Goal: Task Accomplishment & Management: Use online tool/utility

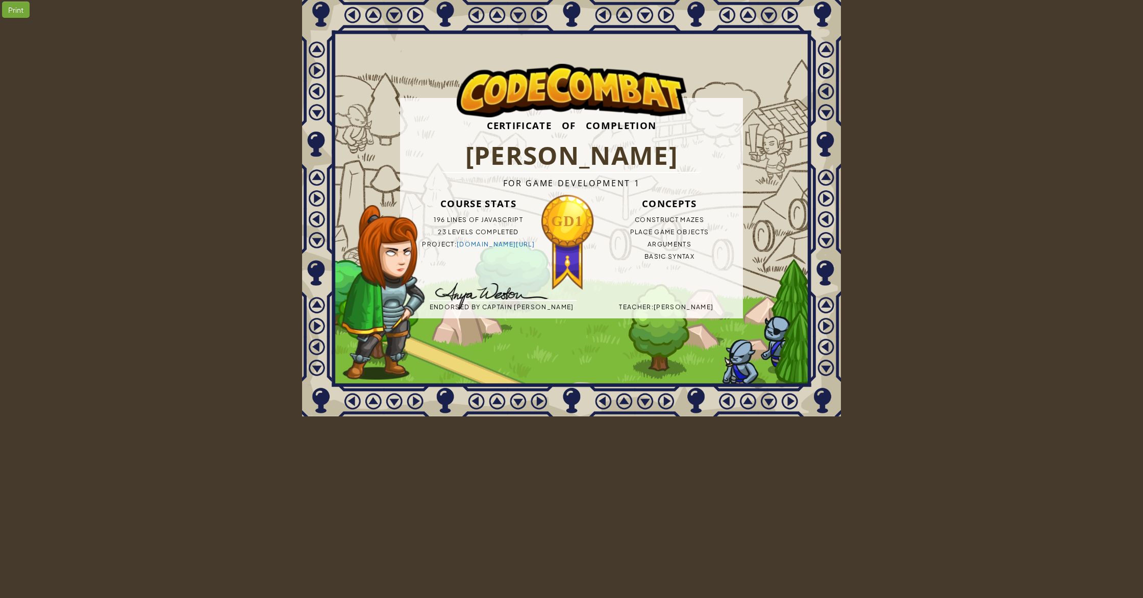
drag, startPoint x: 832, startPoint y: 270, endPoint x: 0, endPoint y: 175, distance: 837.8
click at [0, 176] on div "Print Certificate of Completion Shahan Pathan For Game Development 1 Course Sta…" at bounding box center [571, 208] width 1143 height 416
drag, startPoint x: 2, startPoint y: 177, endPoint x: 604, endPoint y: 214, distance: 603.3
click at [604, 215] on div "Print Certificate of Completion Shahan Pathan For Game Development 1 Course Sta…" at bounding box center [571, 208] width 1143 height 416
drag, startPoint x: 604, startPoint y: 214, endPoint x: 532, endPoint y: 368, distance: 170.3
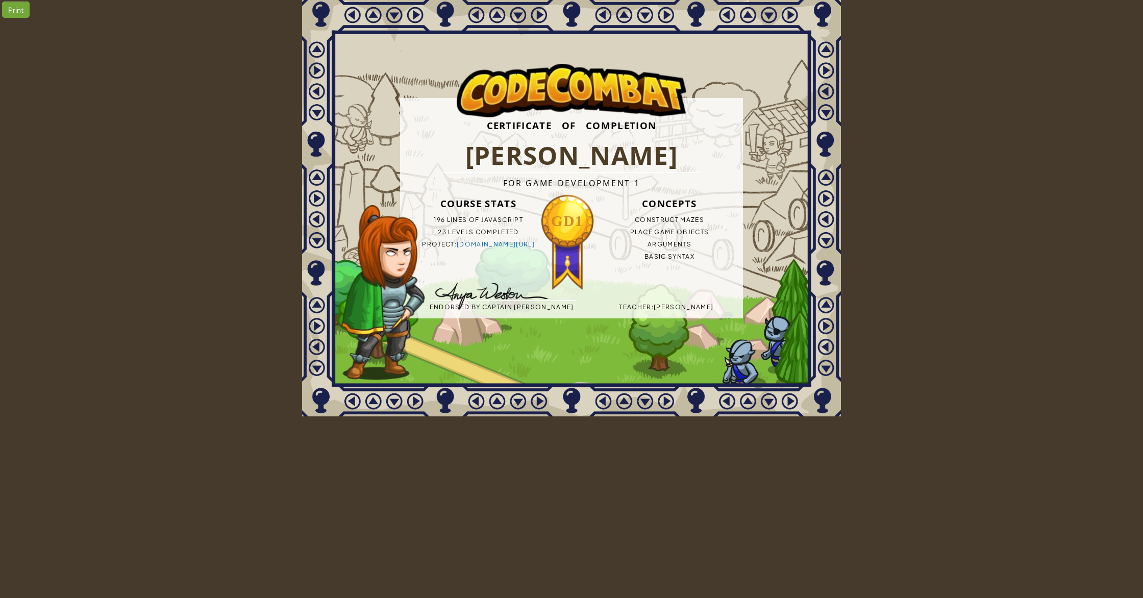
click at [531, 368] on div "Certificate of Completion Shahan Pathan For Game Development 1 Course Stats 196…" at bounding box center [571, 208] width 539 height 416
drag, startPoint x: 414, startPoint y: 192, endPoint x: 475, endPoint y: 268, distance: 97.0
click at [475, 268] on div "Certificate of Completion Shahan Pathan For Game Development 1 Course Stats 196…" at bounding box center [571, 208] width 343 height 220
click at [750, 293] on div "Certificate of Completion Shahan Pathan For Game Development 1 Course Stats 196…" at bounding box center [571, 208] width 539 height 416
click at [510, 262] on div "Certificate of Completion Shahan Pathan For Game Development 1 Course Stats 196…" at bounding box center [571, 208] width 343 height 220
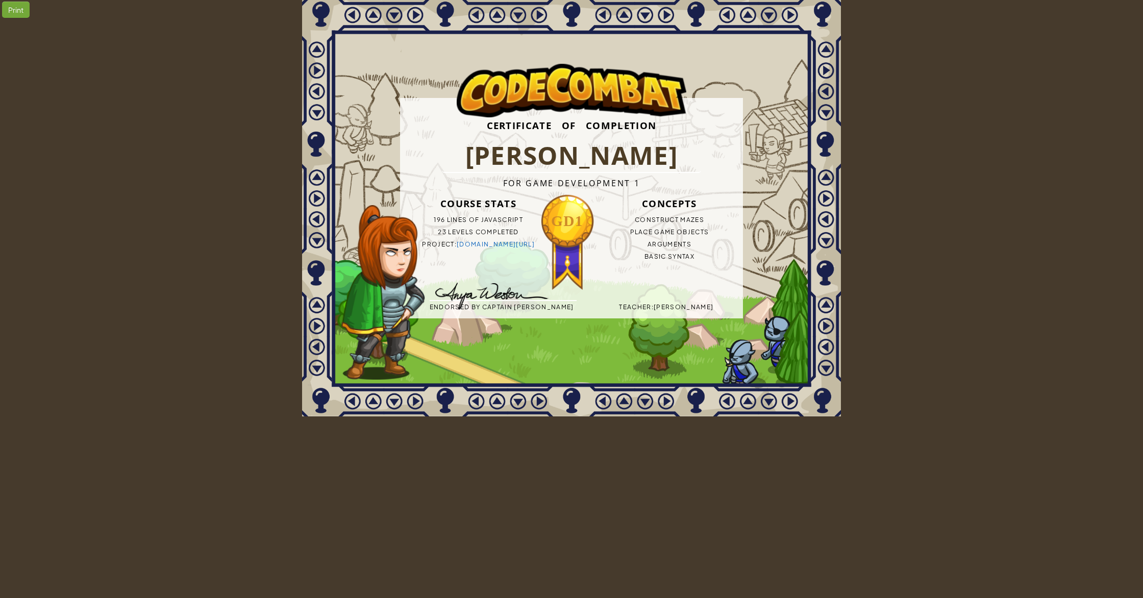
drag, startPoint x: 712, startPoint y: 312, endPoint x: 664, endPoint y: 287, distance: 53.6
click at [665, 287] on div "Certificate of Completion Shahan Pathan For Game Development 1 Course Stats 196…" at bounding box center [571, 208] width 343 height 220
drag, startPoint x: 554, startPoint y: 215, endPoint x: 556, endPoint y: 15, distance: 200.0
click at [546, 0] on html "Print Certificate of Completion Shahan Pathan For Game Development 1 Course Sta…" at bounding box center [571, 208] width 1143 height 416
click at [599, 97] on div "Certificate of Completion Shahan Pathan For Game Development 1 Course Stats 196…" at bounding box center [571, 208] width 539 height 416
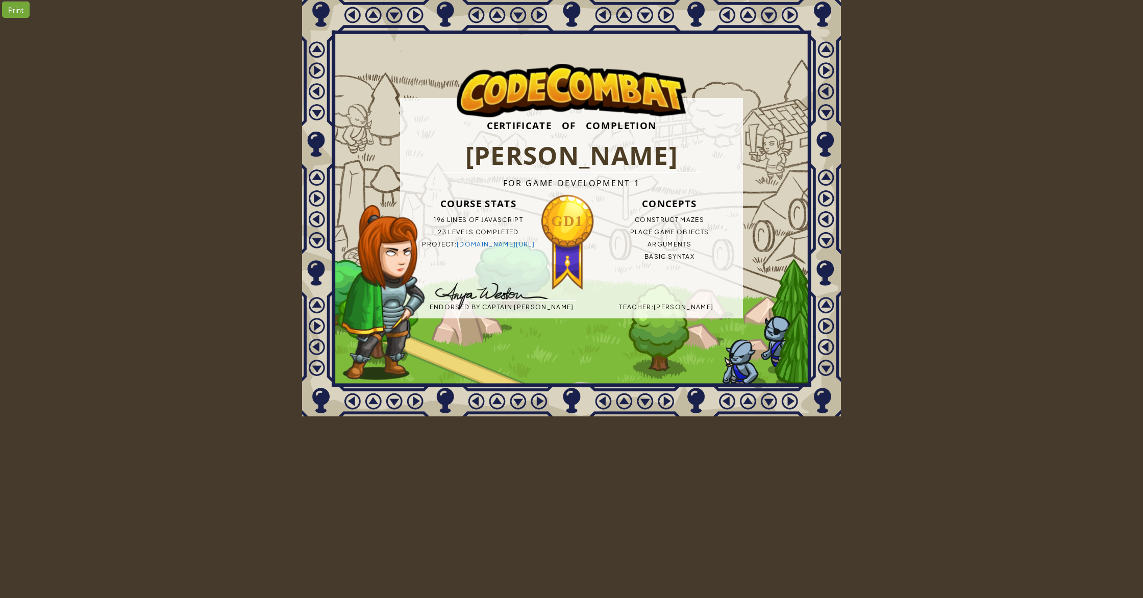
drag, startPoint x: 566, startPoint y: 240, endPoint x: 570, endPoint y: 218, distance: 22.2
click at [538, 225] on div "Certificate of Completion Shahan Pathan For Game Development 1 Course Stats 196…" at bounding box center [571, 208] width 343 height 220
drag, startPoint x: 571, startPoint y: 218, endPoint x: 550, endPoint y: 244, distance: 33.1
click at [545, 254] on h3 "GD1" at bounding box center [567, 237] width 55 height 58
drag, startPoint x: 561, startPoint y: 221, endPoint x: 577, endPoint y: 201, distance: 26.5
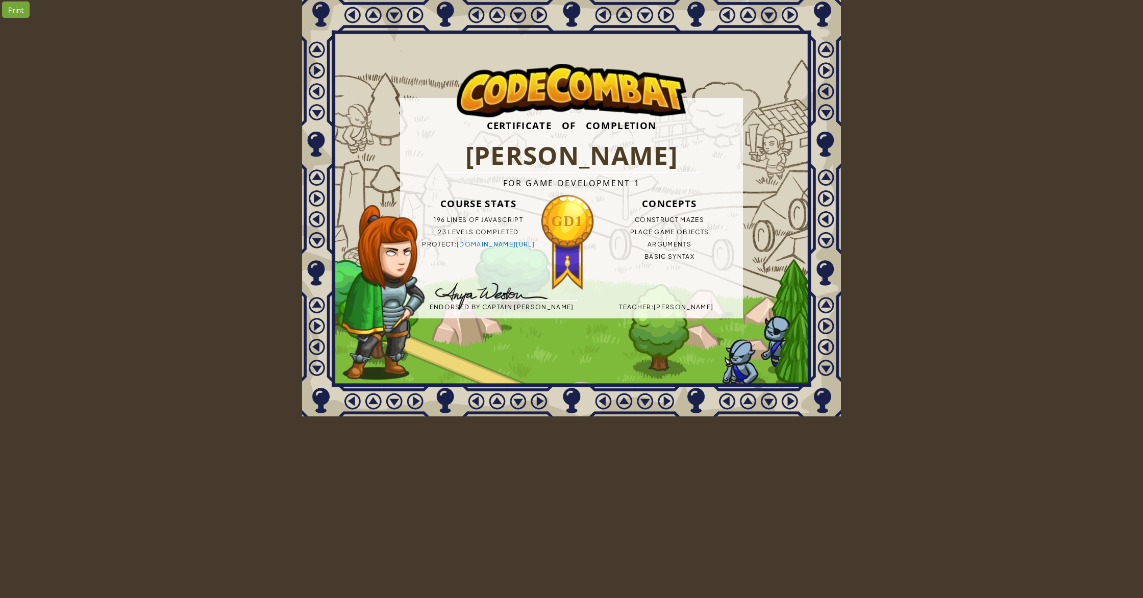
click at [587, 169] on div "Certificate of Completion Shahan Pathan For Game Development 1 Course Stats 196…" at bounding box center [571, 208] width 343 height 220
drag, startPoint x: 566, startPoint y: 218, endPoint x: 606, endPoint y: 217, distance: 39.3
click at [606, 217] on div "Certificate of Completion Shahan Pathan For Game Development 1 Course Stats 196…" at bounding box center [571, 208] width 343 height 220
drag, startPoint x: 606, startPoint y: 217, endPoint x: 704, endPoint y: 210, distance: 98.2
click at [377, 282] on div "Certificate of Completion Shahan Pathan For Game Development 1 Course Stats 196…" at bounding box center [571, 208] width 539 height 416
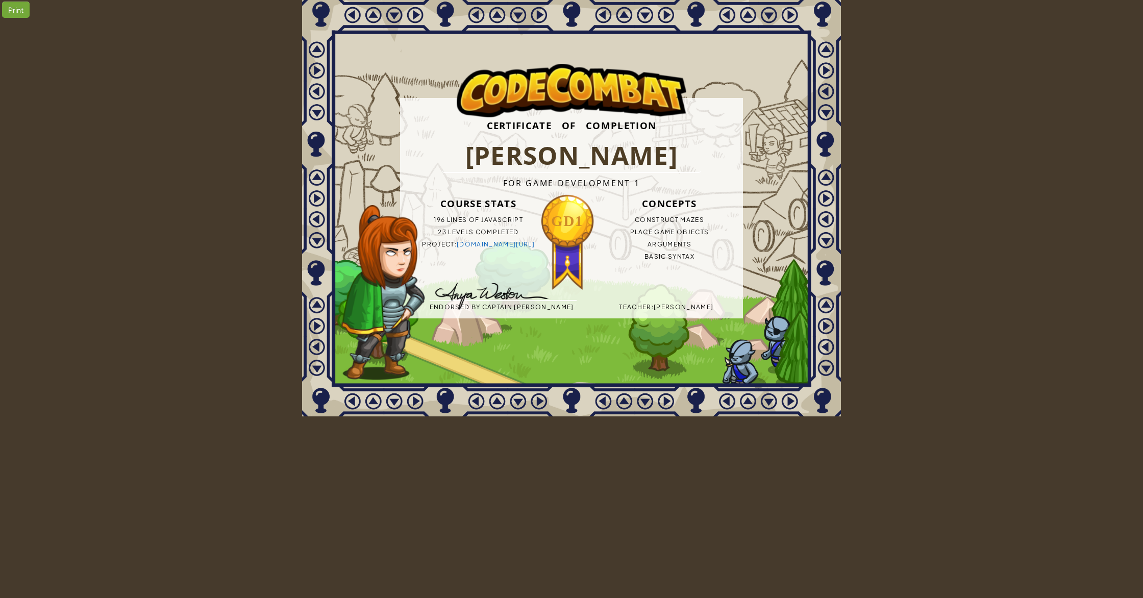
drag, startPoint x: 696, startPoint y: 129, endPoint x: 450, endPoint y: 123, distance: 246.0
click at [426, 124] on h3 "Certificate of Completion" at bounding box center [571, 125] width 343 height 27
drag, startPoint x: 507, startPoint y: 121, endPoint x: 603, endPoint y: 86, distance: 102.0
click at [603, 86] on div "Certificate of Completion Shahan Pathan For Game Development 1 Course Stats 196…" at bounding box center [571, 208] width 539 height 416
drag, startPoint x: 584, startPoint y: 227, endPoint x: 607, endPoint y: 237, distance: 24.5
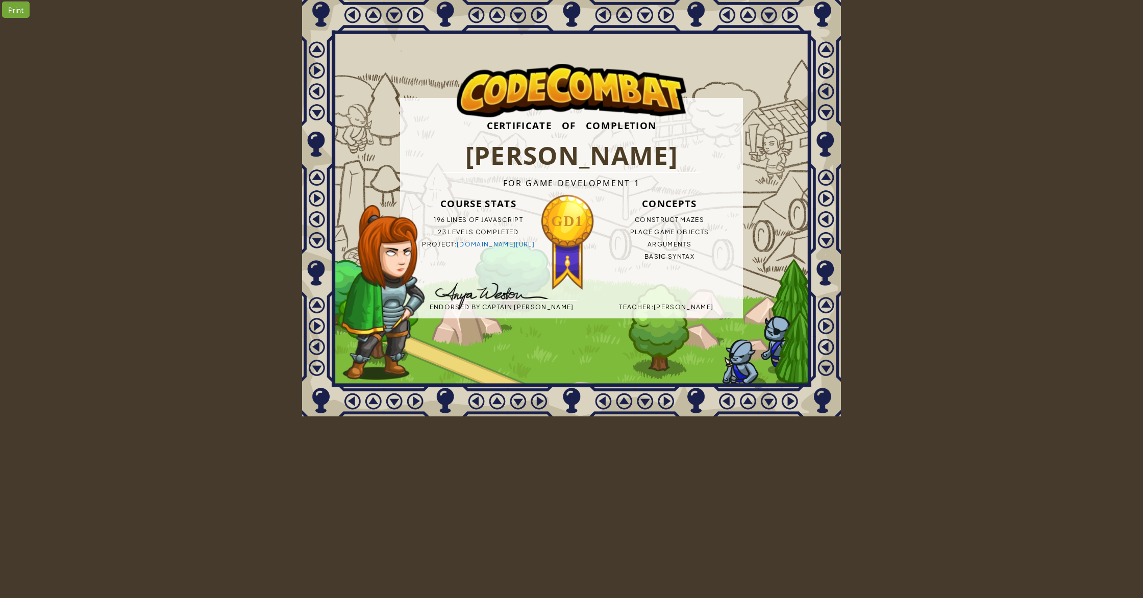
click at [542, 199] on div "GD1" at bounding box center [567, 242] width 55 height 98
drag, startPoint x: 607, startPoint y: 237, endPoint x: 540, endPoint y: 287, distance: 83.1
click at [540, 287] on div "Certificate of Completion Shahan Pathan For Game Development 1 Course Stats 196…" at bounding box center [571, 208] width 343 height 220
drag, startPoint x: 479, startPoint y: 149, endPoint x: 553, endPoint y: -45, distance: 207.6
click at [553, 0] on html "Print Certificate of Completion Shahan Pathan For Game Development 1 Course Sta…" at bounding box center [571, 208] width 1143 height 416
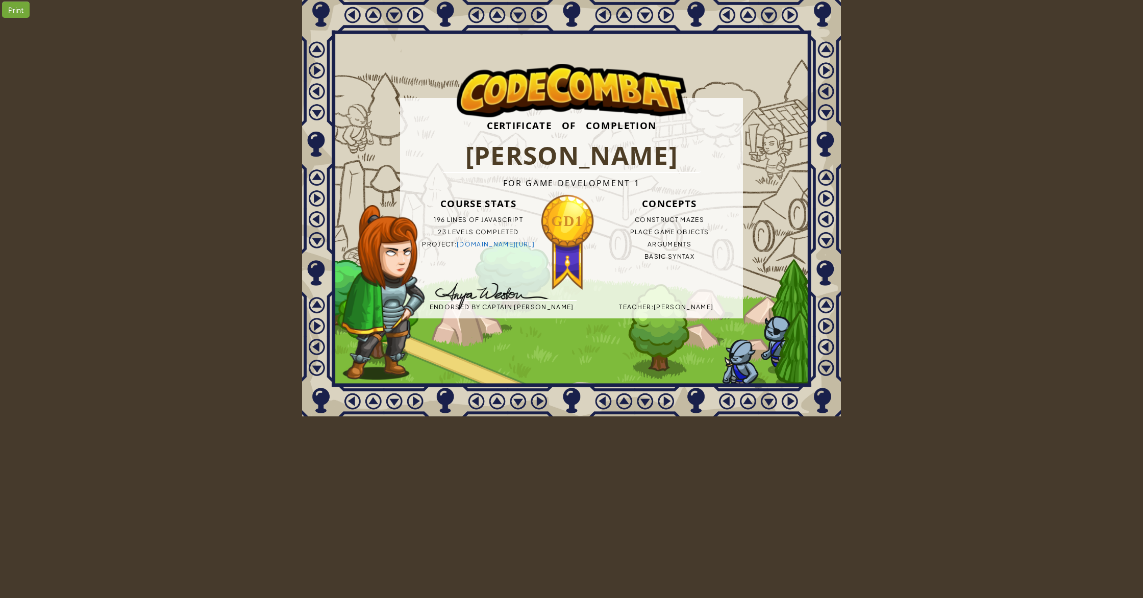
drag, startPoint x: 721, startPoint y: 250, endPoint x: 404, endPoint y: 225, distance: 317.8
click at [410, 215] on div "Certificate of Completion Shahan Pathan For Game Development 1 Course Stats 196…" at bounding box center [571, 208] width 539 height 416
click at [710, 187] on div "Certificate of Completion Shahan Pathan For Game Development 1 Course Stats 196…" at bounding box center [571, 208] width 343 height 220
drag, startPoint x: 680, startPoint y: 200, endPoint x: 662, endPoint y: 6, distance: 194.7
click at [662, 6] on div "Certificate of Completion Shahan Pathan For Game Development 1 Course Stats 196…" at bounding box center [571, 208] width 539 height 416
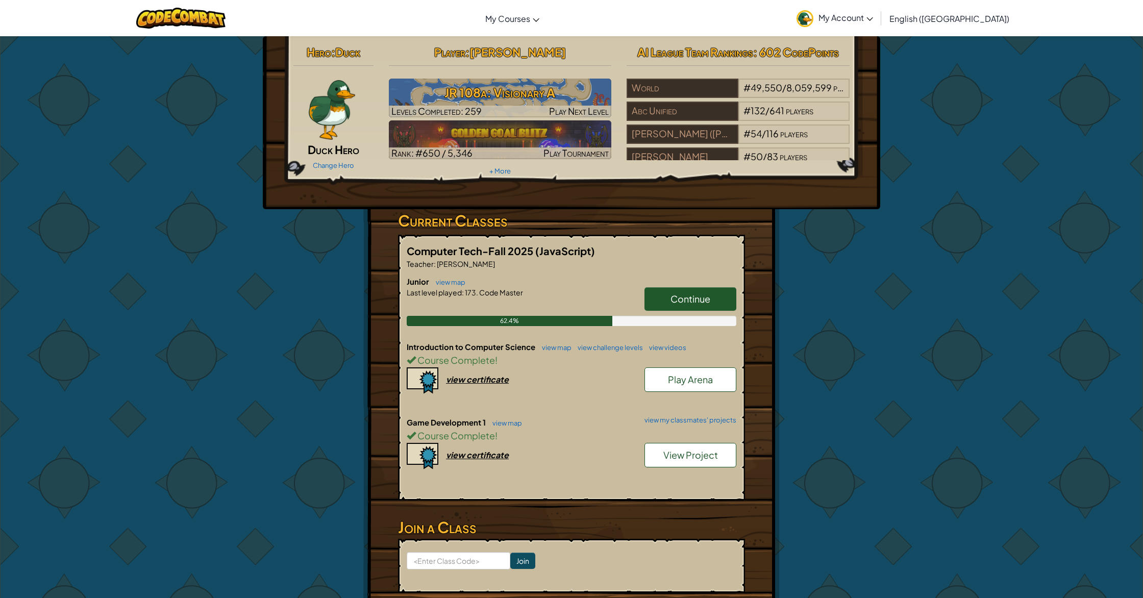
click at [700, 298] on span "Continue" at bounding box center [691, 299] width 40 height 12
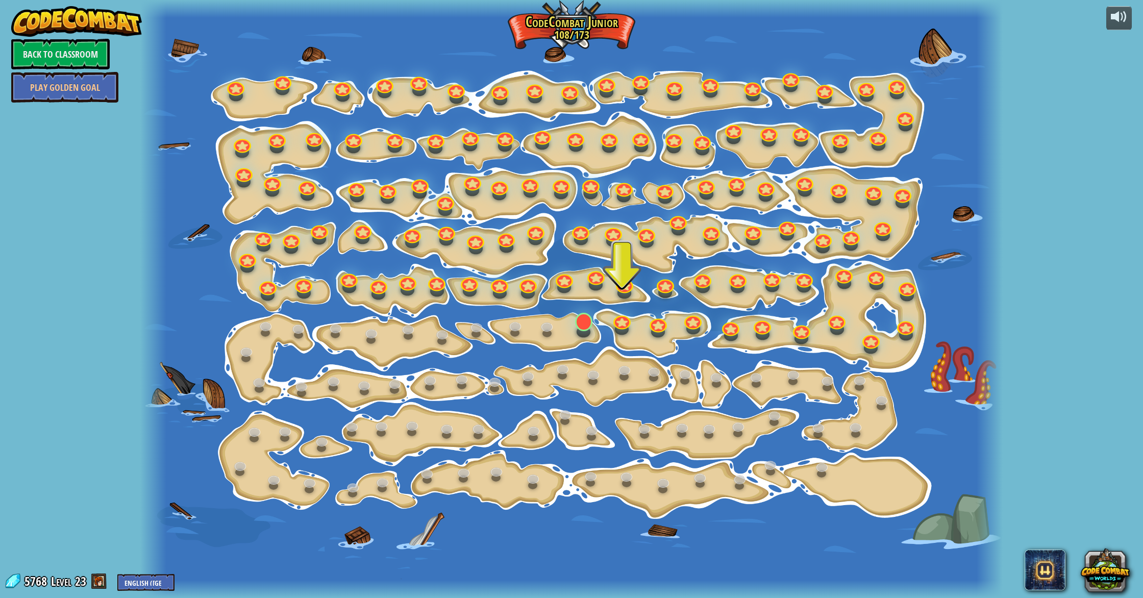
click at [571, 324] on div "15. Step Change Change step arguments. 15a. Step Change A (practice) 11. Go Sma…" at bounding box center [571, 299] width 862 height 598
click at [581, 324] on link at bounding box center [582, 319] width 20 height 20
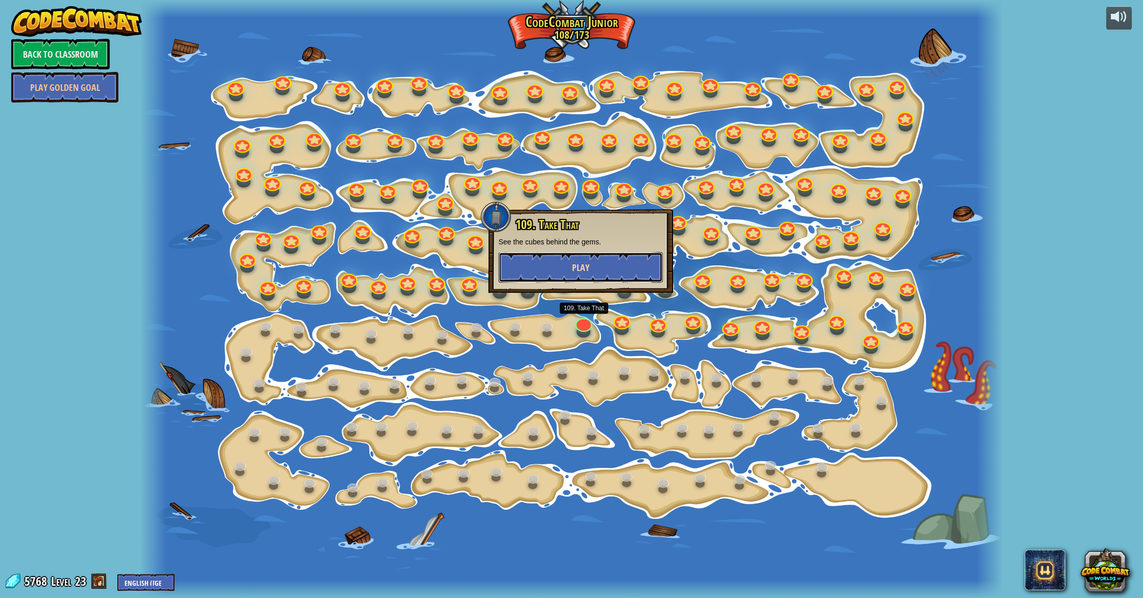
click at [602, 274] on button "Play" at bounding box center [581, 267] width 164 height 31
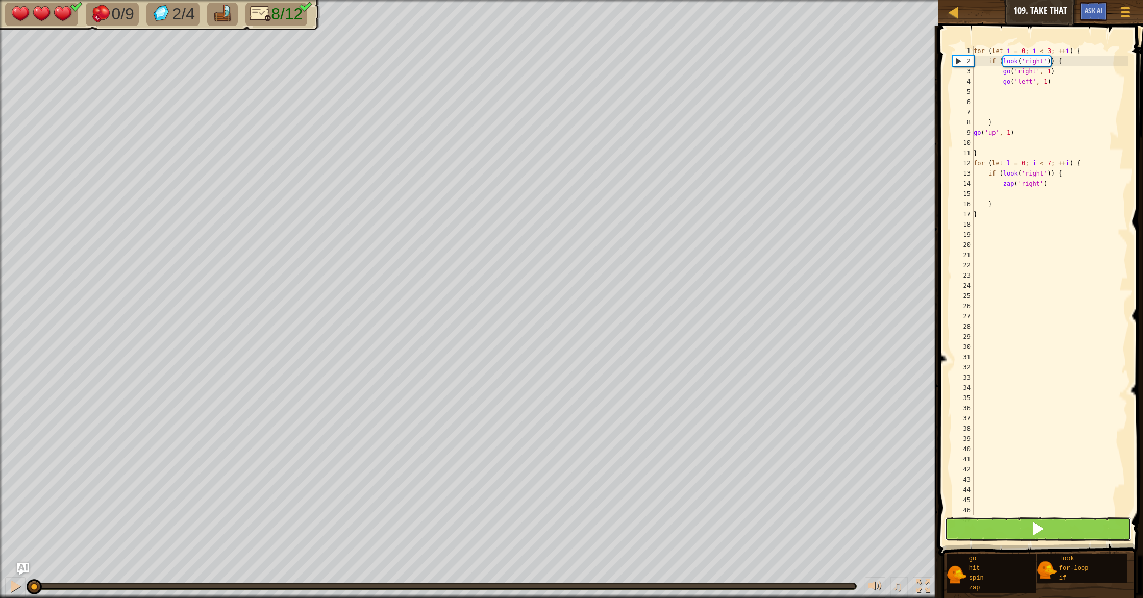
click at [1036, 522] on span at bounding box center [1038, 529] width 14 height 14
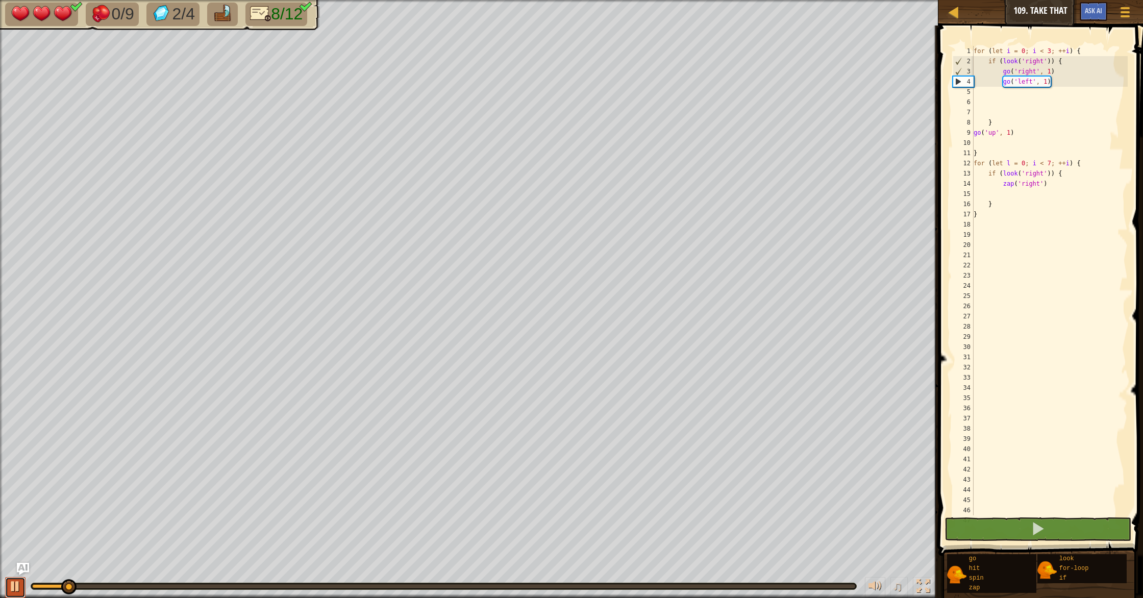
click at [9, 583] on div at bounding box center [15, 586] width 13 height 13
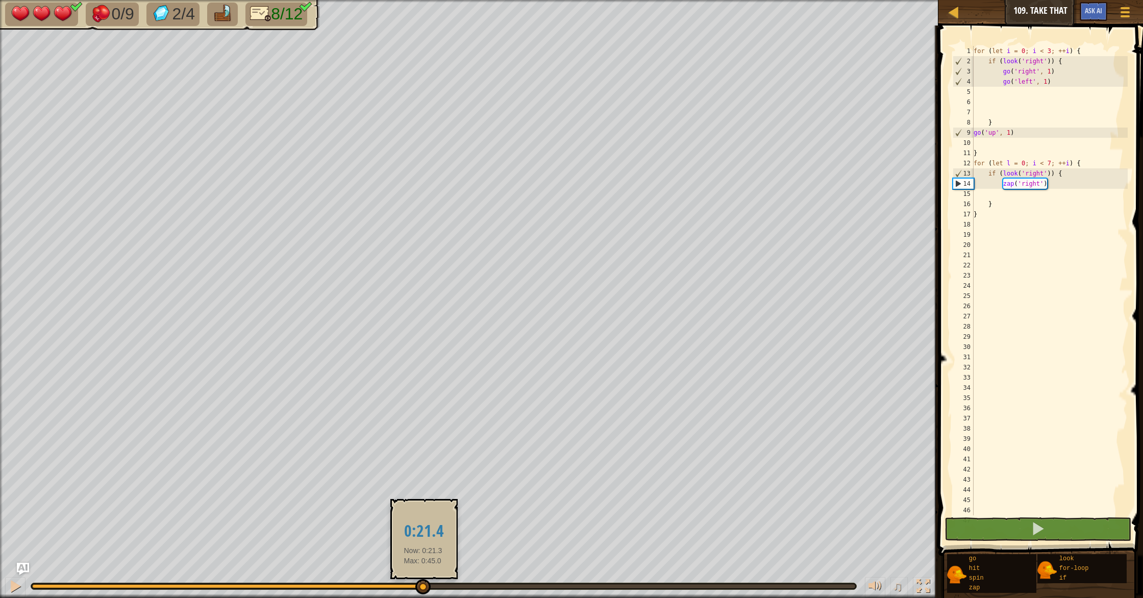
click at [423, 585] on div at bounding box center [443, 586] width 823 height 4
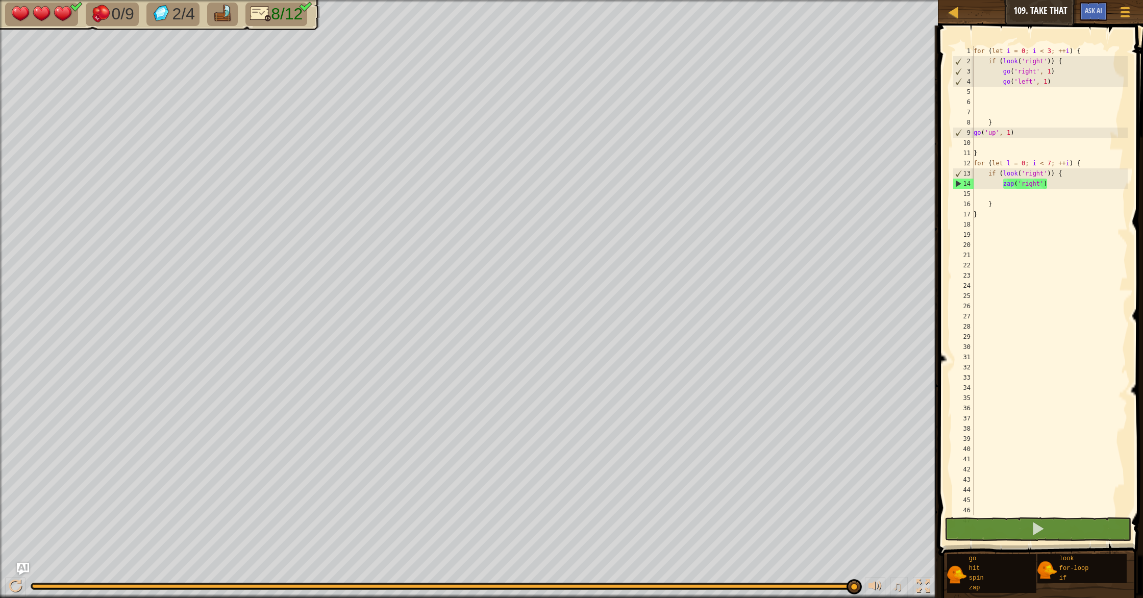
click at [853, 588] on div at bounding box center [443, 586] width 823 height 4
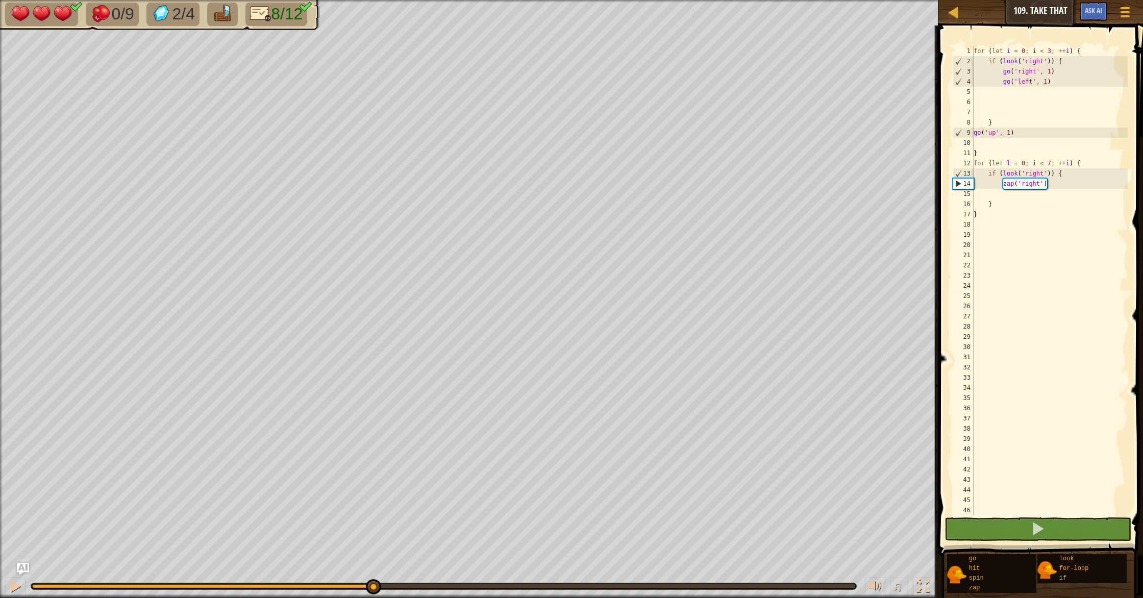
drag, startPoint x: 858, startPoint y: 589, endPoint x: 341, endPoint y: 585, distance: 517.0
click at [366, 584] on div at bounding box center [373, 586] width 15 height 15
click at [1024, 71] on div "for ( let i = 0 ; i < 3 ; ++ i ) { if ( look ( 'right' )) { go ( 'right' , 1 ) …" at bounding box center [1050, 291] width 156 height 490
type textarea "go('right', 1)"
click at [1024, 71] on div "for ( let i = 0 ; i < 3 ; ++ i ) { if ( look ( 'right' )) { go ( 'right' , 1 ) …" at bounding box center [1050, 291] width 156 height 490
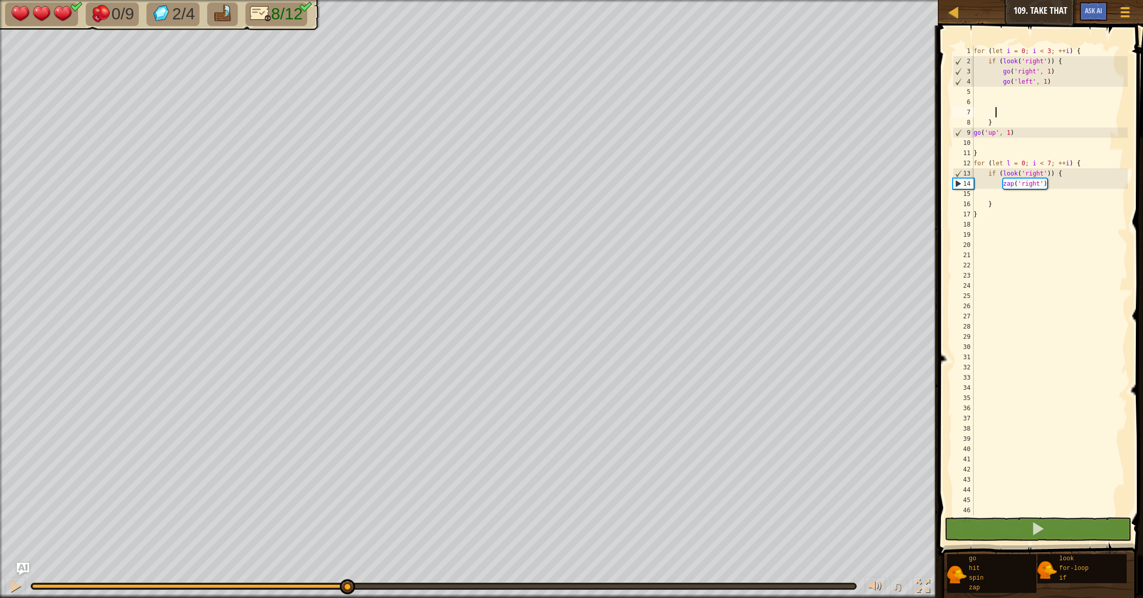
click at [994, 109] on div "for ( let i = 0 ; i < 3 ; ++ i ) { if ( look ( 'right' )) { go ( 'right' , 1 ) …" at bounding box center [1050, 291] width 156 height 490
click at [980, 110] on div "for ( let i = 0 ; i < 3 ; ++ i ) { if ( look ( 'right' )) { go ( 'right' , 1 ) …" at bounding box center [1050, 291] width 156 height 490
click at [980, 104] on div "for ( let i = 0 ; i < 3 ; ++ i ) { if ( look ( 'right' )) { go ( 'right' , 1 ) …" at bounding box center [1050, 291] width 156 height 490
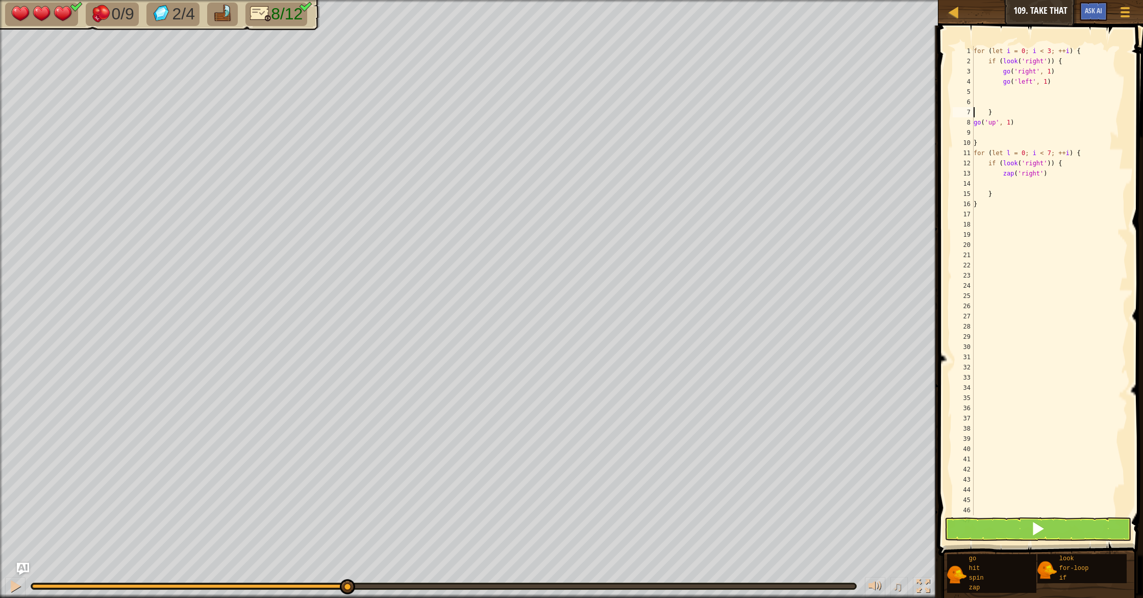
click at [975, 107] on div "for ( let i = 0 ; i < 3 ; ++ i ) { if ( look ( 'right' )) { go ( 'right' , 1 ) …" at bounding box center [1050, 291] width 156 height 490
type textarea "}"
click at [978, 103] on div "for ( let i = 0 ; i < 3 ; ++ i ) { if ( look ( 'right' )) { go ( 'right' , 1 ) …" at bounding box center [1050, 291] width 156 height 490
click at [930, 138] on div "Map Junior 109. Take That Game Menu Ask AI 1 הההההההההההההההההההההההההההההההההה…" at bounding box center [571, 299] width 1143 height 598
type textarea "for (let l = 0; i < 7; ++i) {"
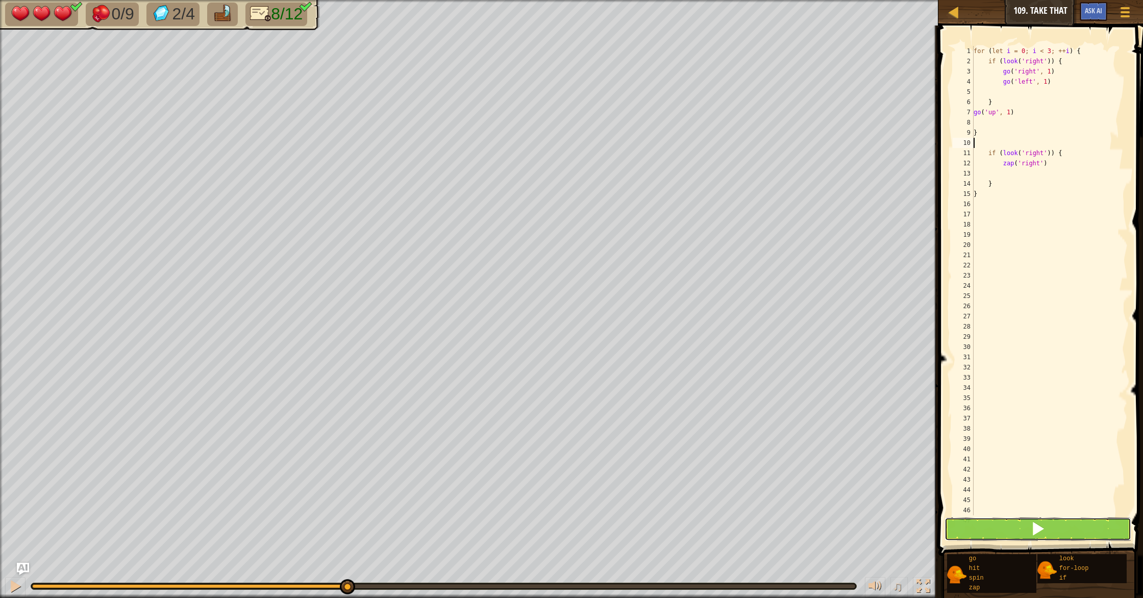
click at [1045, 535] on button at bounding box center [1038, 528] width 187 height 23
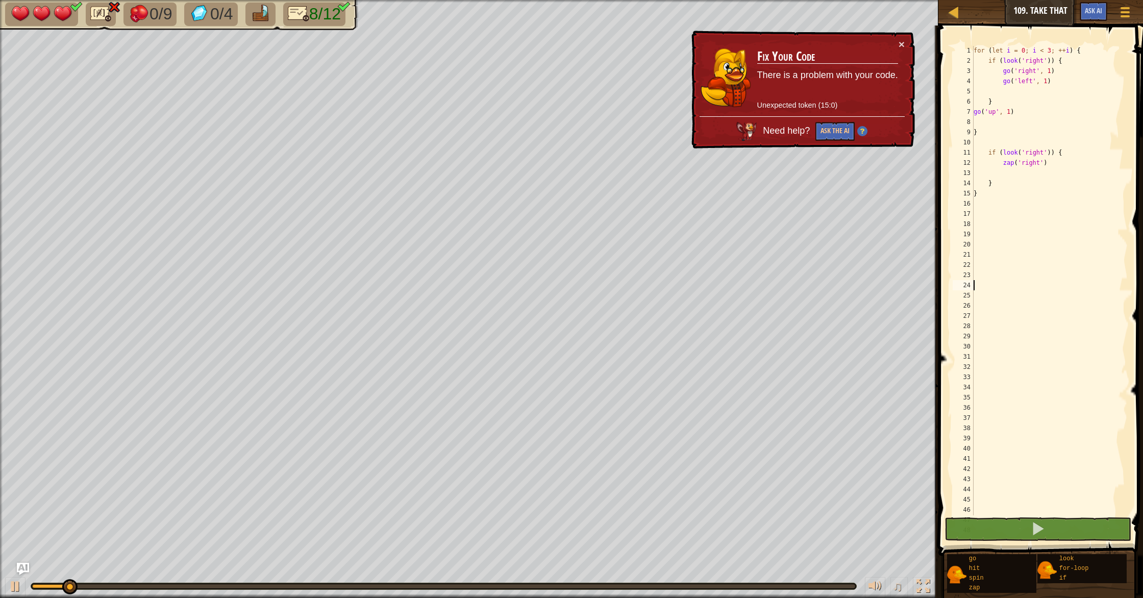
click at [1000, 283] on div "for ( let i = 0 ; i < 3 ; ++ i ) { if ( look ( 'right' )) { go ( 'right' , 1 ) …" at bounding box center [1050, 290] width 156 height 490
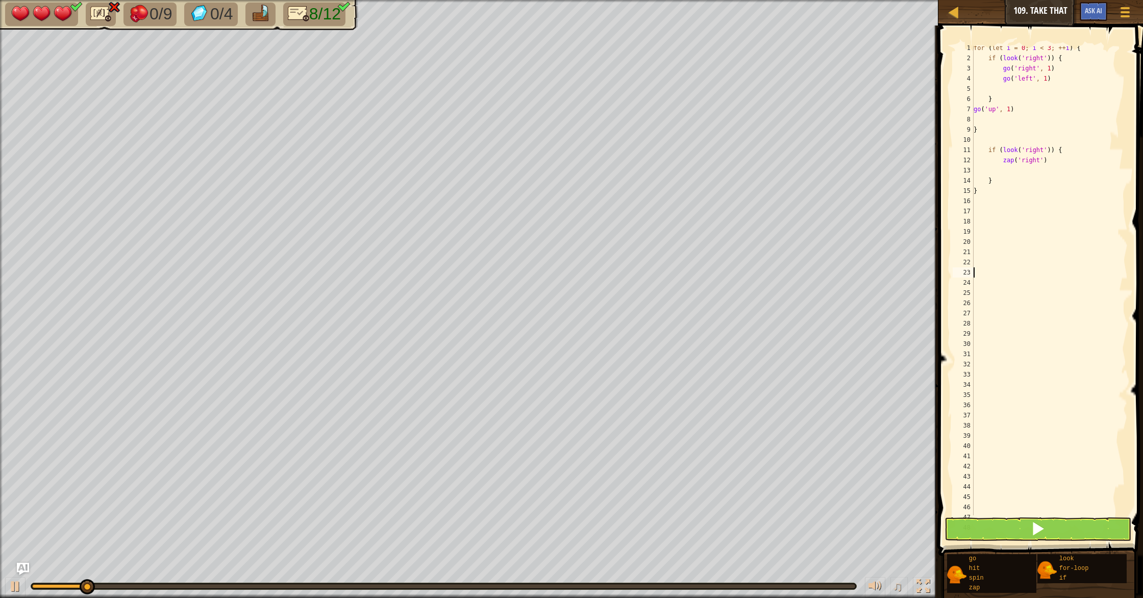
click at [997, 180] on div "for ( let i = 0 ; i < 3 ; ++ i ) { if ( look ( 'right' )) { go ( 'right' , 1 ) …" at bounding box center [1050, 288] width 156 height 490
click at [978, 195] on div "for ( let i = 0 ; i < 3 ; ++ i ) { if ( look ( 'right' )) { go ( 'right' , 1 ) …" at bounding box center [1050, 289] width 156 height 490
type textarea "}"
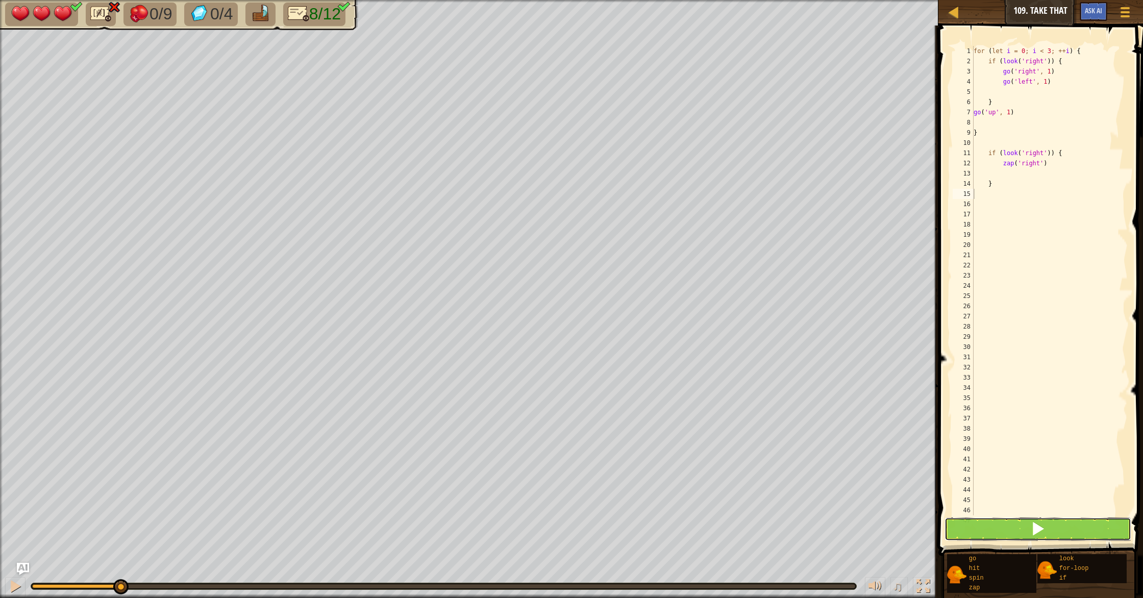
click at [1025, 524] on button at bounding box center [1038, 528] width 187 height 23
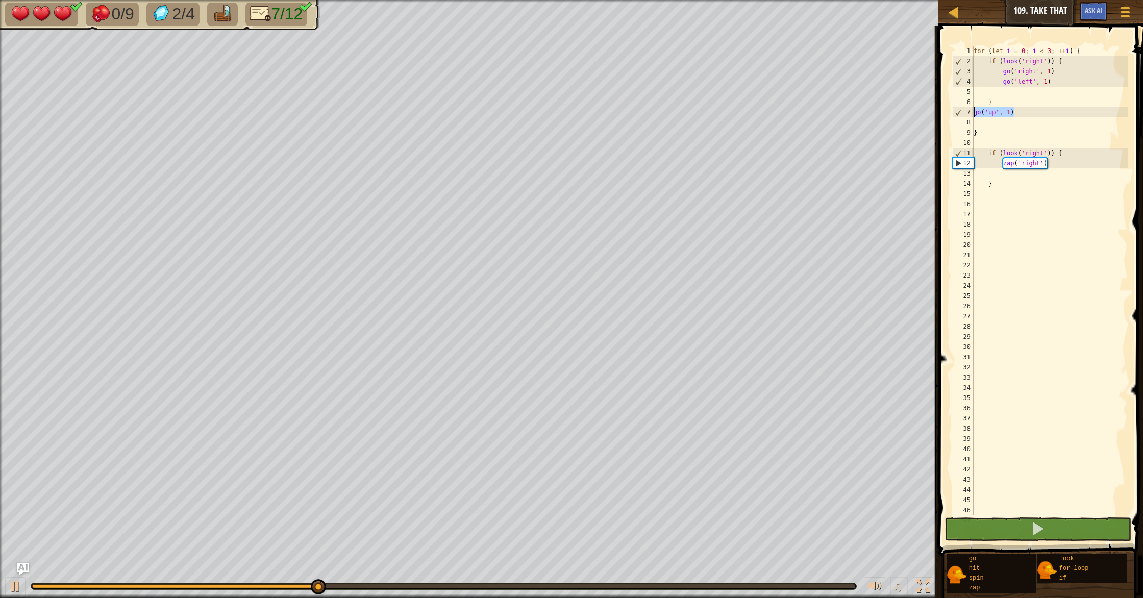
click at [881, 108] on div "Map Junior 109. Take That Game Menu Ask AI 1 הההההההההההההההההההההההההההההההההה…" at bounding box center [571, 299] width 1143 height 598
type textarea "go('up', 1)"
type textarea "}"
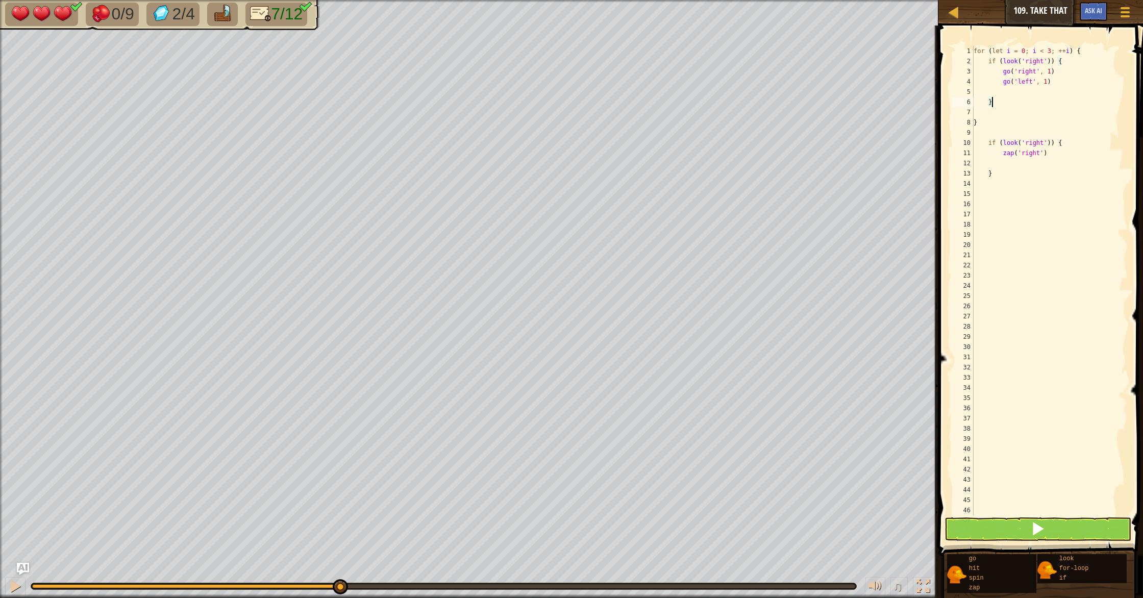
click at [975, 116] on div "for ( let i = 0 ; i < 3 ; ++ i ) { if ( look ( 'right' )) { go ( 'right' , 1 ) …" at bounding box center [1050, 291] width 156 height 490
click at [986, 121] on div "for ( let i = 0 ; i < 3 ; ++ i ) { if ( look ( 'right' )) { go ( 'right' , 1 ) …" at bounding box center [1050, 291] width 156 height 490
type textarea "}"
click at [979, 120] on div "for ( let i = 0 ; i < 3 ; ++ i ) { if ( look ( 'right' )) { go ( 'right' , 1 ) …" at bounding box center [1050, 291] width 156 height 490
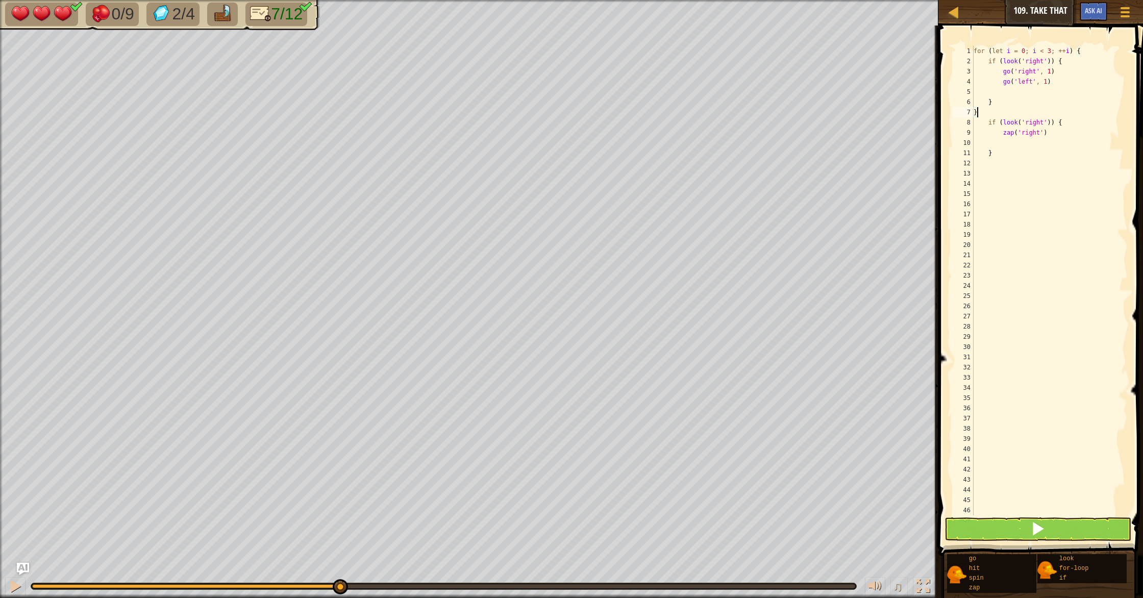
click at [1100, 125] on div "for ( let i = 0 ; i < 3 ; ++ i ) { if ( look ( 'right' )) { go ( 'right' , 1 ) …" at bounding box center [1050, 291] width 156 height 490
drag, startPoint x: 1045, startPoint y: 140, endPoint x: 982, endPoint y: 128, distance: 63.5
click at [982, 128] on div "for ( let i = 0 ; i < 3 ; ++ i ) { if ( look ( 'right' )) { go ( 'right' , 1 ) …" at bounding box center [1050, 291] width 156 height 490
type textarea "zap('right')"
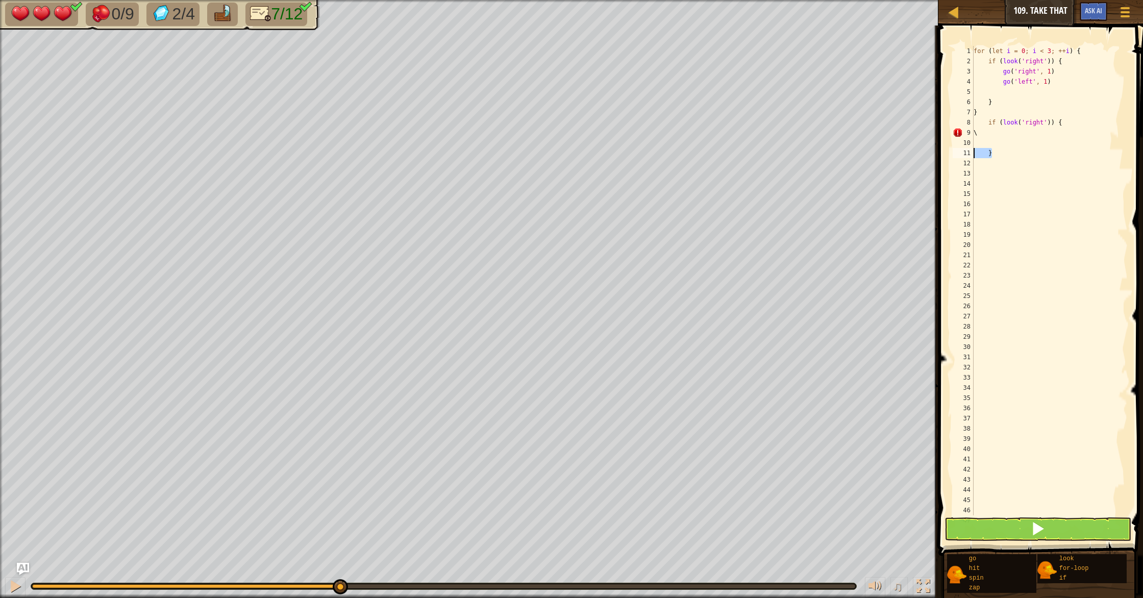
click at [920, 154] on div "Map Junior 109. Take That Game Menu Ask AI 1 הההההההההההההההההההההההההההההההההה…" at bounding box center [571, 299] width 1143 height 598
type textarea "}"
click at [933, 132] on div "Map Junior 109. Take That Game Menu Ask AI 1 הההההההההההההההההההההההההההההההההה…" at bounding box center [571, 299] width 1143 height 598
type textarea "\"
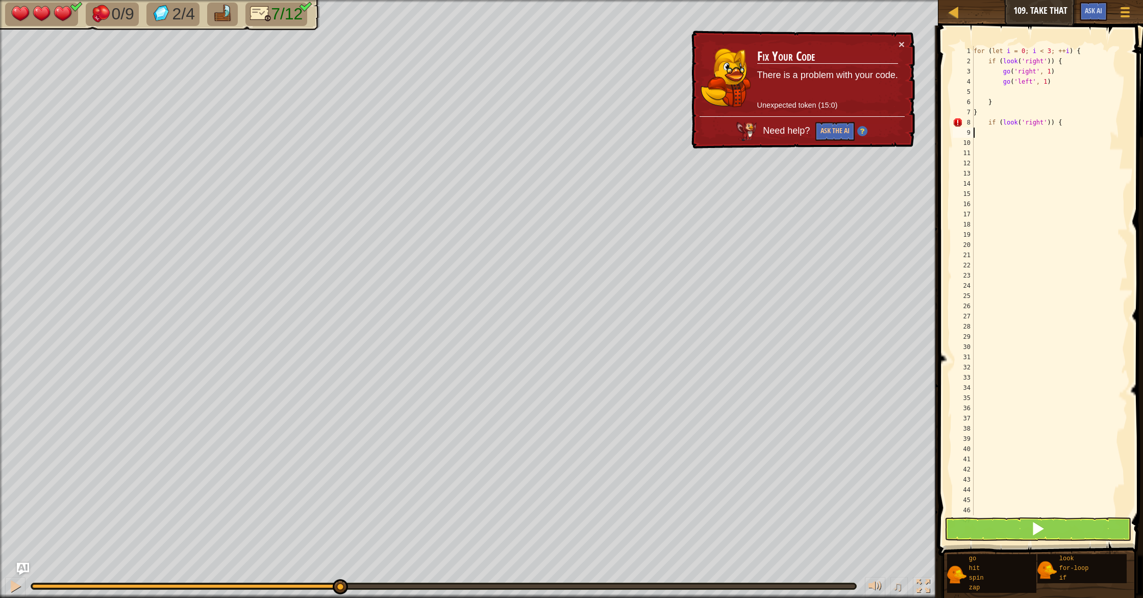
type textarea "}"
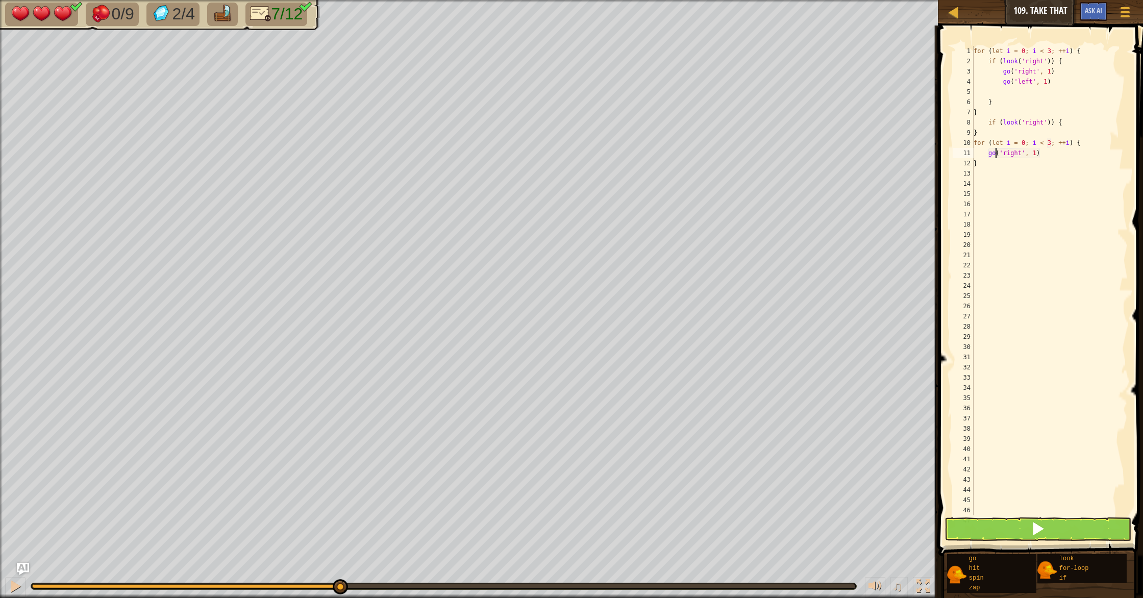
click at [994, 153] on div "for ( let i = 0 ; i < 3 ; ++ i ) { if ( look ( 'right' )) { go ( 'right' , 1 ) …" at bounding box center [1050, 291] width 156 height 490
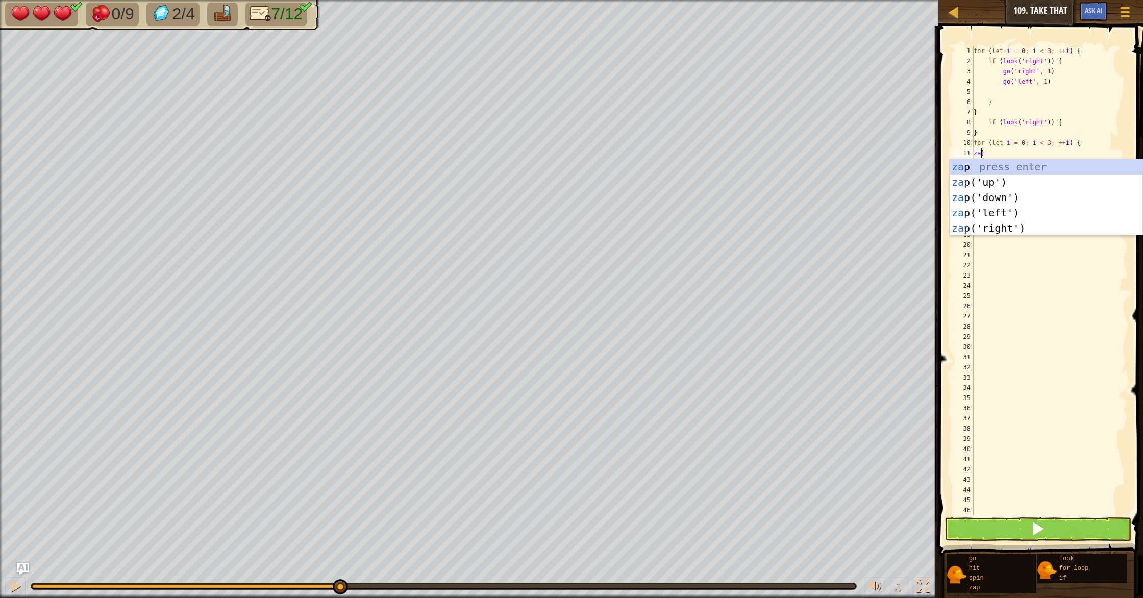
scroll to position [5, 1]
type textarea "zap('right')}"
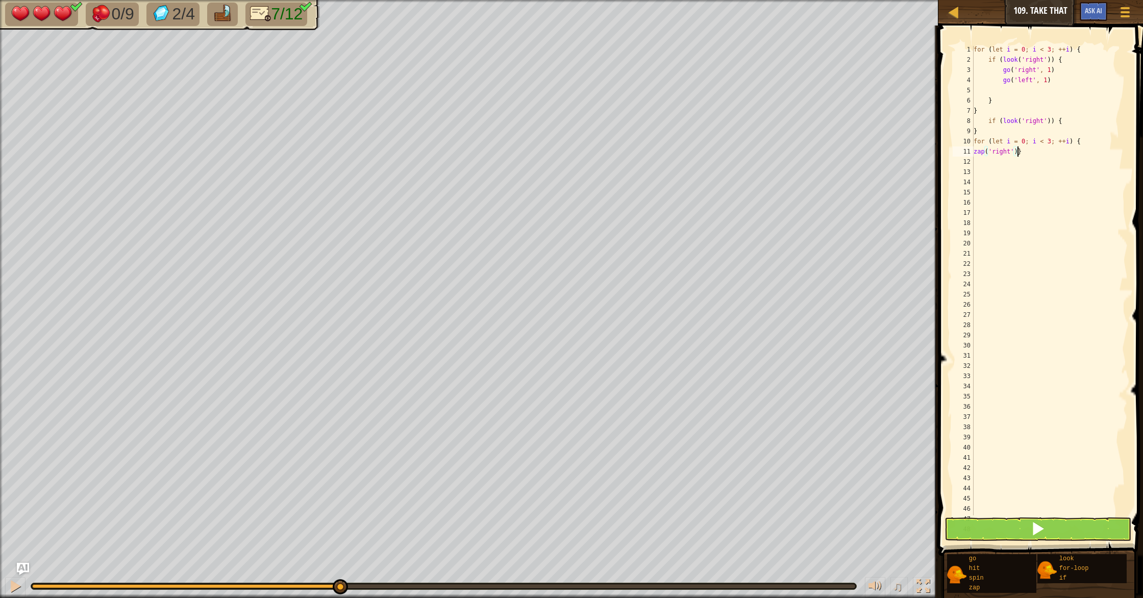
scroll to position [2, 0]
click at [982, 172] on div "for ( let i = 0 ; i < 3 ; ++ i ) { if ( look ( 'right' )) { go ( 'right' , 1 ) …" at bounding box center [1050, 289] width 156 height 490
type textarea "}"
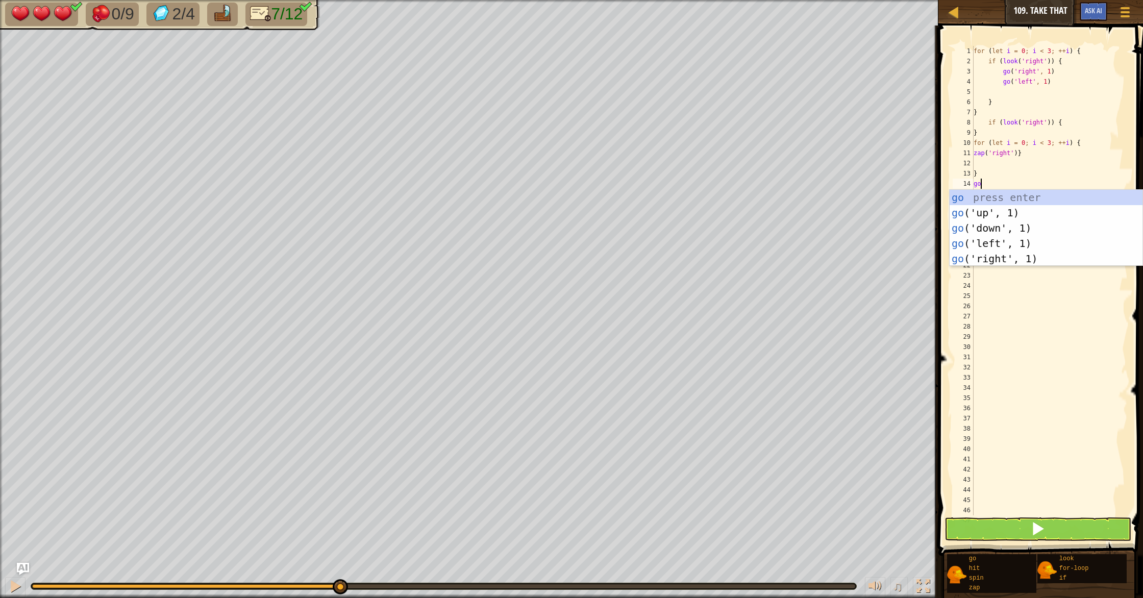
type textarea "gou"
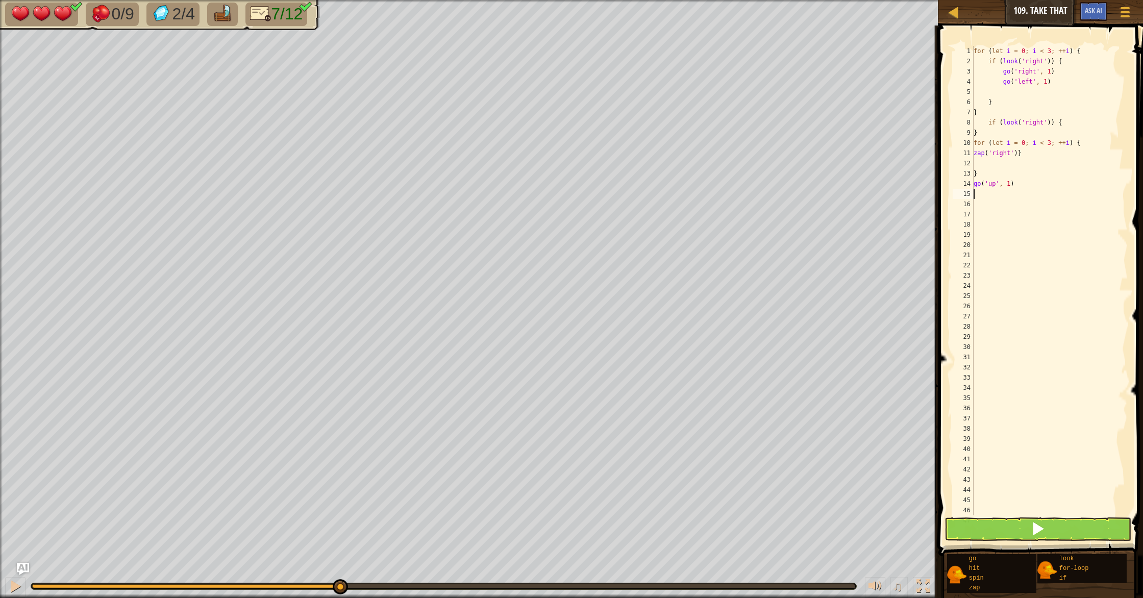
scroll to position [5, 0]
click at [1010, 524] on button at bounding box center [1038, 528] width 187 height 23
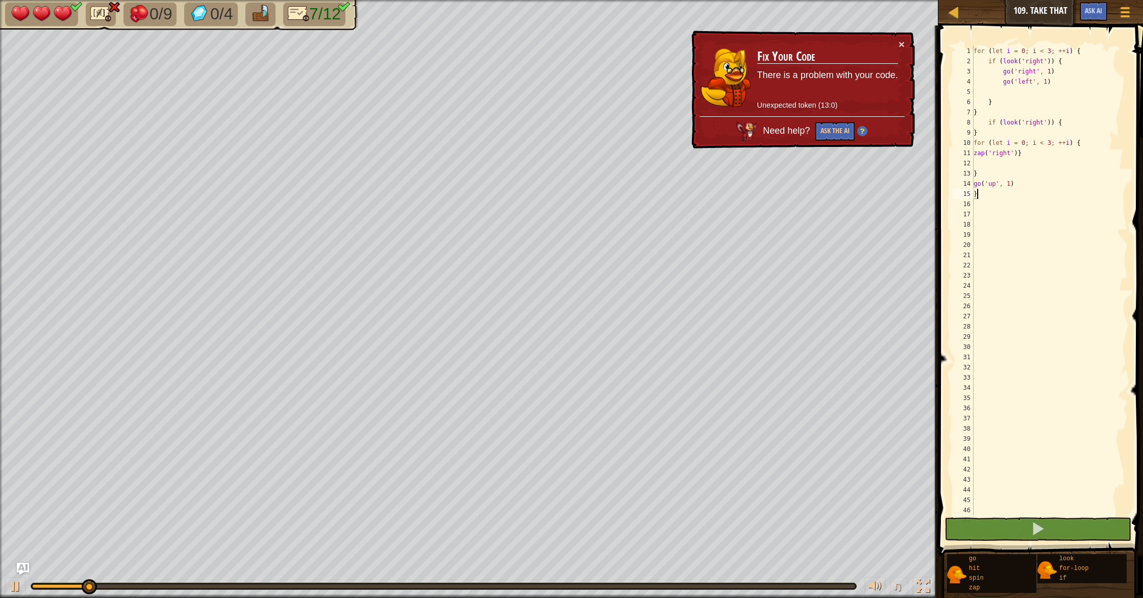
click at [974, 193] on div "for ( let i = 0 ; i < 3 ; ++ i ) { if ( look ( 'right' )) { go ( 'right' , 1 ) …" at bounding box center [1050, 291] width 156 height 490
type textarea "}"
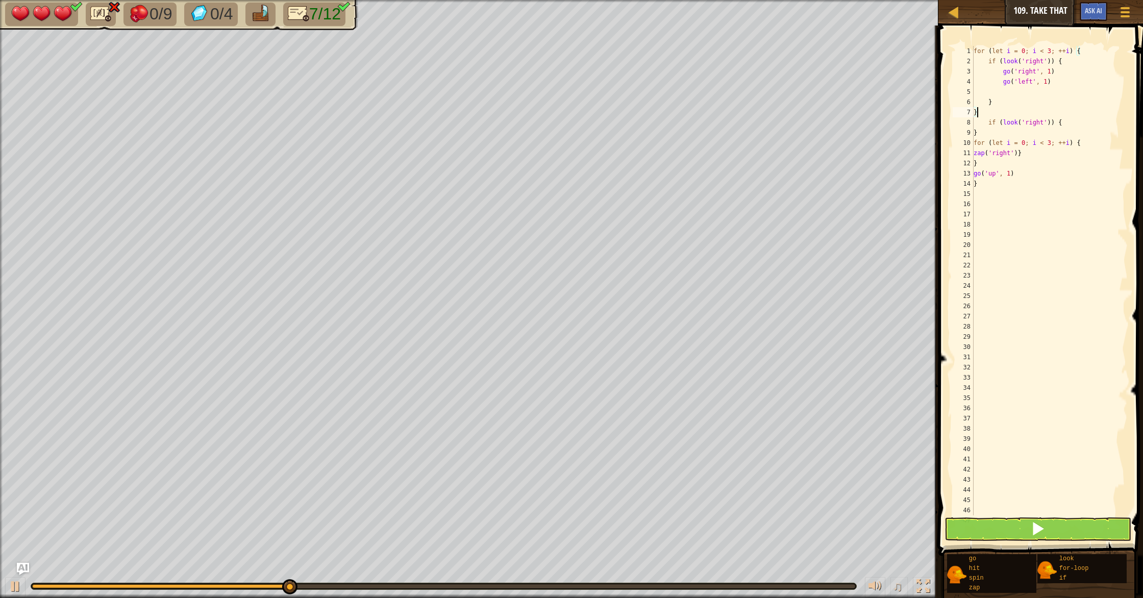
type textarea "}"
type textarea "go('left', 1)"
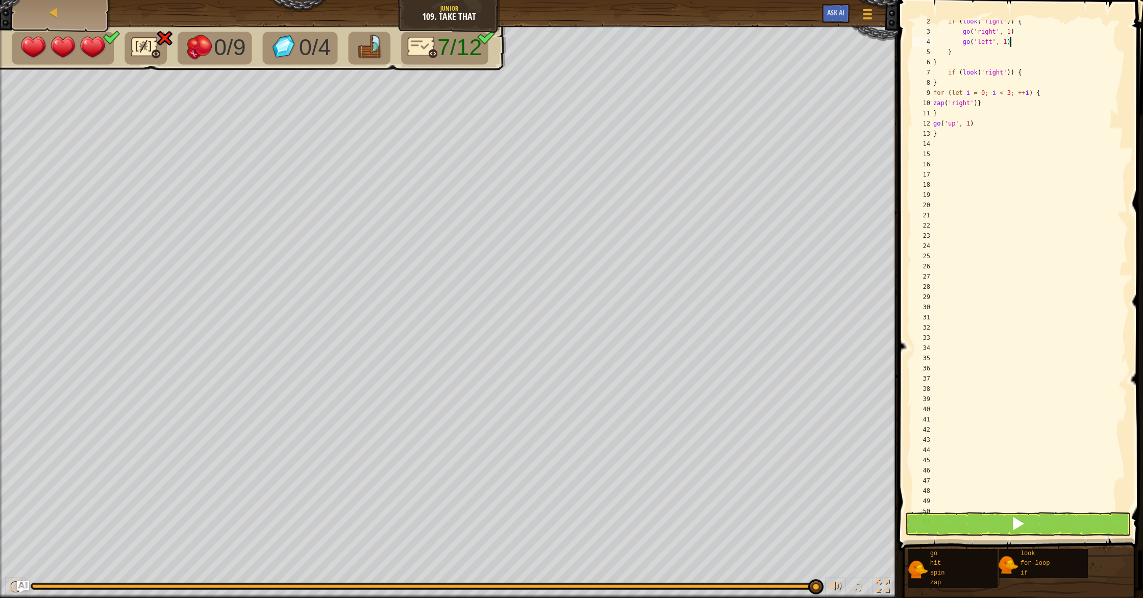
scroll to position [0, 0]
click at [1017, 517] on span at bounding box center [1018, 523] width 14 height 14
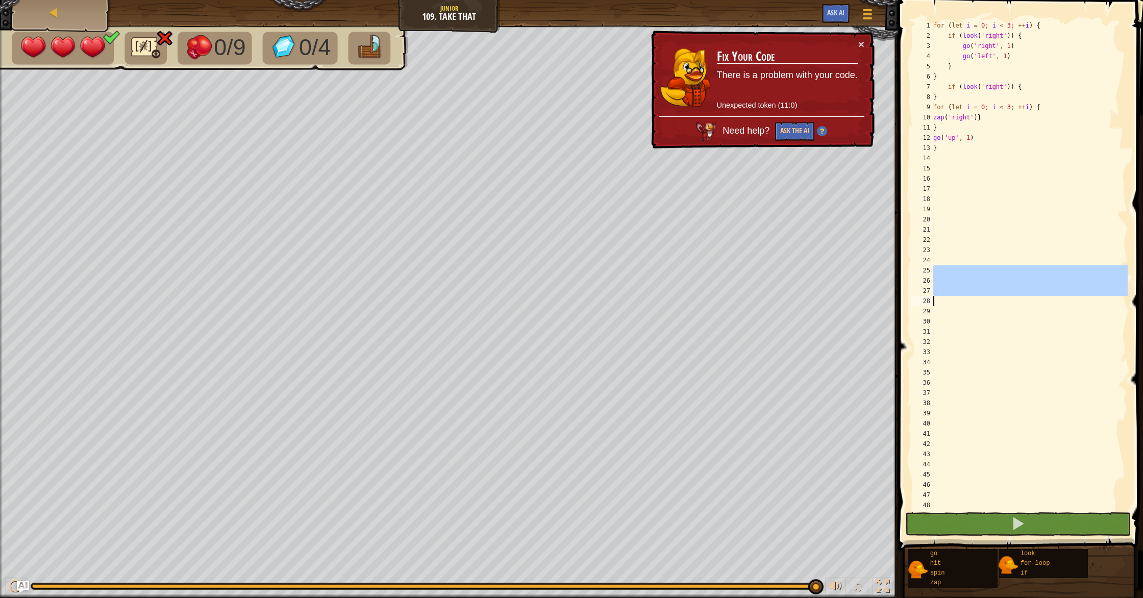
drag, startPoint x: 955, startPoint y: 282, endPoint x: 955, endPoint y: 307, distance: 25.0
click at [955, 307] on div "for ( let i = 0 ; i < 3 ; ++ i ) { if ( look ( 'right' )) { go ( 'right' , 1 ) …" at bounding box center [1029, 275] width 196 height 510
click at [951, 183] on div "for ( let i = 0 ; i < 3 ; ++ i ) { if ( look ( 'right' )) { go ( 'right' , 1 ) …" at bounding box center [1029, 275] width 196 height 510
click at [943, 151] on div "for ( let i = 0 ; i < 3 ; ++ i ) { if ( look ( 'right' )) { go ( 'right' , 1 ) …" at bounding box center [1029, 272] width 196 height 510
click at [941, 134] on div "for ( let i = 0 ; i < 3 ; ++ i ) { if ( look ( 'right' )) { go ( 'right' , 1 ) …" at bounding box center [1029, 269] width 196 height 510
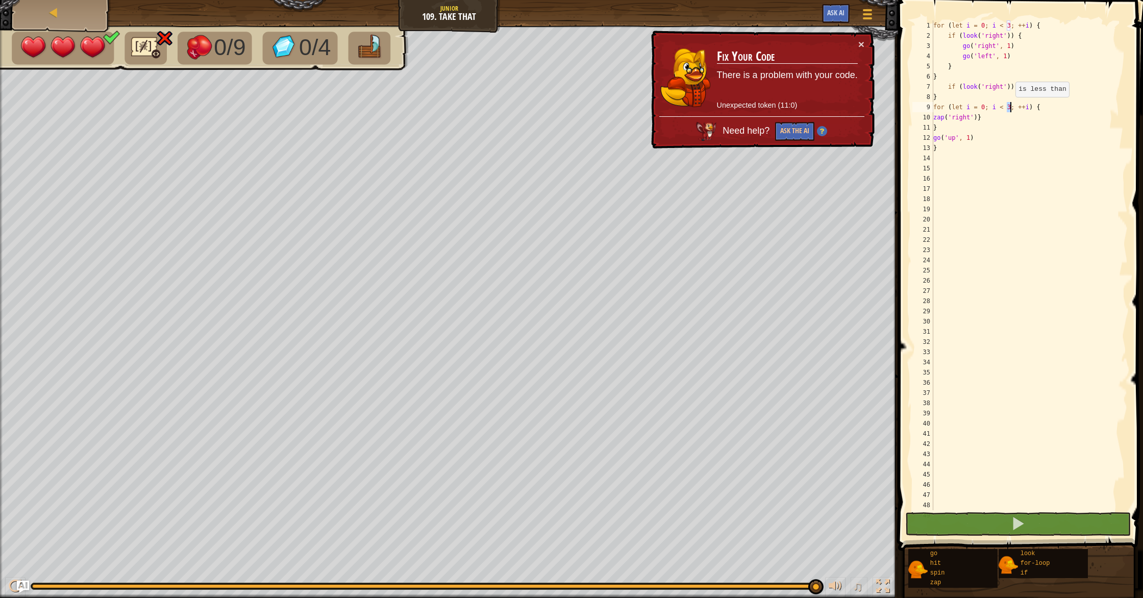
click at [1011, 107] on div "for ( let i = 0 ; i < 3 ; ++ i ) { if ( look ( 'right' )) { go ( 'right' , 1 ) …" at bounding box center [1029, 275] width 196 height 510
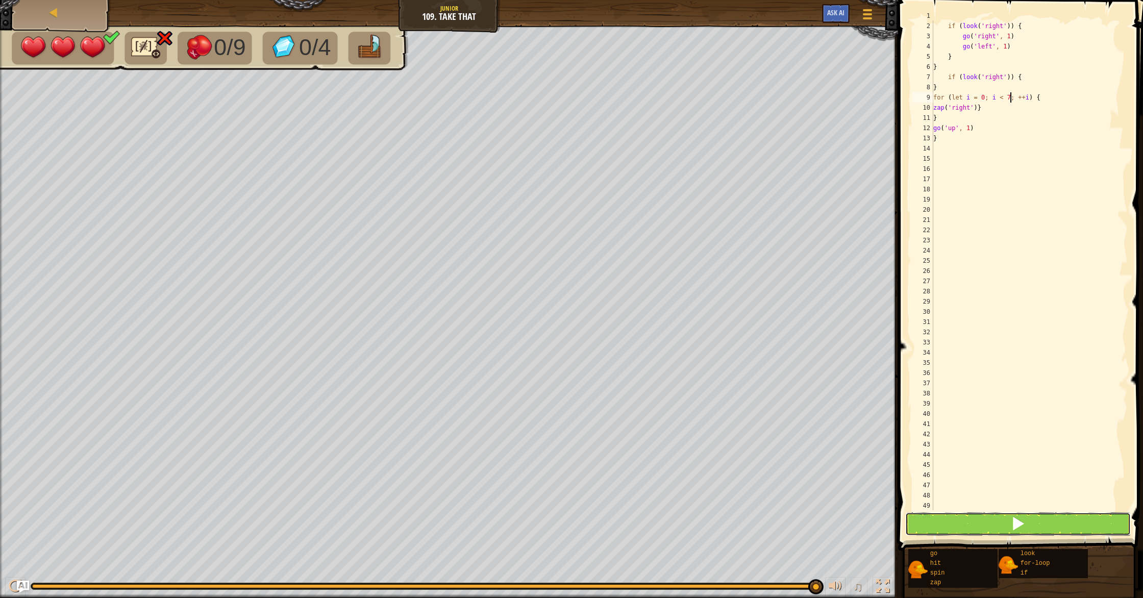
click at [1039, 524] on button at bounding box center [1018, 523] width 226 height 23
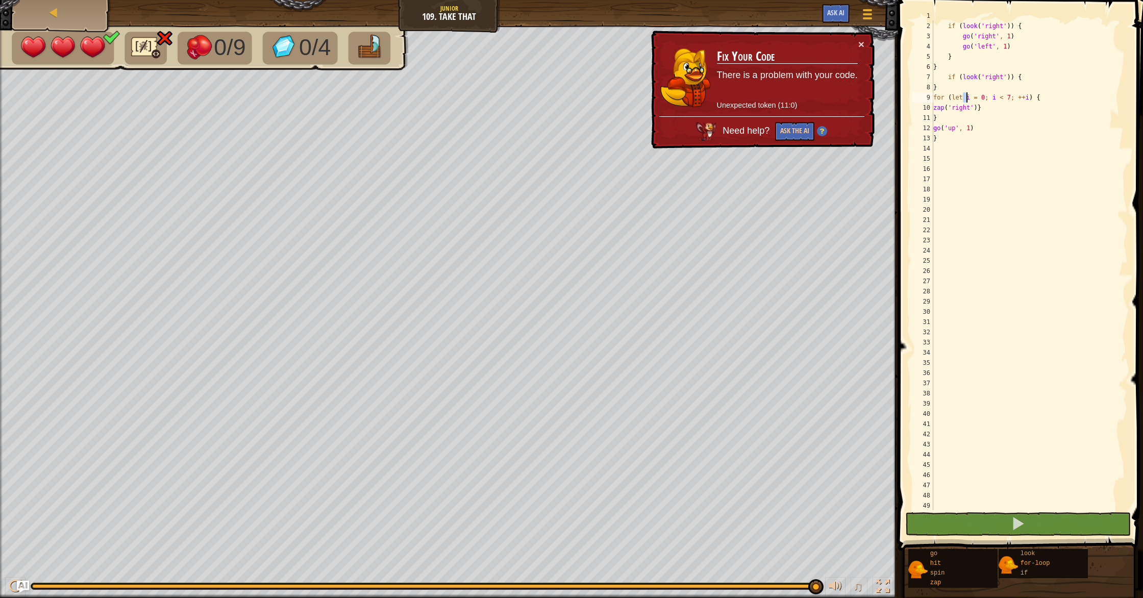
click at [967, 93] on div "for ( let i = 0 ; i < 3 ; ++ i ) { if ( look ( 'right' )) { go ( 'right' , 1 ) …" at bounding box center [1029, 266] width 196 height 510
click at [967, 92] on div "for ( let i = 0 ; i < 3 ; ++ i ) { if ( look ( 'right' )) { go ( 'right' , 1 ) …" at bounding box center [1029, 266] width 196 height 510
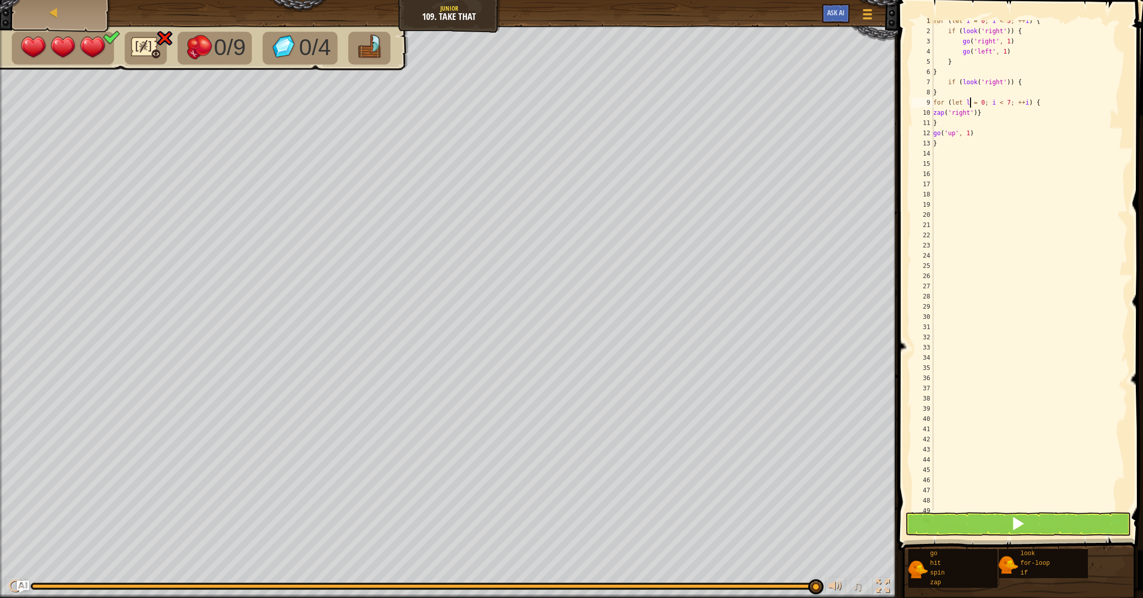
scroll to position [5, 0]
click at [986, 529] on button at bounding box center [1018, 523] width 226 height 23
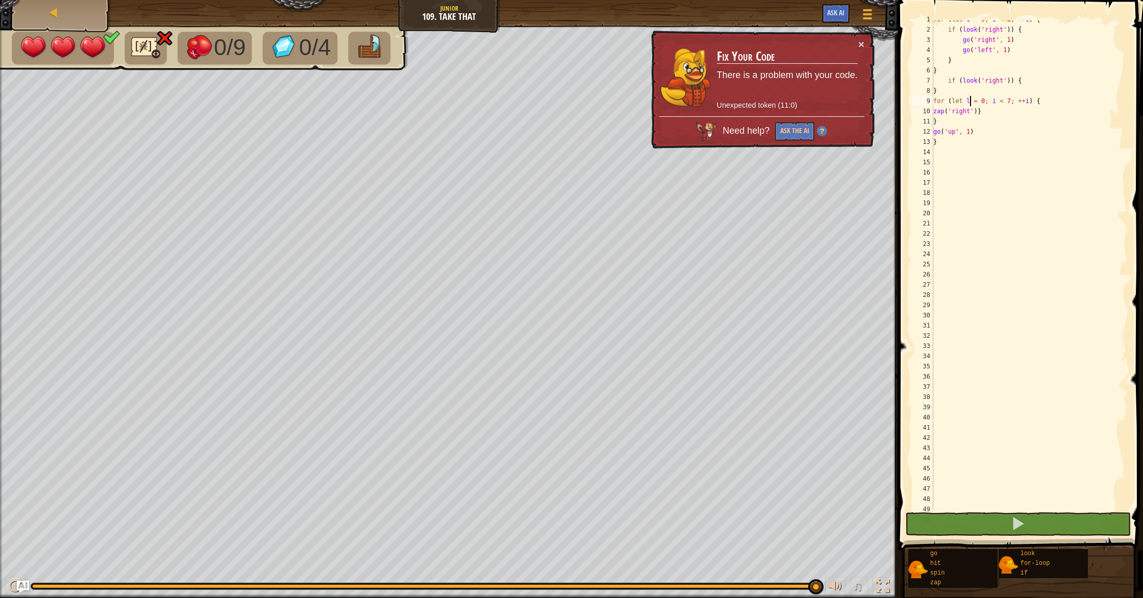
click at [951, 117] on div "for ( let i = 0 ; i < 3 ; ++ i ) { if ( look ( 'right' )) { go ( 'right' , 1 ) …" at bounding box center [1029, 269] width 196 height 510
type textarea "}"
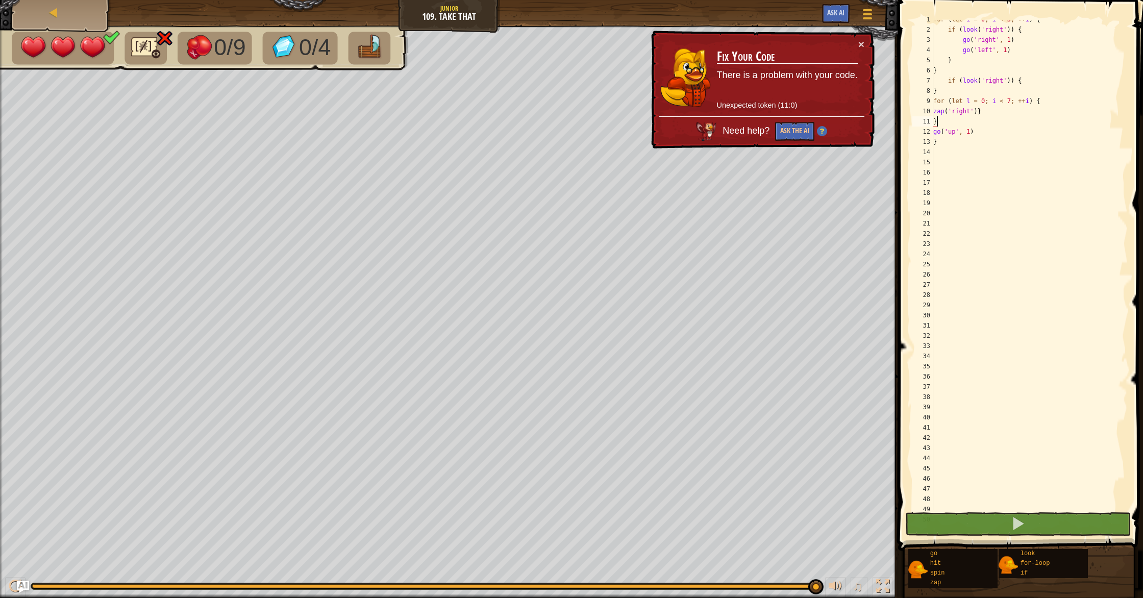
scroll to position [5, 0]
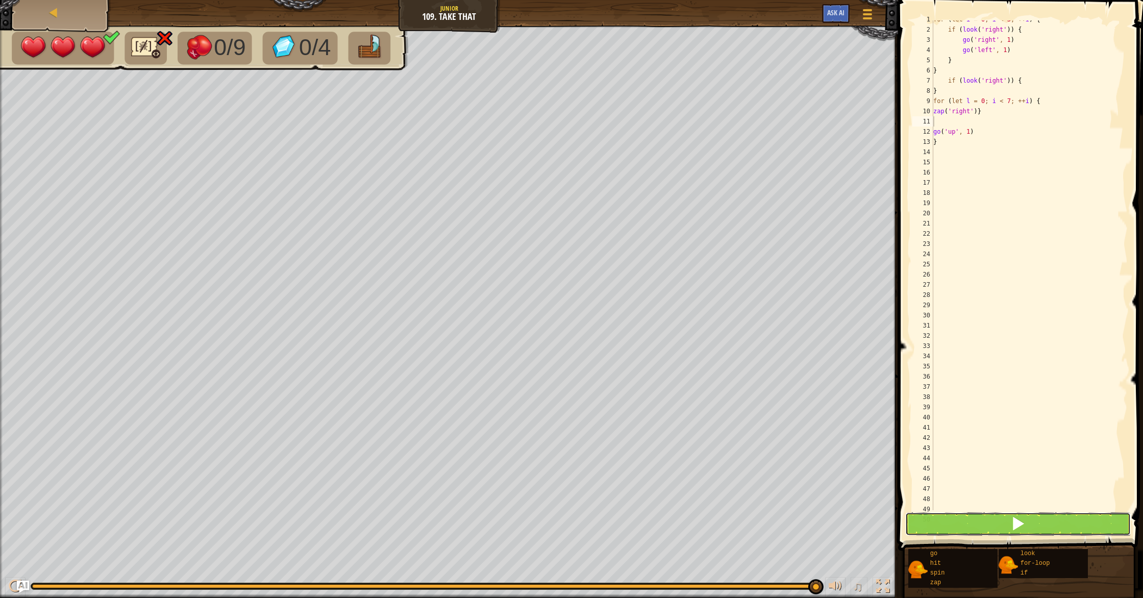
click at [992, 527] on button at bounding box center [1018, 523] width 226 height 23
type textarea "}"
click at [1009, 528] on button at bounding box center [1018, 523] width 226 height 23
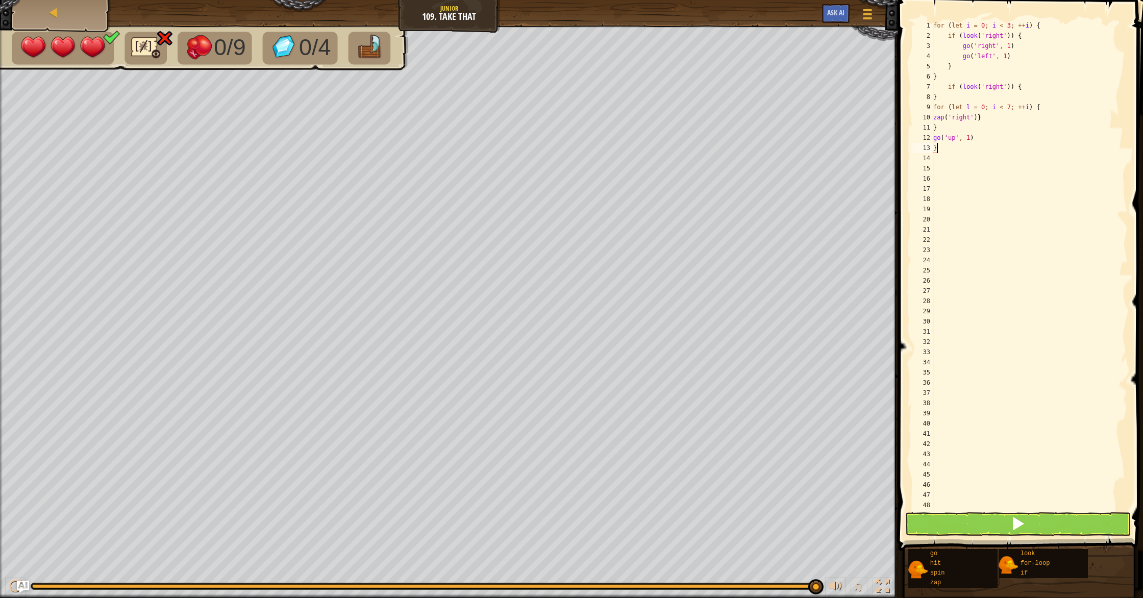
type textarea "}"
drag, startPoint x: 965, startPoint y: 532, endPoint x: 963, endPoint y: 527, distance: 5.5
click at [963, 528] on button at bounding box center [1018, 523] width 226 height 23
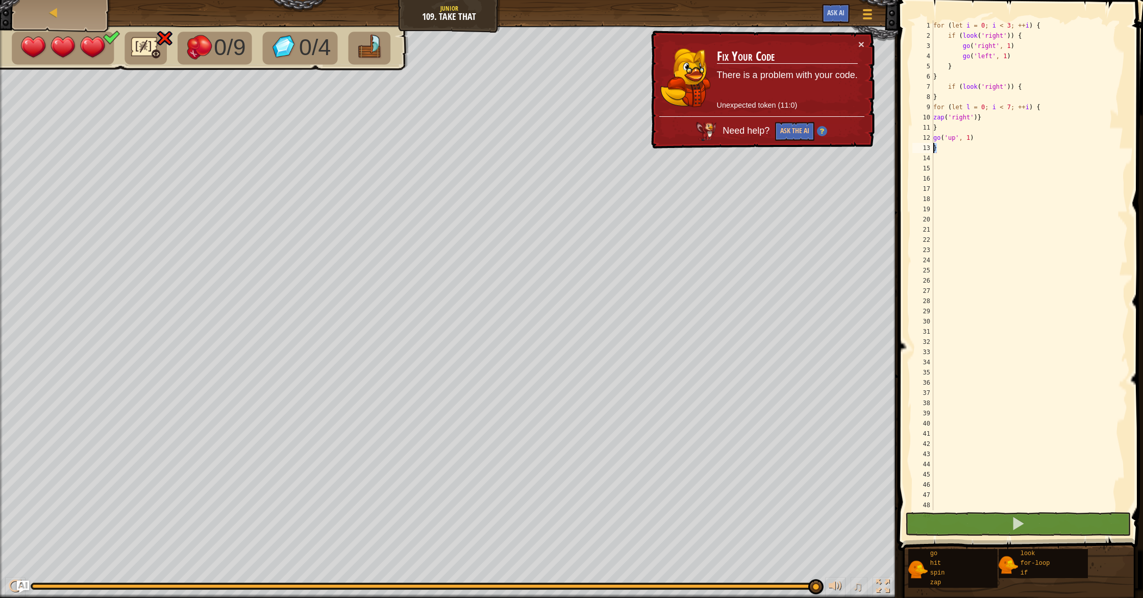
drag, startPoint x: 940, startPoint y: 147, endPoint x: 927, endPoint y: 149, distance: 13.4
click at [927, 149] on div "} 1 2 3 4 5 6 7 8 9 10 11 12 13 14 15 16 17 18 19 20 21 22 23 24 25 26 27 28 29…" at bounding box center [1018, 265] width 217 height 490
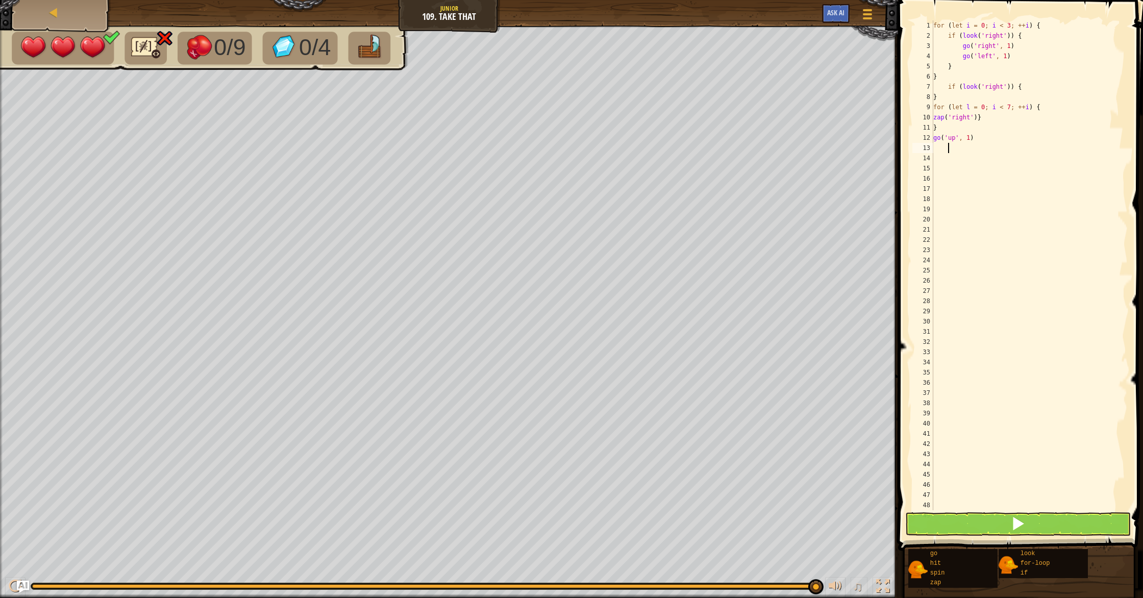
type textarea "}"
drag, startPoint x: 985, startPoint y: 507, endPoint x: 982, endPoint y: 525, distance: 18.6
click at [983, 518] on div "} 1 2 3 4 5 6 7 8 9 10 11 12 13 14 15 16 17 18 19 20 21 22 23 24 25 26 27 28 29…" at bounding box center [1019, 295] width 248 height 581
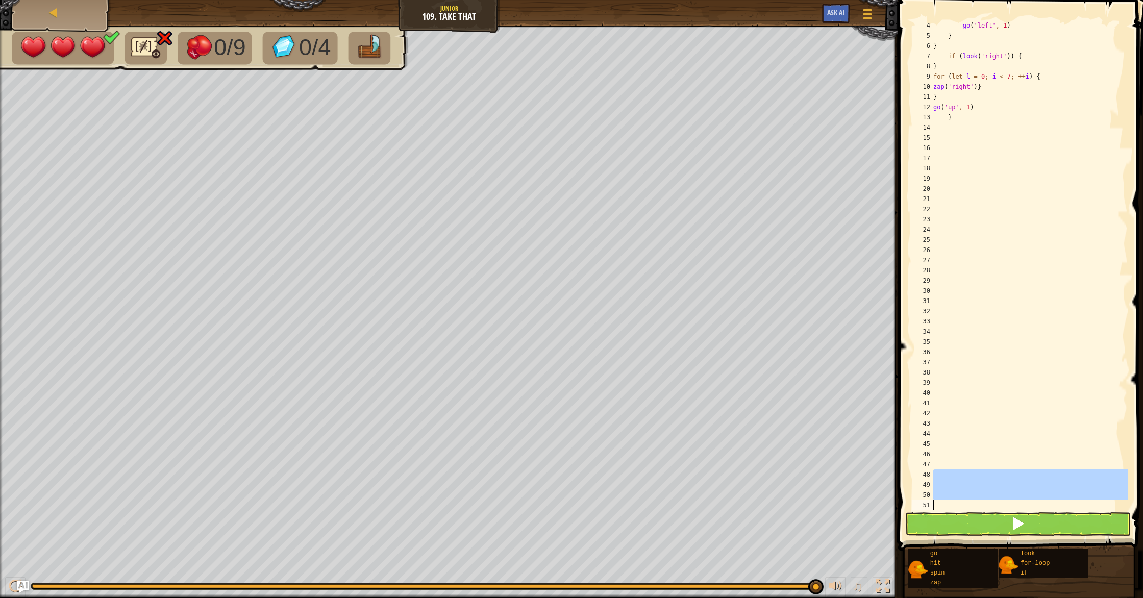
scroll to position [5, 0]
click at [982, 526] on button at bounding box center [1018, 523] width 226 height 23
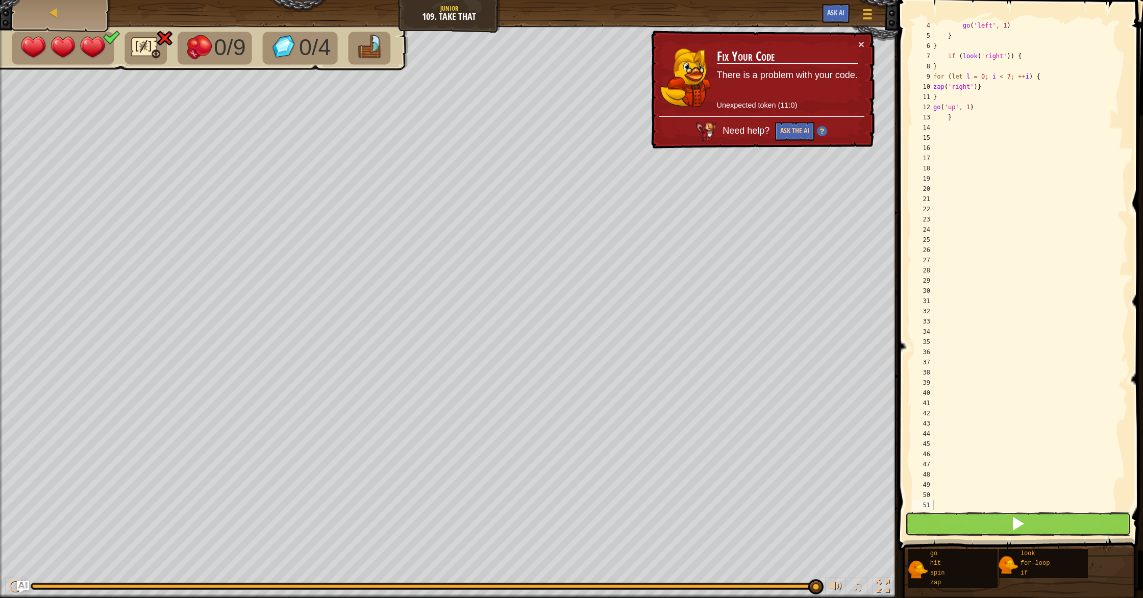
click at [963, 525] on button at bounding box center [1018, 523] width 226 height 23
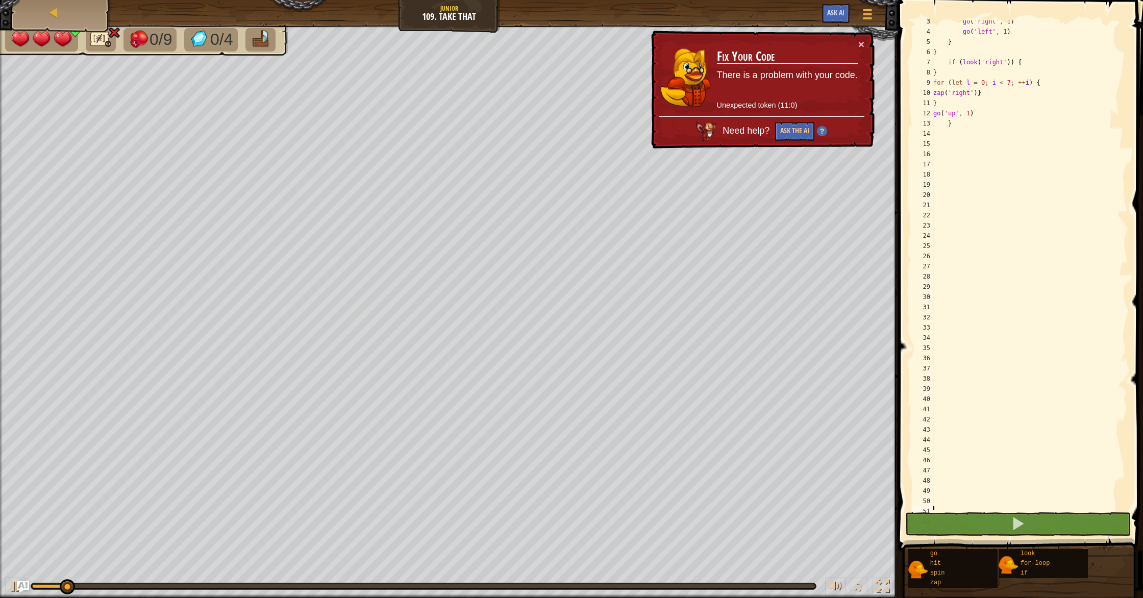
scroll to position [24, 0]
click at [809, 133] on button "Ask the AI" at bounding box center [794, 131] width 39 height 19
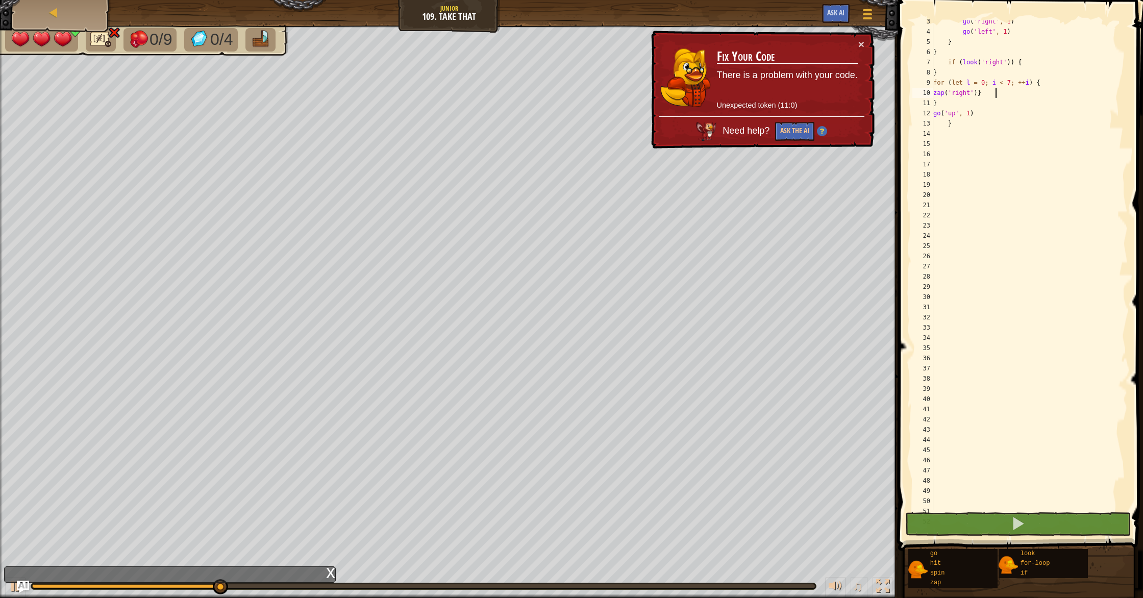
click at [997, 92] on div "go ( 'right' , 1 ) go ( 'left' , 1 ) } } if ( look ( 'right' )) { } for ( let l…" at bounding box center [1029, 271] width 196 height 510
click at [985, 91] on div "go ( 'right' , 1 ) go ( 'left' , 1 ) } } if ( look ( 'right' )) { } for ( let l…" at bounding box center [1029, 271] width 196 height 510
click at [981, 96] on div "if ( look ( 'right' )) { go ( 'right' , 1 ) go ( 'left' , 1 ) } } if ( look ( '…" at bounding box center [1029, 267] width 196 height 510
type textarea "zap('right')"
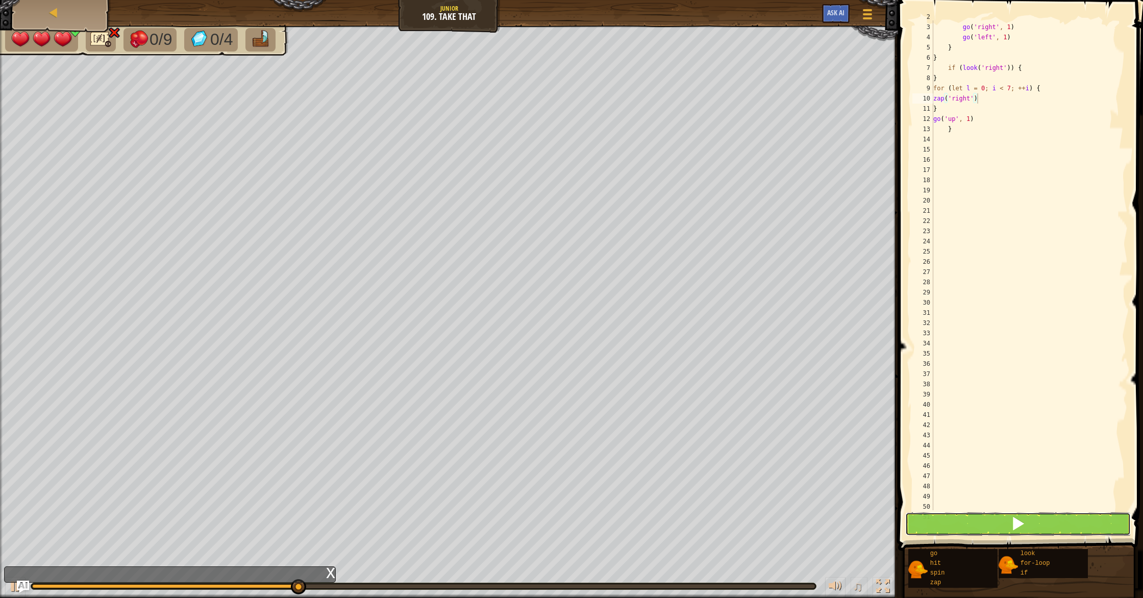
click at [1044, 518] on button at bounding box center [1018, 523] width 226 height 23
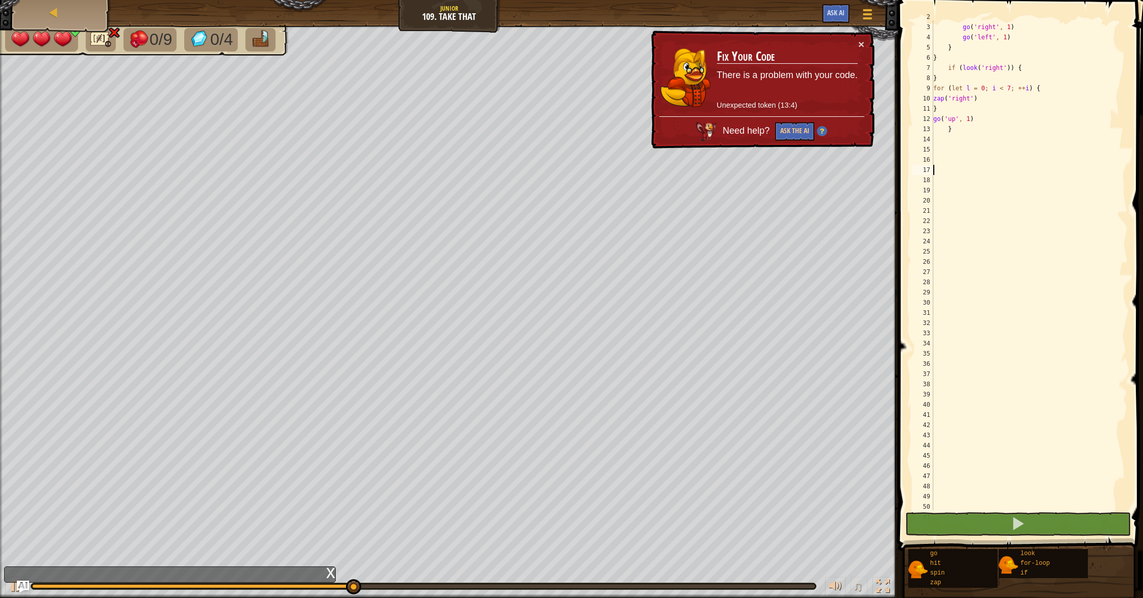
click at [1042, 170] on div "if ( look ( 'right' )) { go ( 'right' , 1 ) go ( 'left' , 1 ) } } if ( look ( '…" at bounding box center [1029, 267] width 196 height 510
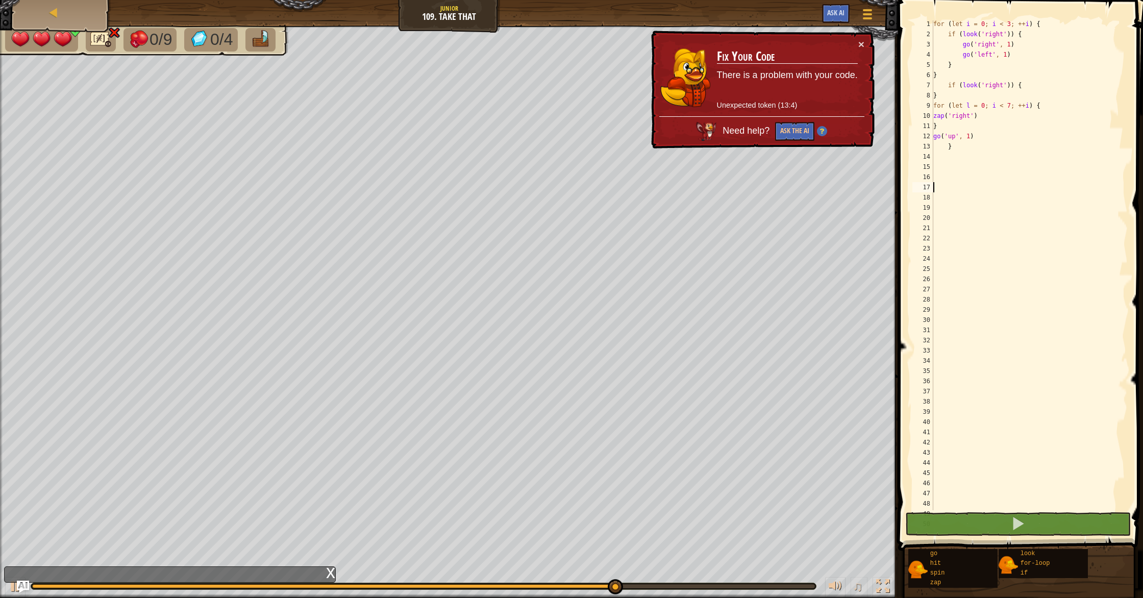
scroll to position [4, 0]
click at [871, 5] on button "Game Menu" at bounding box center [867, 16] width 27 height 25
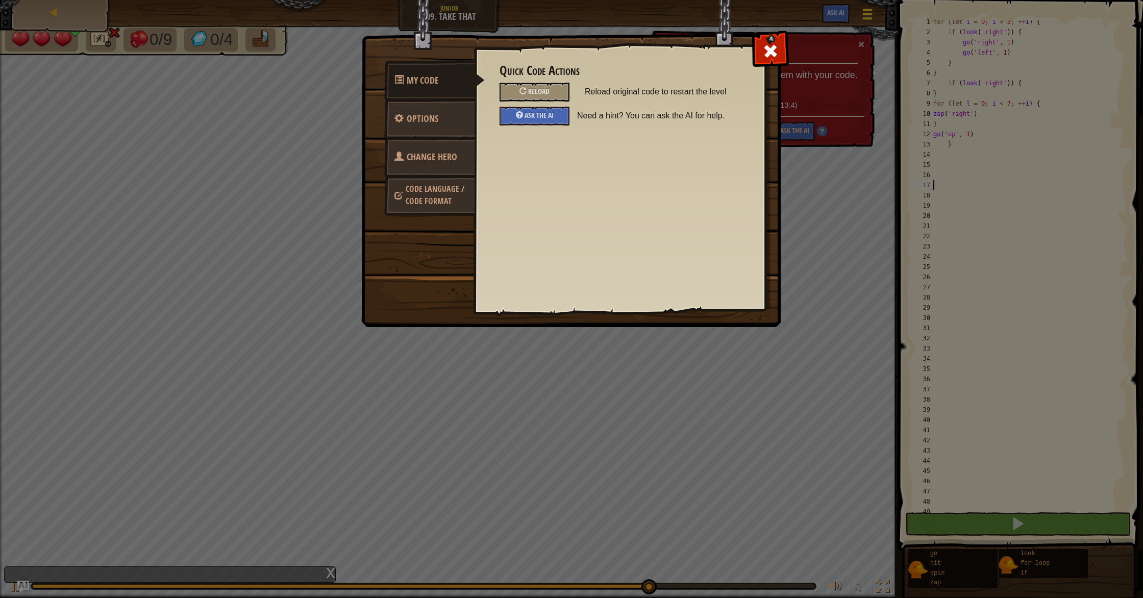
click at [871, 5] on div "My Code Options Change Hero Code Language / Code Format Quick Code Actions Relo…" at bounding box center [571, 299] width 1143 height 598
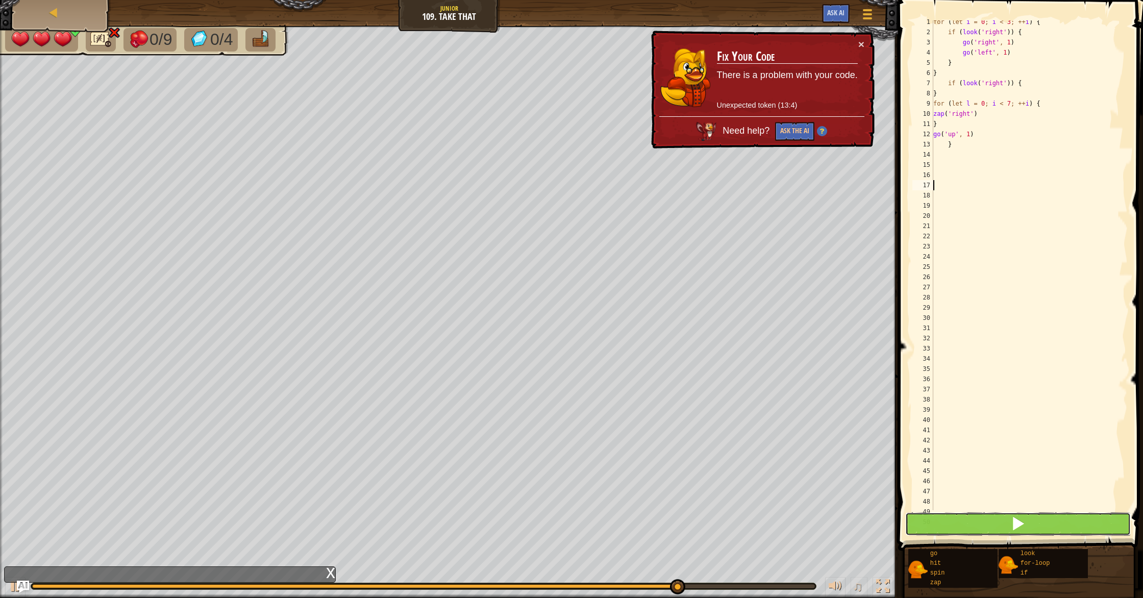
click at [1006, 521] on button at bounding box center [1018, 523] width 226 height 23
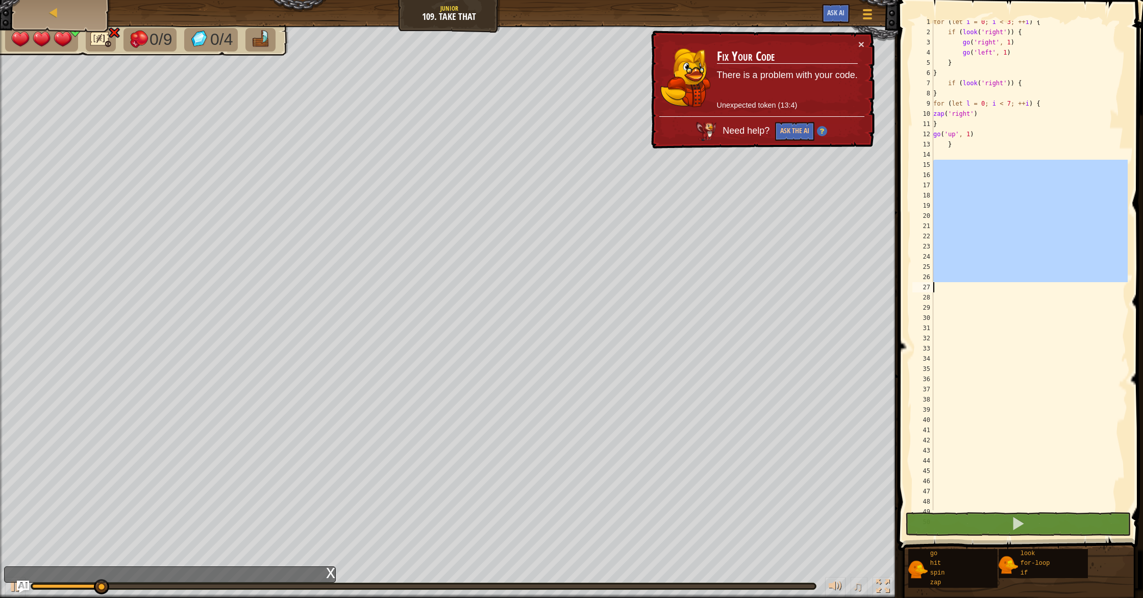
drag, startPoint x: 961, startPoint y: 163, endPoint x: 969, endPoint y: 333, distance: 170.1
click at [969, 333] on div "for ( let i = 0 ; i < 3 ; ++ i ) { if ( look ( 'right' )) { go ( 'right' , 1 ) …" at bounding box center [1029, 272] width 196 height 510
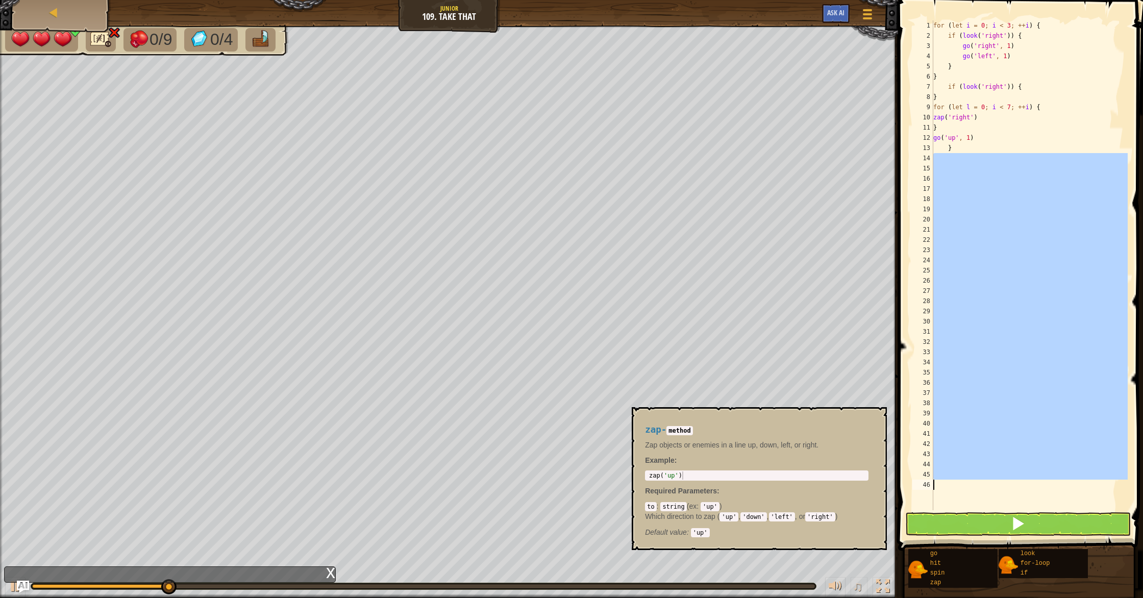
drag, startPoint x: 936, startPoint y: 161, endPoint x: 994, endPoint y: 598, distance: 440.6
click at [994, 0] on html "Map Junior 109. Take That Game Menu Ask AI 1 הההההההההההההההההההההההההההההההההה…" at bounding box center [571, 0] width 1143 height 0
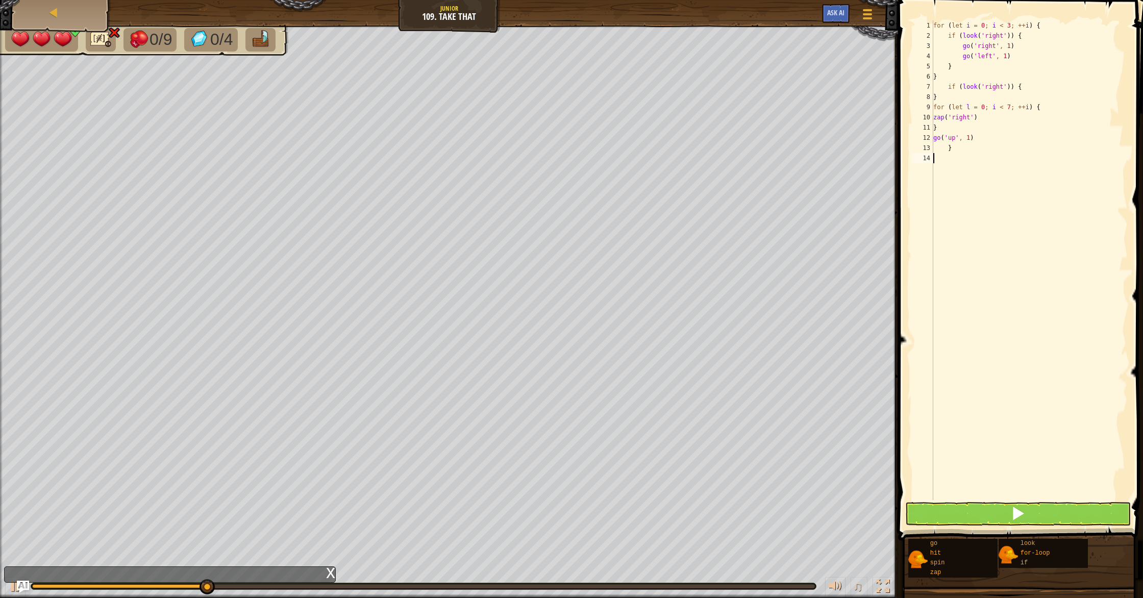
type textarea "}"
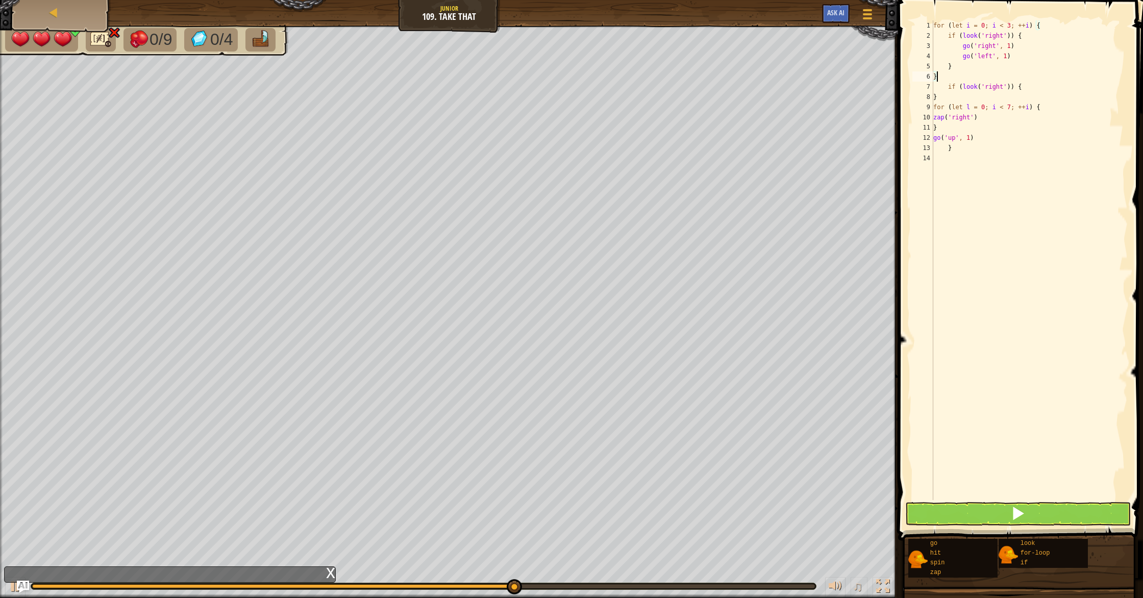
type textarea "}"
click at [1001, 522] on button at bounding box center [1018, 513] width 226 height 23
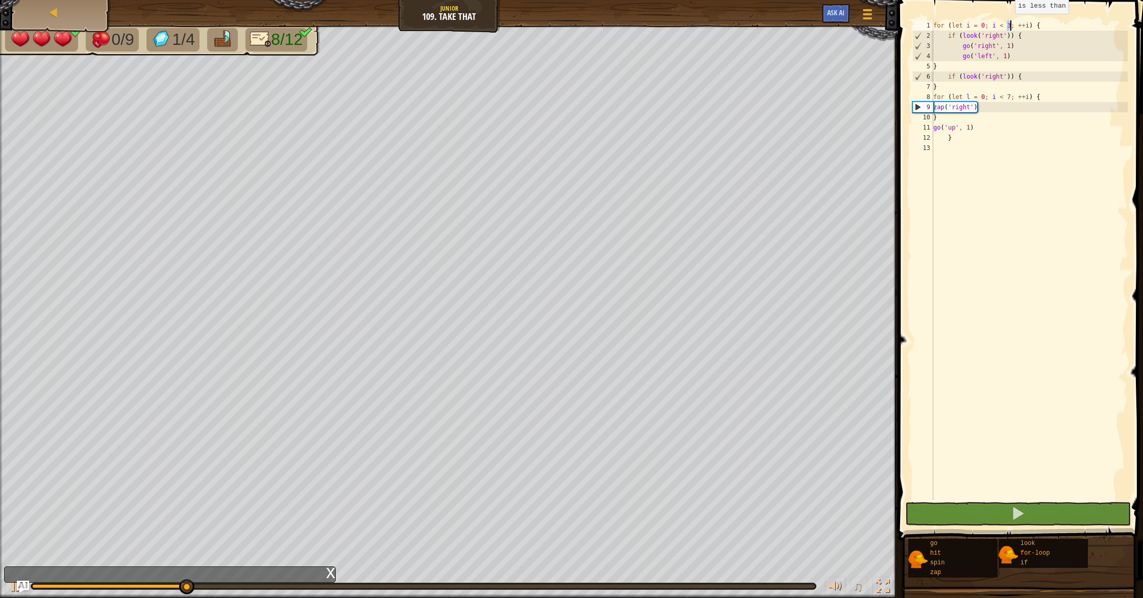
click at [1010, 23] on div "for ( let i = 0 ; i < 3 ; ++ i ) { if ( look ( 'right' )) { go ( 'right' , 1 ) …" at bounding box center [1029, 270] width 196 height 500
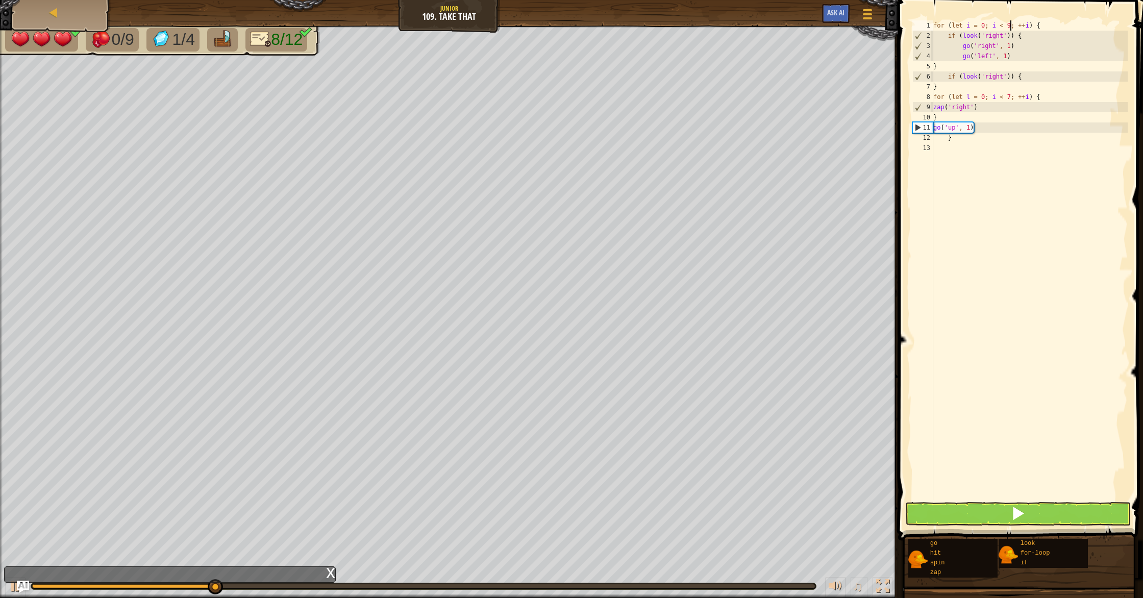
scroll to position [5, 6]
click at [1063, 514] on button at bounding box center [1018, 513] width 226 height 23
click at [1062, 514] on button at bounding box center [1018, 513] width 226 height 23
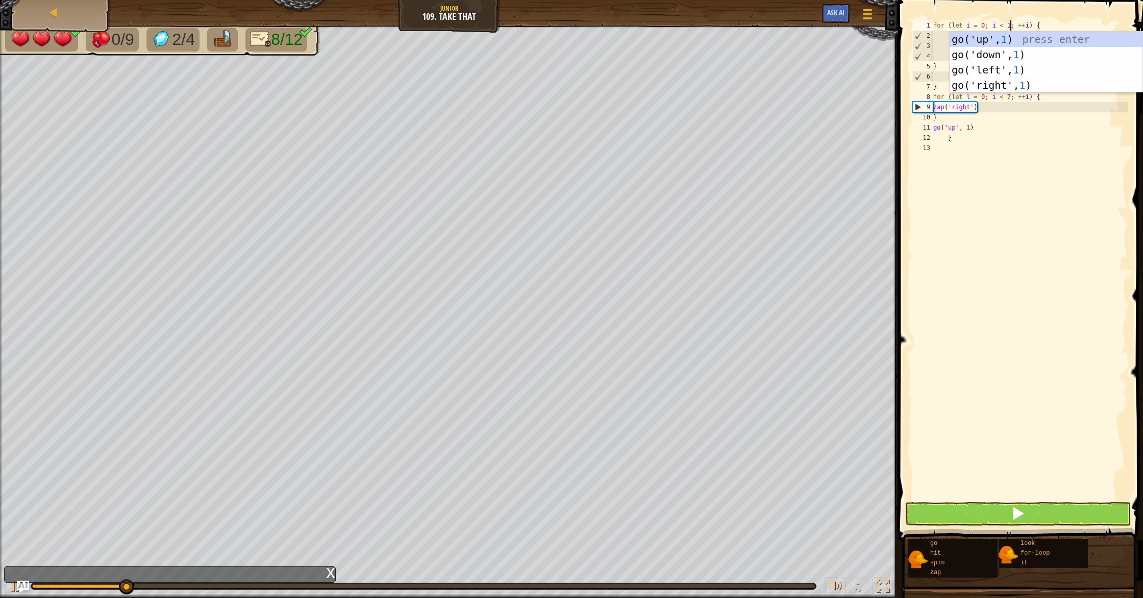
scroll to position [5, 7]
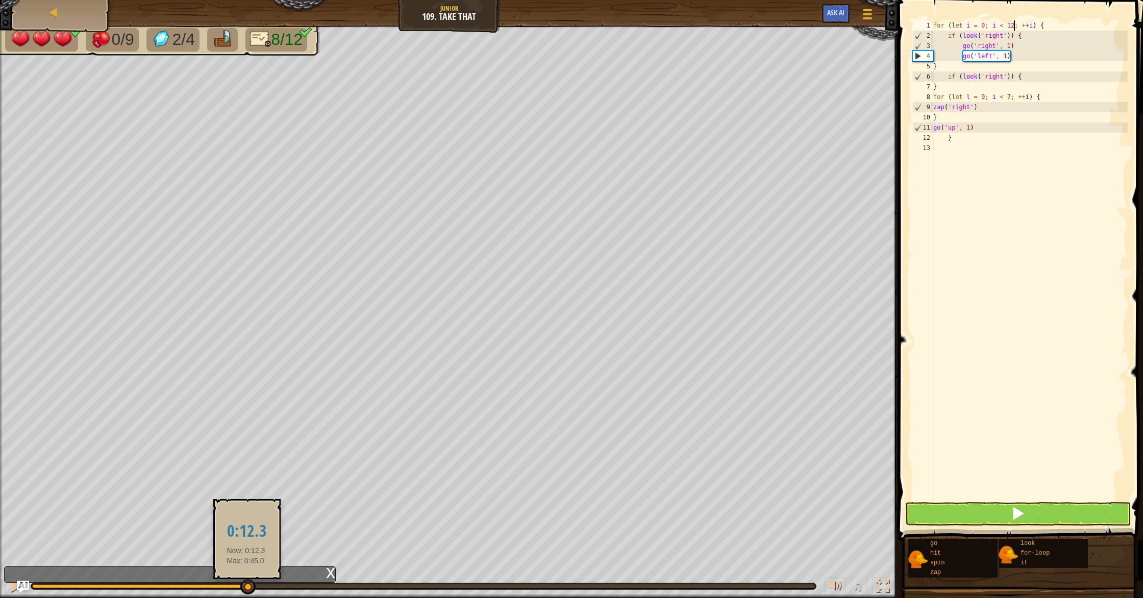
drag, startPoint x: 168, startPoint y: 588, endPoint x: 246, endPoint y: 586, distance: 78.1
click at [246, 586] on div at bounding box center [247, 586] width 15 height 15
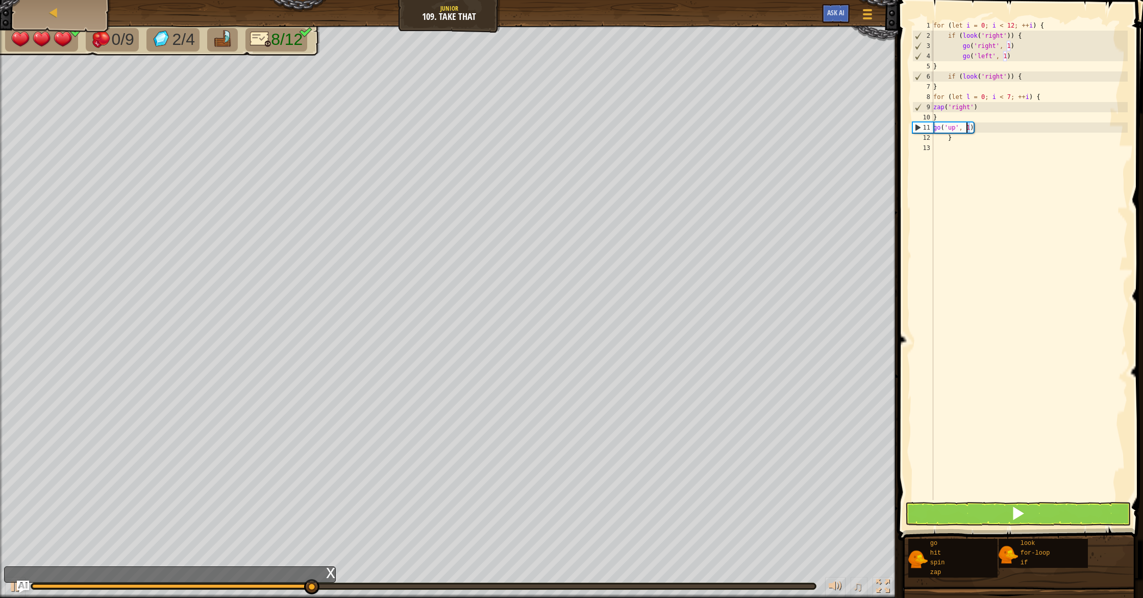
click at [967, 128] on div "for ( let i = 0 ; i < 12 ; ++ i ) { if ( look ( 'right' )) { go ( 'right' , 1 )…" at bounding box center [1029, 270] width 196 height 500
click at [1035, 505] on button at bounding box center [1018, 513] width 226 height 23
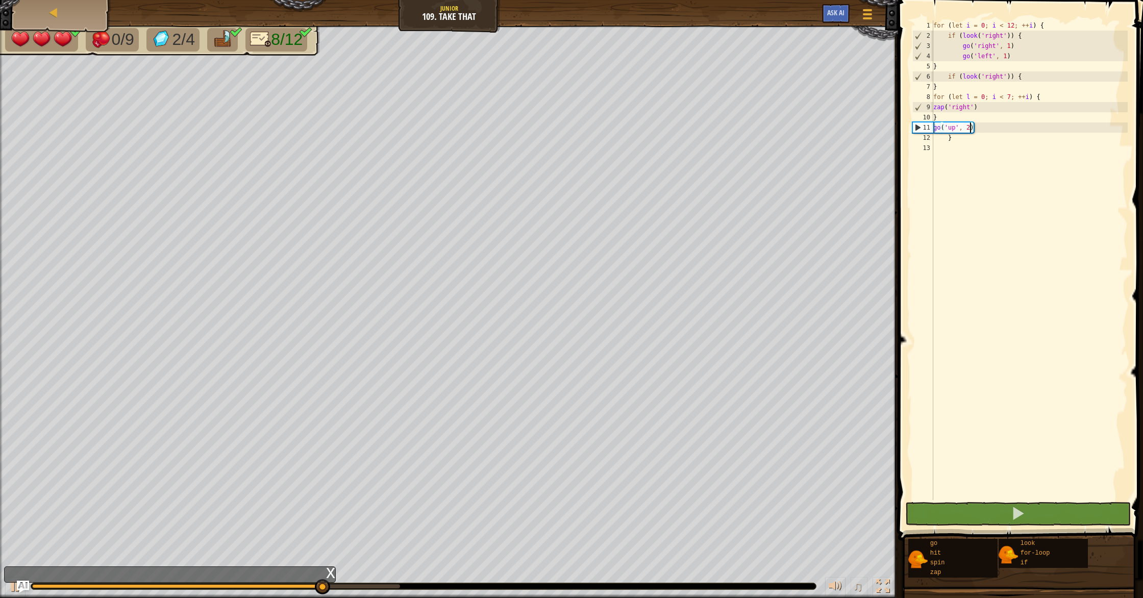
click at [1029, 501] on span at bounding box center [1021, 255] width 253 height 571
click at [930, 524] on button at bounding box center [1018, 513] width 226 height 23
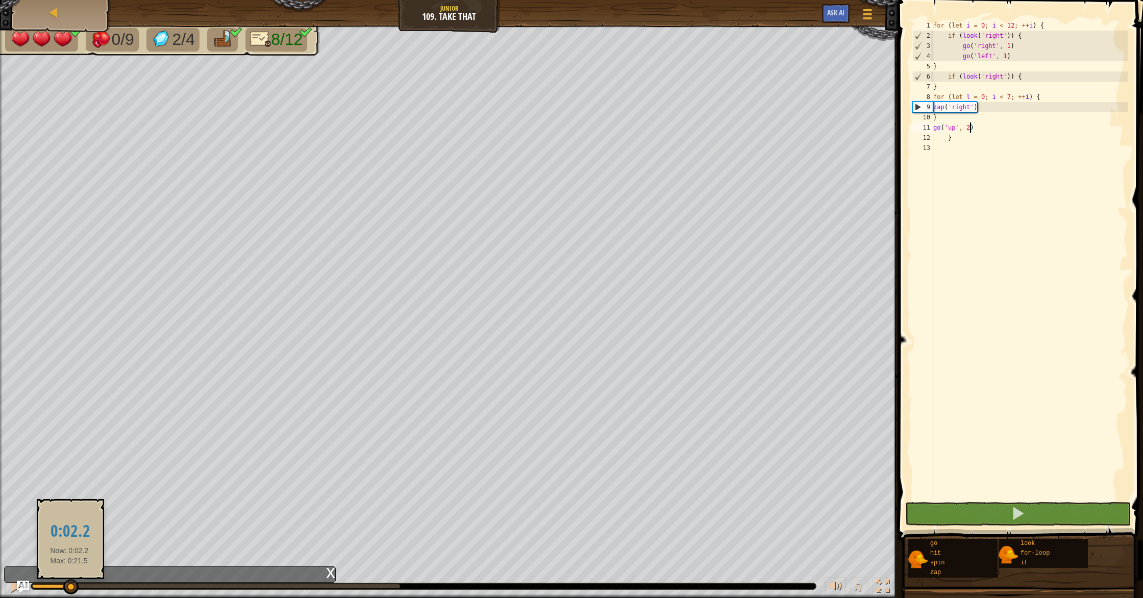
drag, startPoint x: 185, startPoint y: 590, endPoint x: 69, endPoint y: 592, distance: 115.3
click at [69, 592] on div at bounding box center [70, 586] width 15 height 15
click at [962, 83] on div "for ( let i = 0 ; i < 12 ; ++ i ) { if ( look ( 'right' )) { go ( 'right' , 1 )…" at bounding box center [1029, 270] width 196 height 500
type textarea "}"
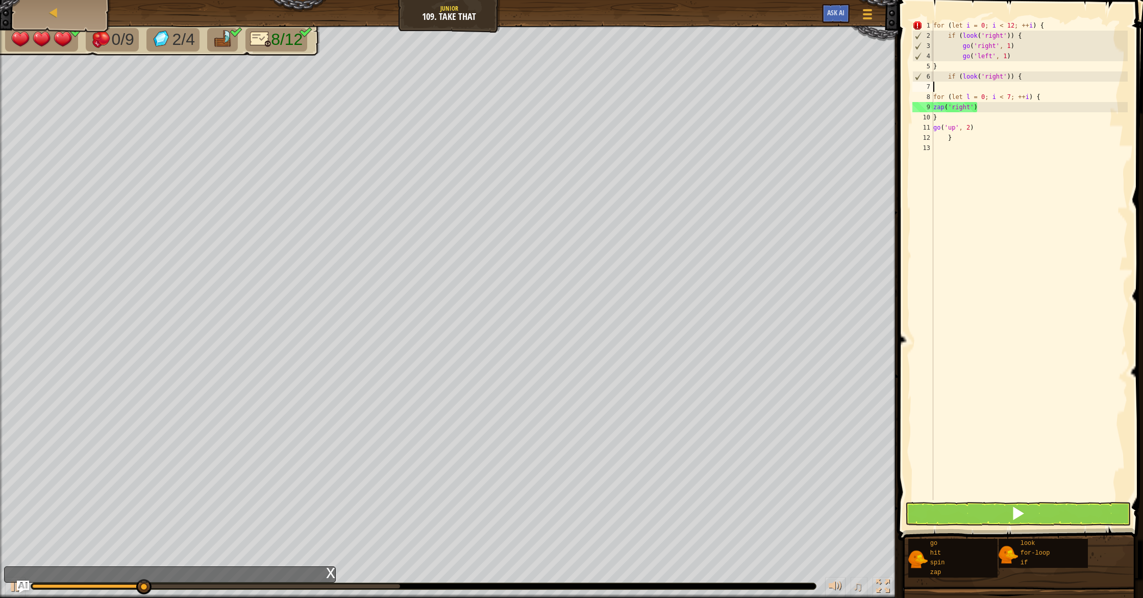
click at [943, 133] on div "for ( let i = 0 ; i < 12 ; ++ i ) { if ( look ( 'right' )) { go ( 'right' , 1 )…" at bounding box center [1029, 270] width 196 height 500
click at [943, 118] on div "for ( let i = 0 ; i < 12 ; ++ i ) { if ( look ( 'right' )) { go ( 'right' , 1 )…" at bounding box center [1029, 270] width 196 height 500
type textarea "}"
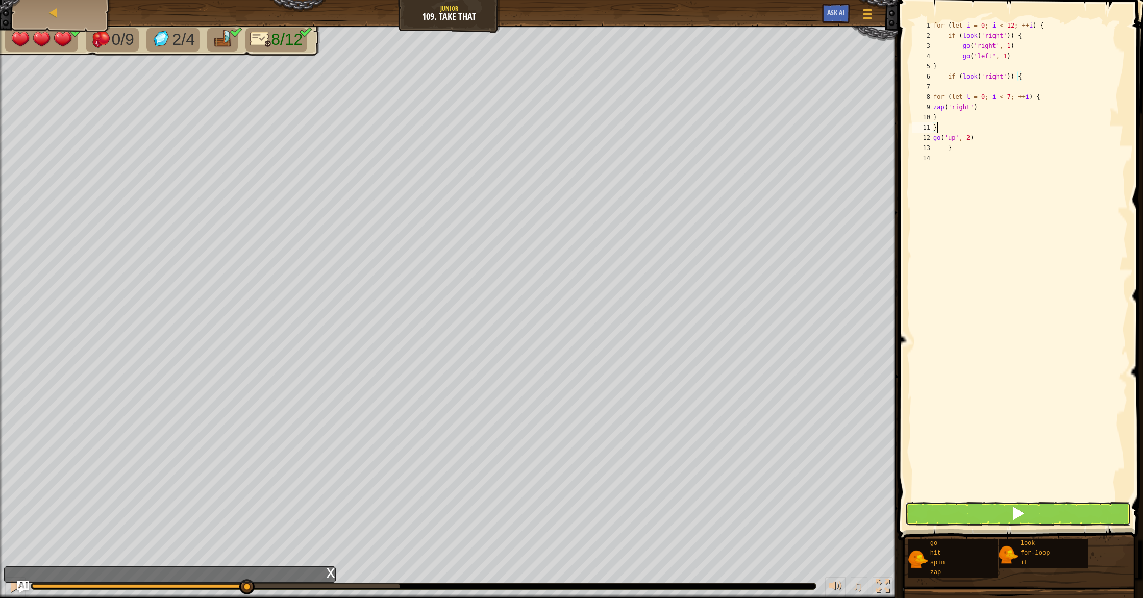
click at [982, 512] on button at bounding box center [1018, 513] width 226 height 23
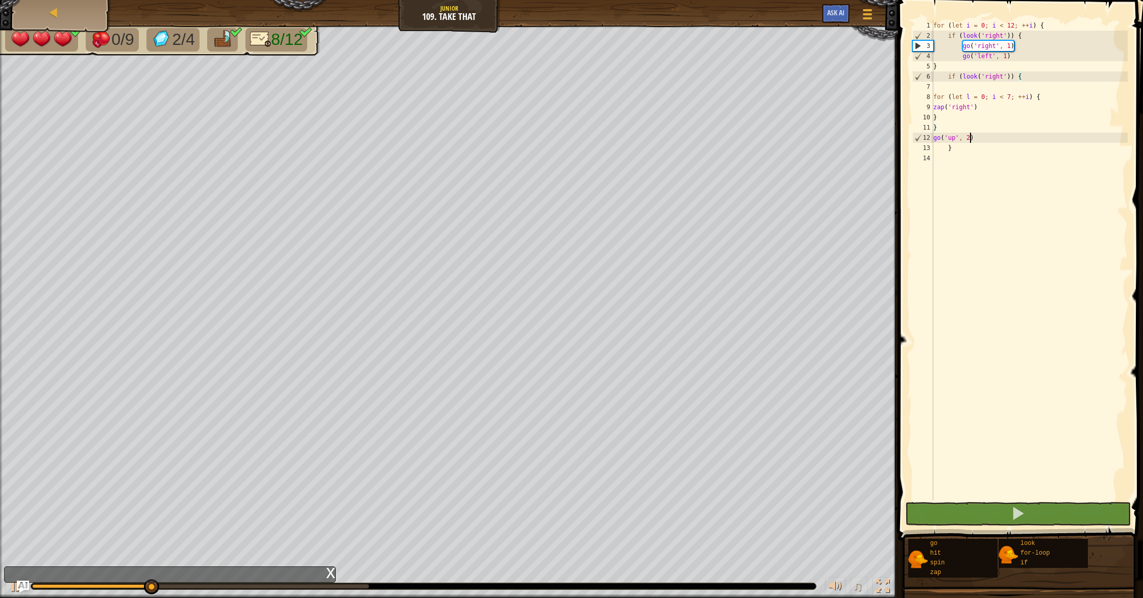
click at [970, 137] on div "for ( let i = 0 ; i < 12 ; ++ i ) { if ( look ( 'right' )) { go ( 'right' , 1 )…" at bounding box center [1029, 270] width 196 height 500
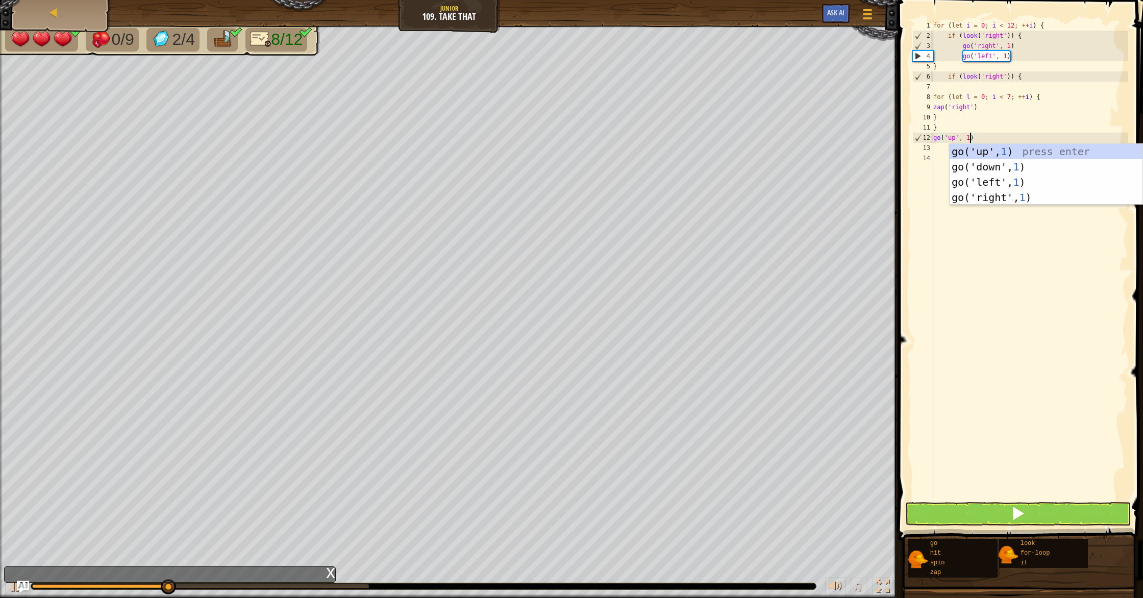
scroll to position [5, 3]
click at [1062, 522] on button at bounding box center [1018, 513] width 226 height 23
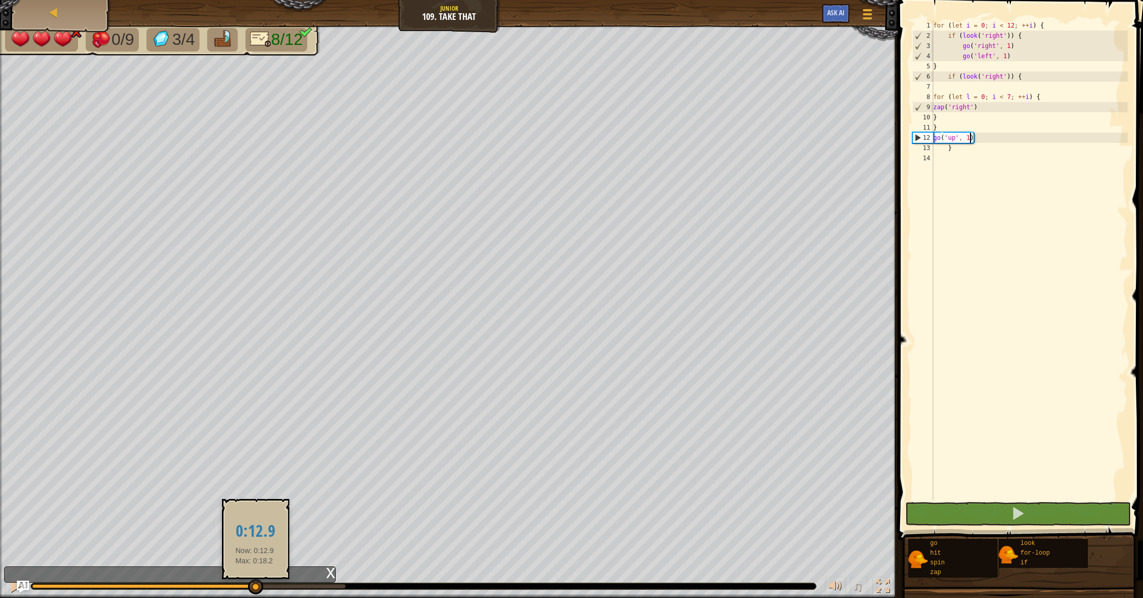
drag, startPoint x: 262, startPoint y: 591, endPoint x: 114, endPoint y: 585, distance: 147.6
click at [248, 588] on div at bounding box center [255, 586] width 15 height 15
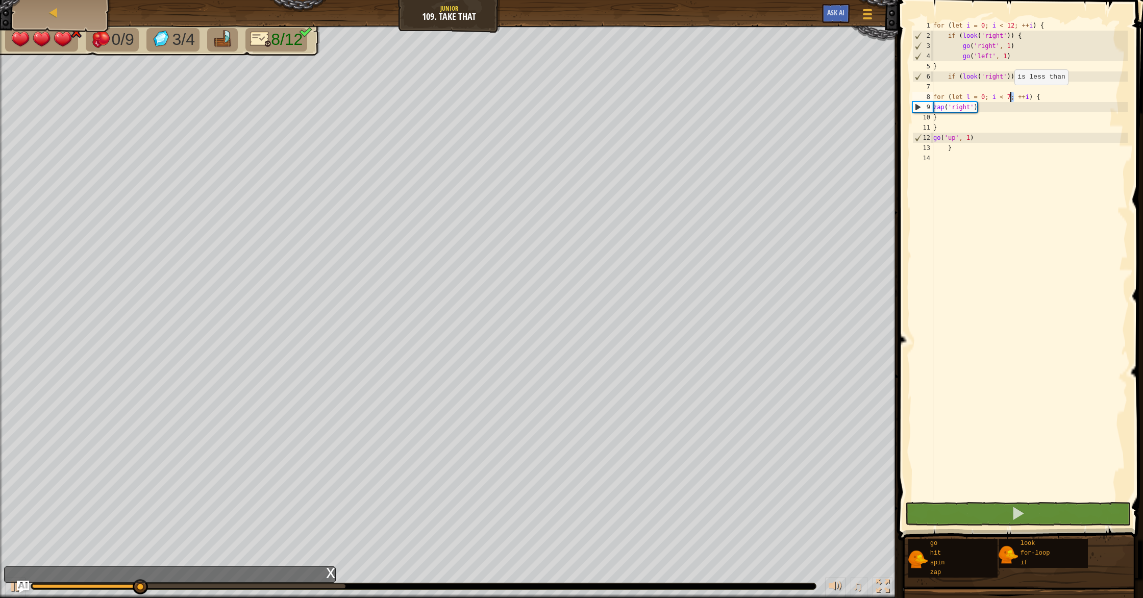
drag, startPoint x: 1015, startPoint y: 94, endPoint x: 1009, endPoint y: 94, distance: 5.6
click at [1010, 94] on div "for ( let i = 0 ; i < 12 ; ++ i ) { if ( look ( 'right' )) { go ( 'right' , 1 )…" at bounding box center [1029, 270] width 196 height 500
click at [1009, 94] on div "for ( let i = 0 ; i < 12 ; ++ i ) { if ( look ( 'right' )) { go ( 'right' , 1 )…" at bounding box center [1029, 270] width 196 height 500
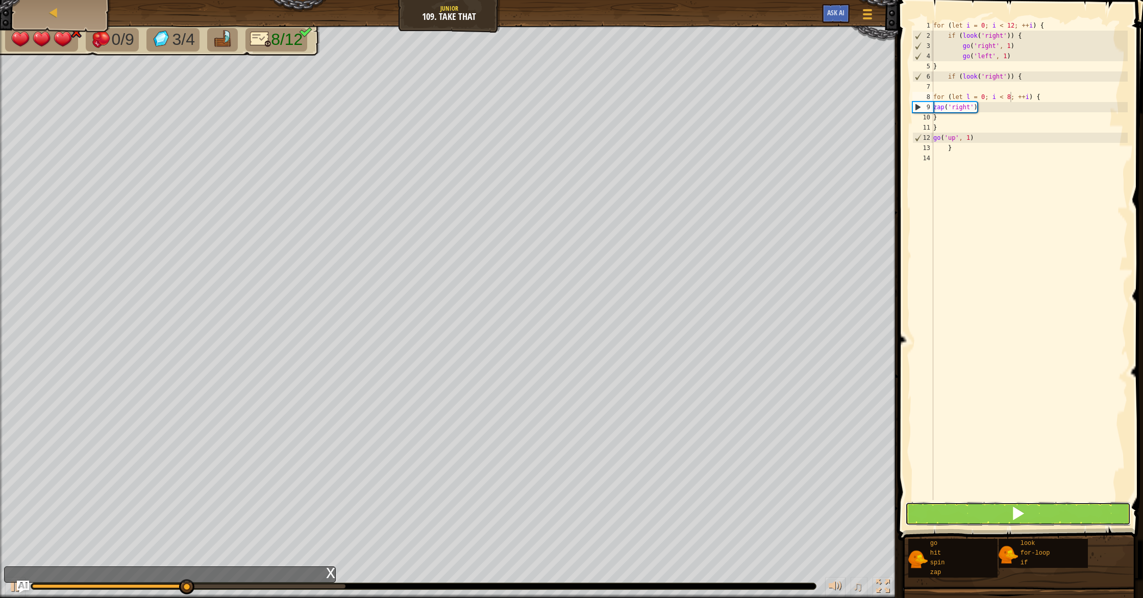
click at [1034, 510] on button at bounding box center [1018, 513] width 226 height 23
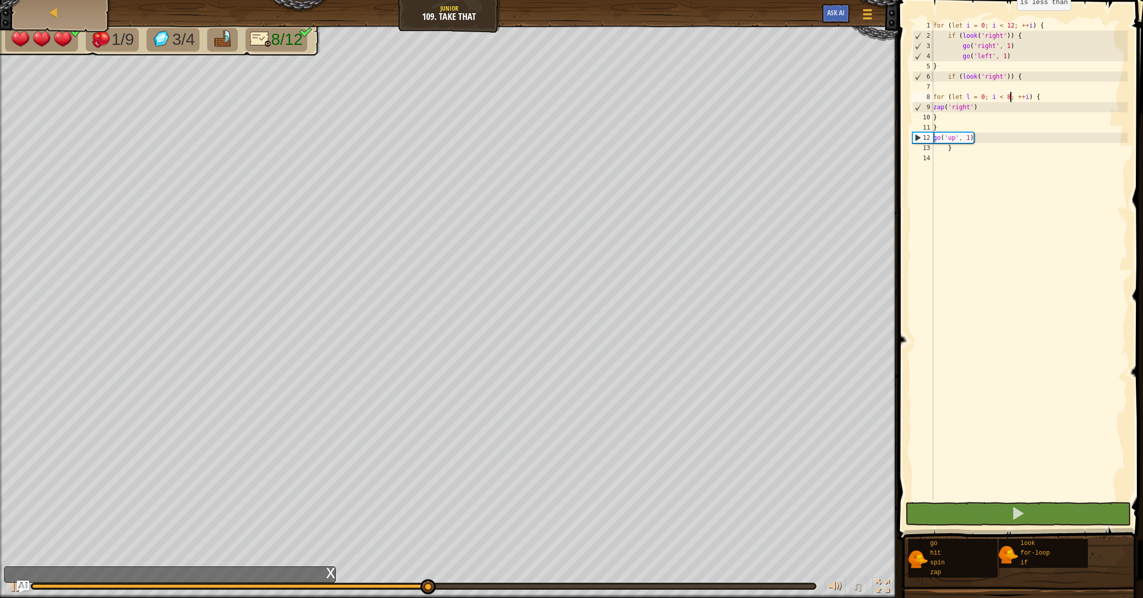
click at [1012, 20] on div "for ( let i = 0 ; i < 12 ; ++ i ) { if ( look ( 'right' )) { go ( 'right' , 1 )…" at bounding box center [1029, 270] width 196 height 500
click at [962, 505] on button at bounding box center [1018, 513] width 226 height 23
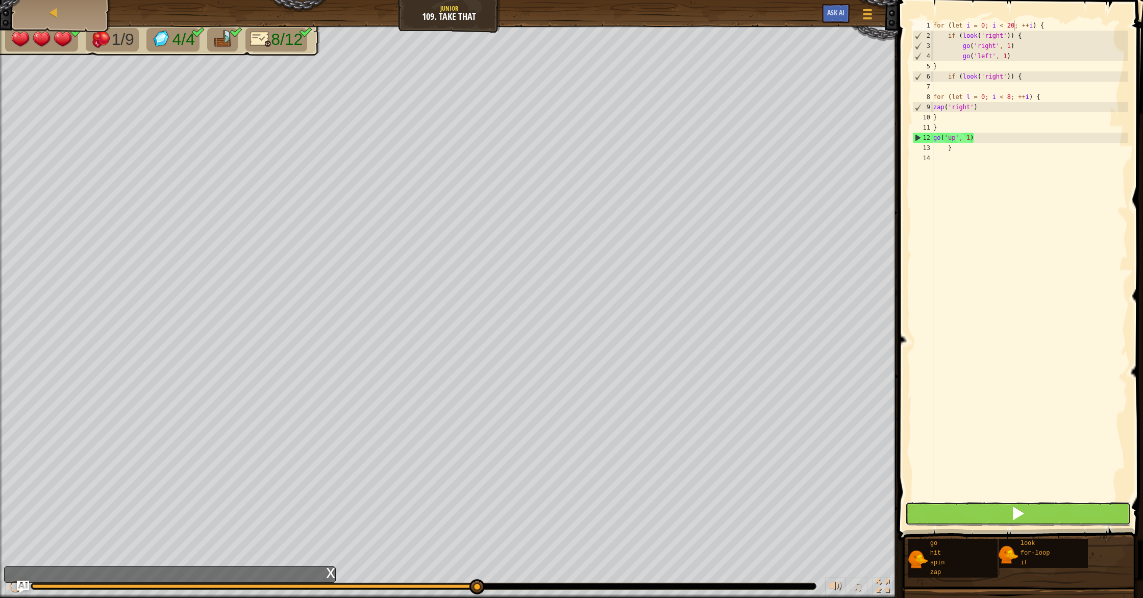
click at [961, 507] on button at bounding box center [1018, 513] width 226 height 23
drag, startPoint x: 55, startPoint y: 586, endPoint x: 375, endPoint y: 570, distance: 320.9
click at [375, 570] on div "♫" at bounding box center [449, 583] width 898 height 31
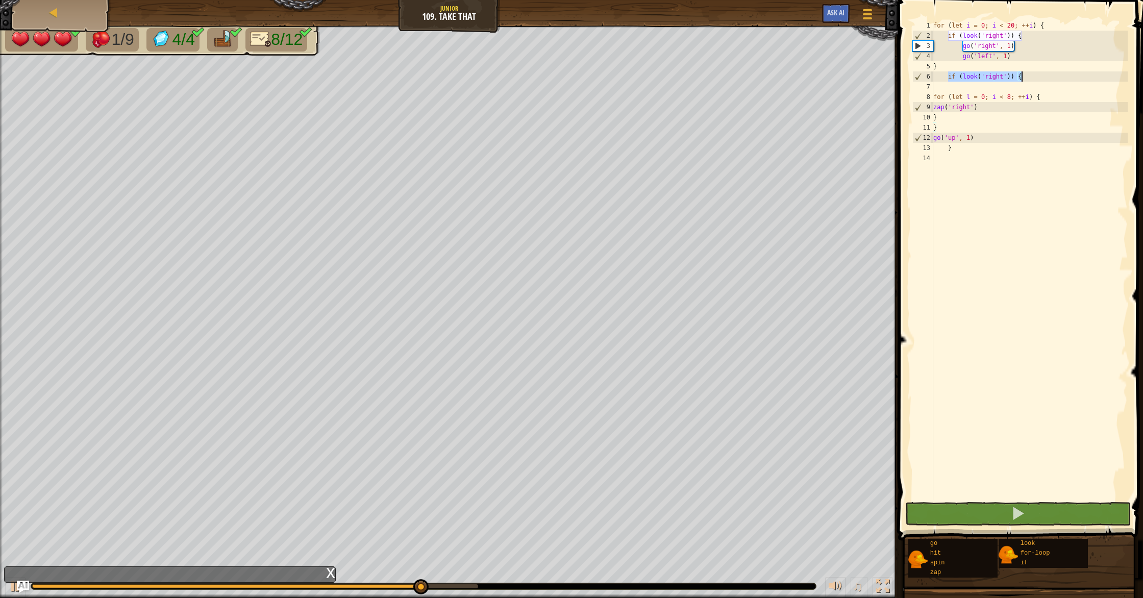
drag, startPoint x: 949, startPoint y: 75, endPoint x: 1032, endPoint y: 78, distance: 83.3
click at [1032, 78] on div "for ( let i = 0 ; i < 20 ; ++ i ) { if ( look ( 'right' )) { go ( 'right' , 1 )…" at bounding box center [1029, 270] width 196 height 500
click at [994, 113] on div "for ( let i = 0 ; i < 20 ; ++ i ) { if ( look ( 'right' )) { go ( 'right' , 1 )…" at bounding box center [1029, 270] width 196 height 500
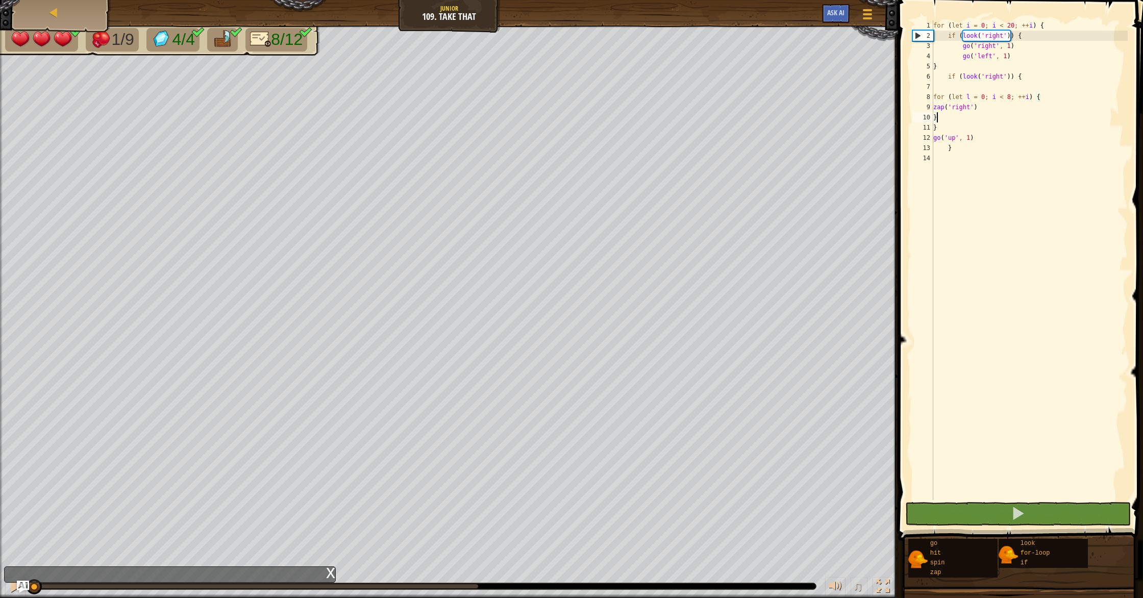
drag, startPoint x: 476, startPoint y: 593, endPoint x: 0, endPoint y: 524, distance: 480.6
click at [0, 524] on div "1/9 4/4 8/12 ♫ Duck 3 x: 6 y: 6 No target action: look" at bounding box center [571, 312] width 1143 height 573
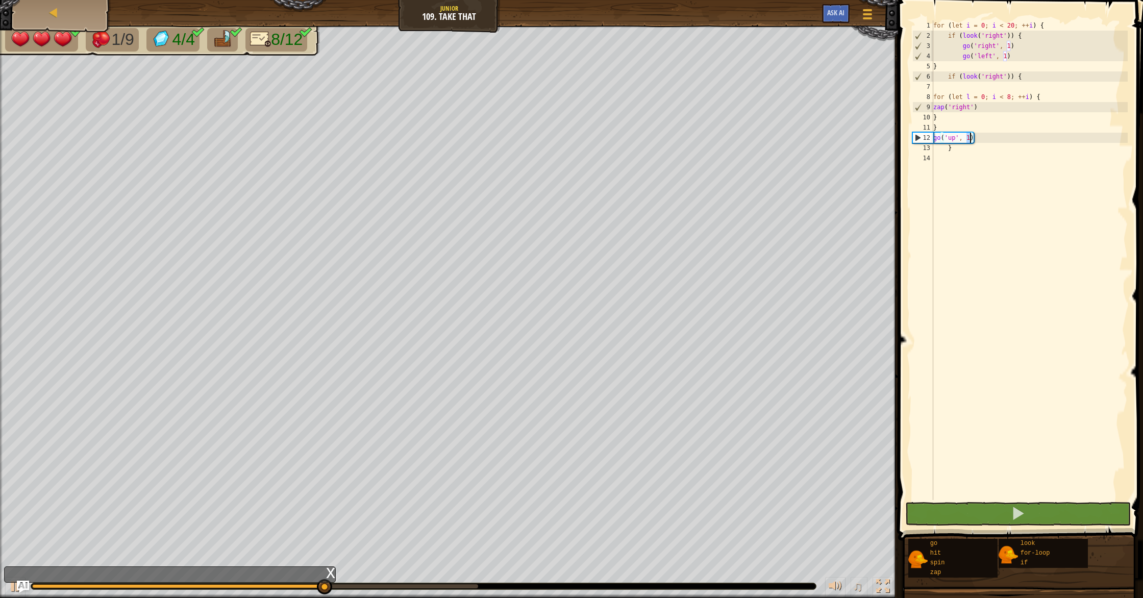
click at [969, 140] on div "for ( let i = 0 ; i < 20 ; ++ i ) { if ( look ( 'right' )) { go ( 'right' , 1 )…" at bounding box center [1029, 270] width 196 height 500
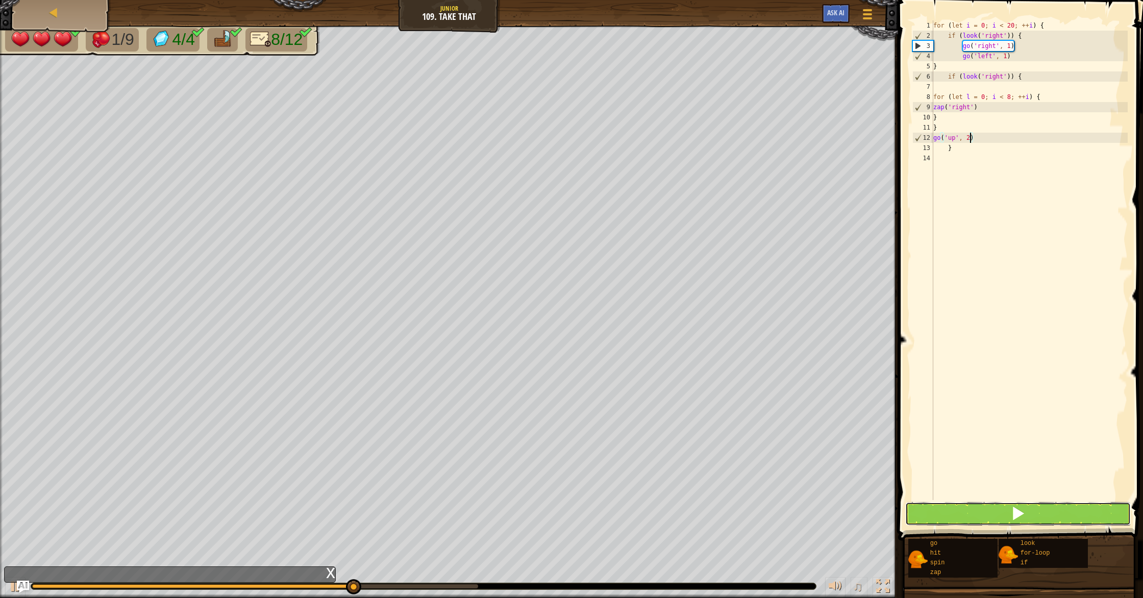
click at [975, 518] on button at bounding box center [1018, 513] width 226 height 23
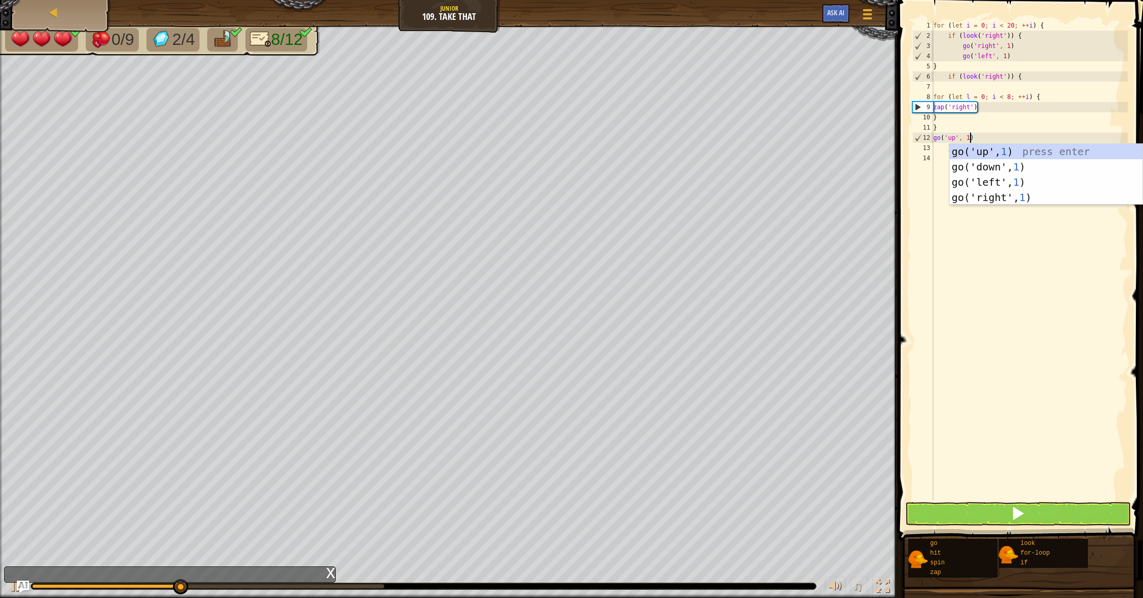
click at [941, 501] on span at bounding box center [1021, 255] width 253 height 571
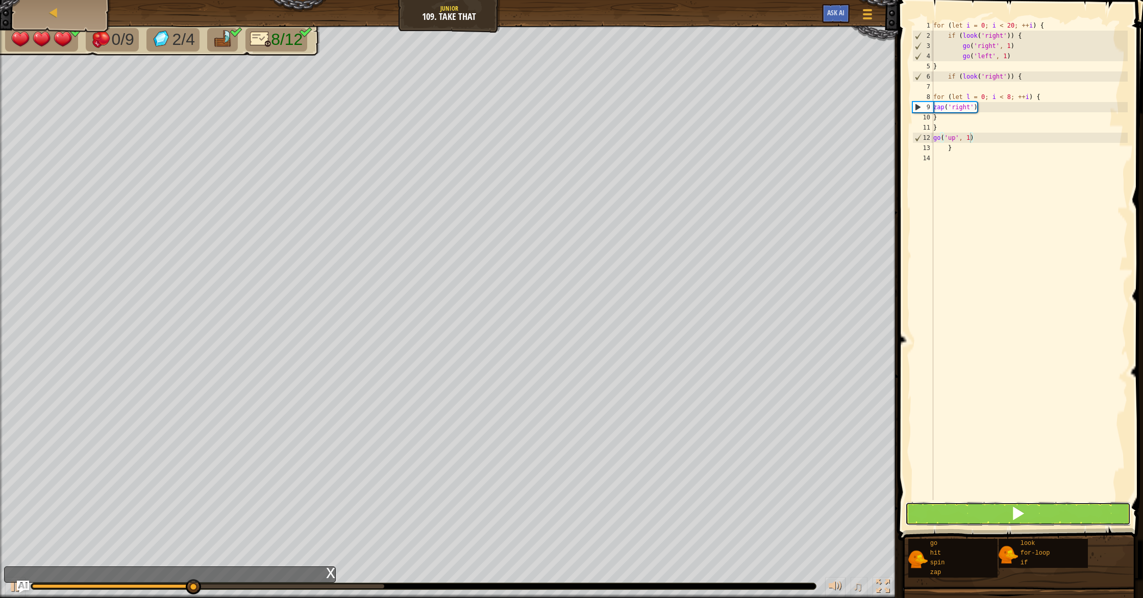
click at [953, 507] on button at bounding box center [1018, 513] width 226 height 23
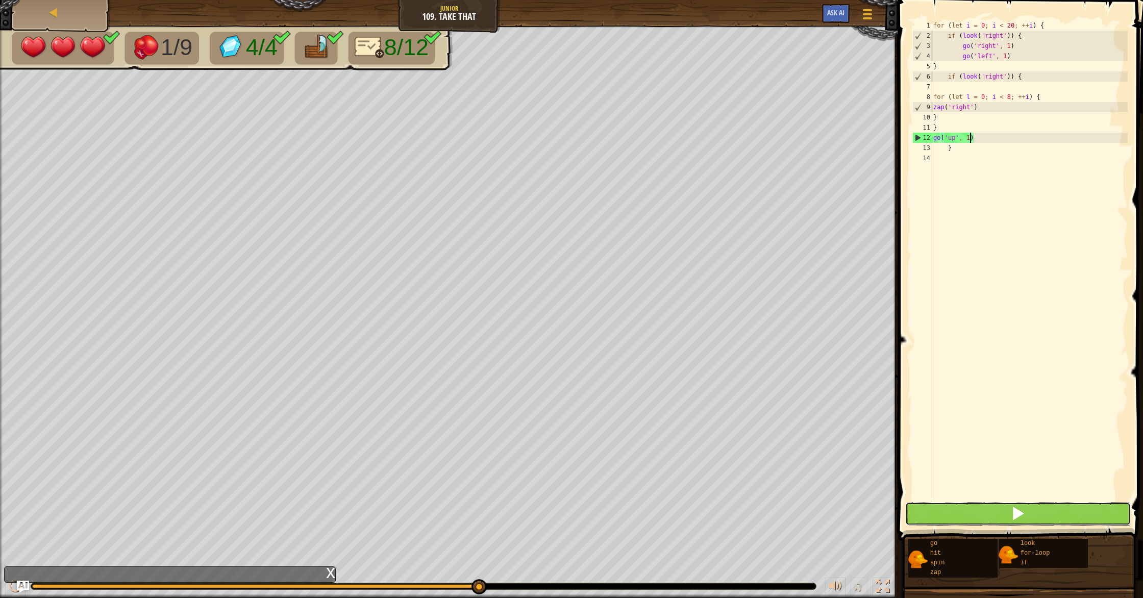
drag, startPoint x: 1050, startPoint y: 516, endPoint x: 1044, endPoint y: 515, distance: 5.6
click at [1048, 515] on button at bounding box center [1018, 513] width 226 height 23
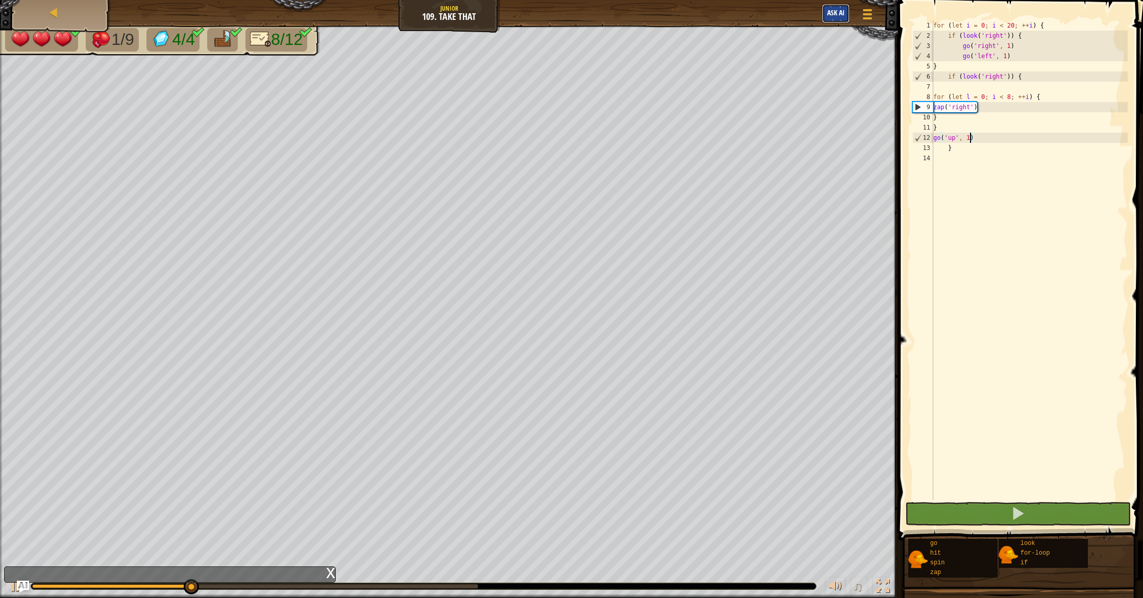
click at [838, 17] on span "Ask AI" at bounding box center [835, 13] width 17 height 10
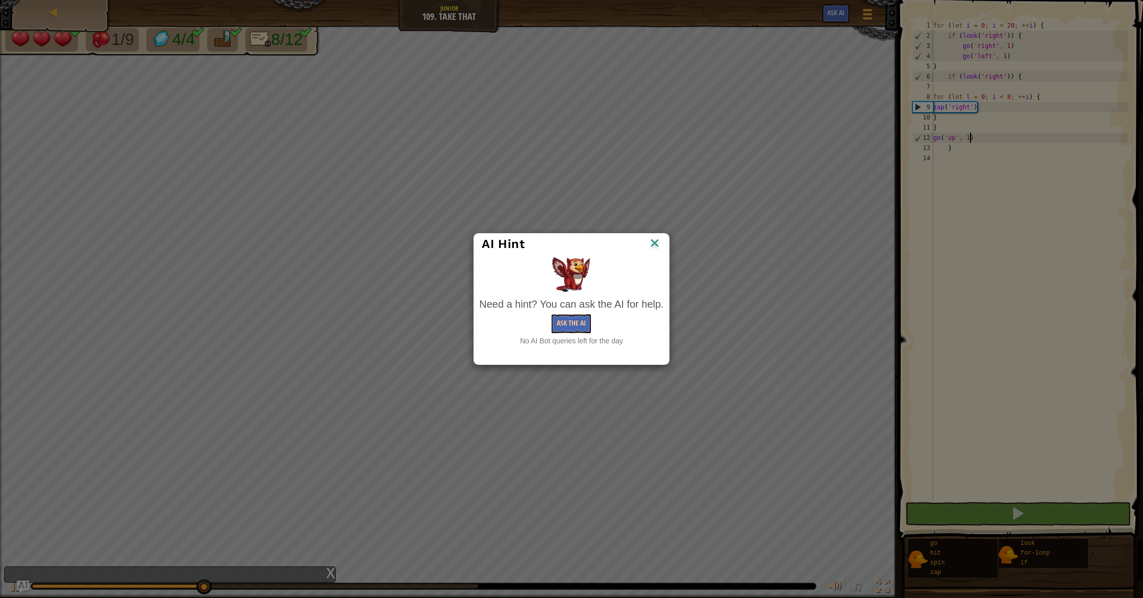
click at [839, 17] on div "AI Hint Need a hint? You can ask the AI for help. Ask the AI No AI Bot queries …" at bounding box center [571, 299] width 1143 height 598
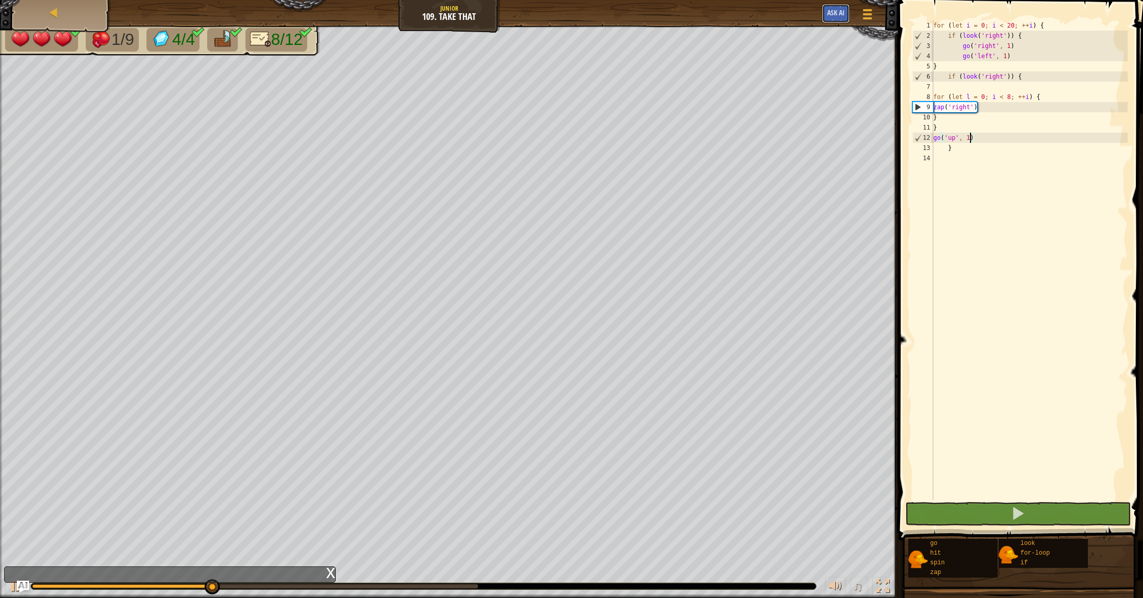
click at [839, 17] on button "Ask AI" at bounding box center [836, 13] width 28 height 19
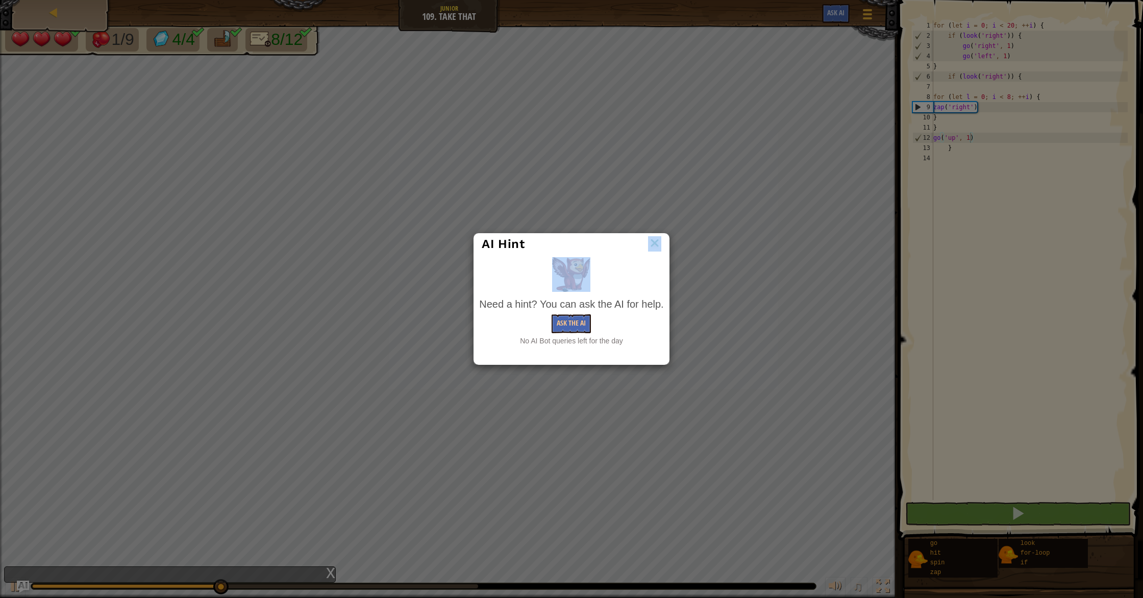
click at [839, 17] on div "AI Hint Need a hint? You can ask the AI for help. Ask the AI No AI Bot queries …" at bounding box center [571, 299] width 1143 height 598
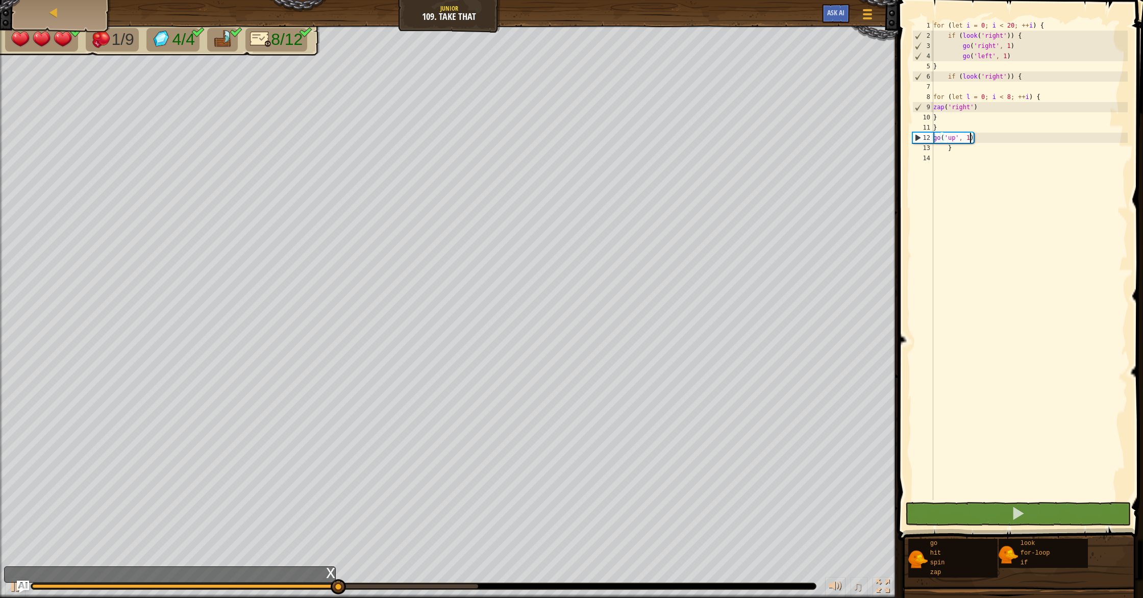
click at [689, 0] on html "Map Junior 109. Take That Game Menu Ask AI 1 הההההההההההההההההההההההההההההההההה…" at bounding box center [571, 0] width 1143 height 0
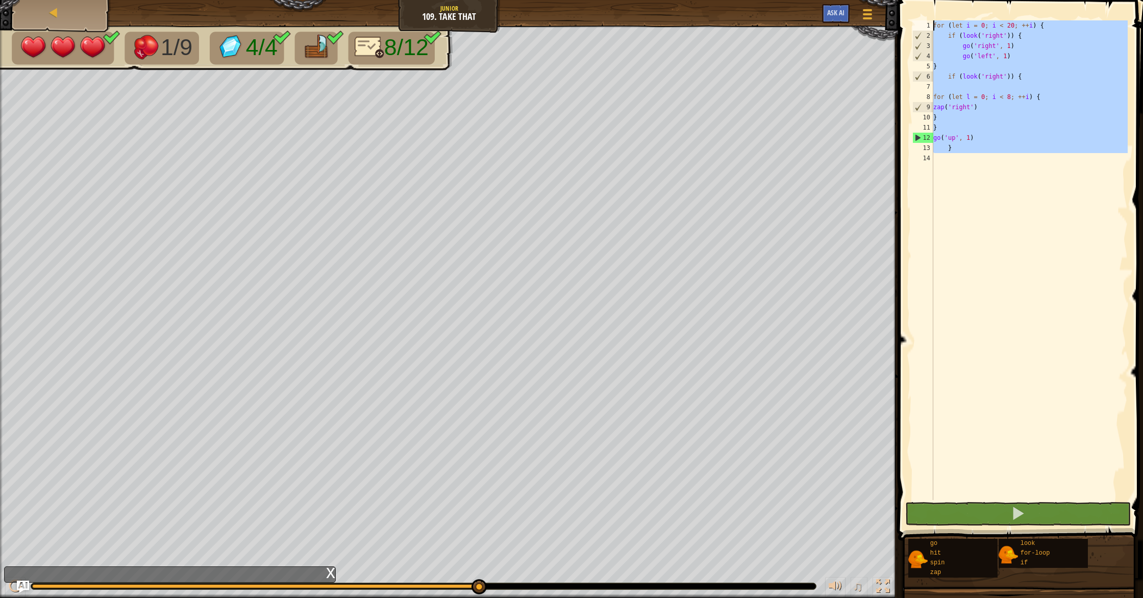
drag, startPoint x: 988, startPoint y: 218, endPoint x: 1012, endPoint y: -45, distance: 264.4
click at [1012, 0] on html "Map Junior 109. Take That Game Menu Ask AI 1 הההההההההההההההההההההההההההההההההה…" at bounding box center [571, 0] width 1143 height 0
click at [840, 19] on button "Ask AI" at bounding box center [836, 13] width 28 height 19
type textarea "for (let i = 0; i < 20; ++i) {"
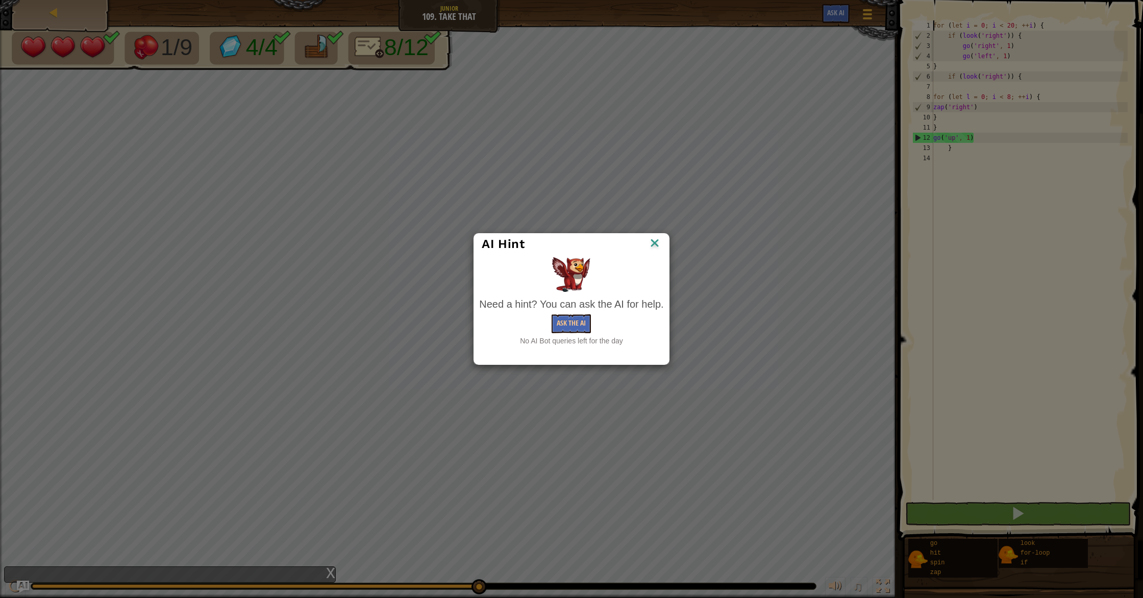
click at [653, 248] on img at bounding box center [654, 243] width 13 height 15
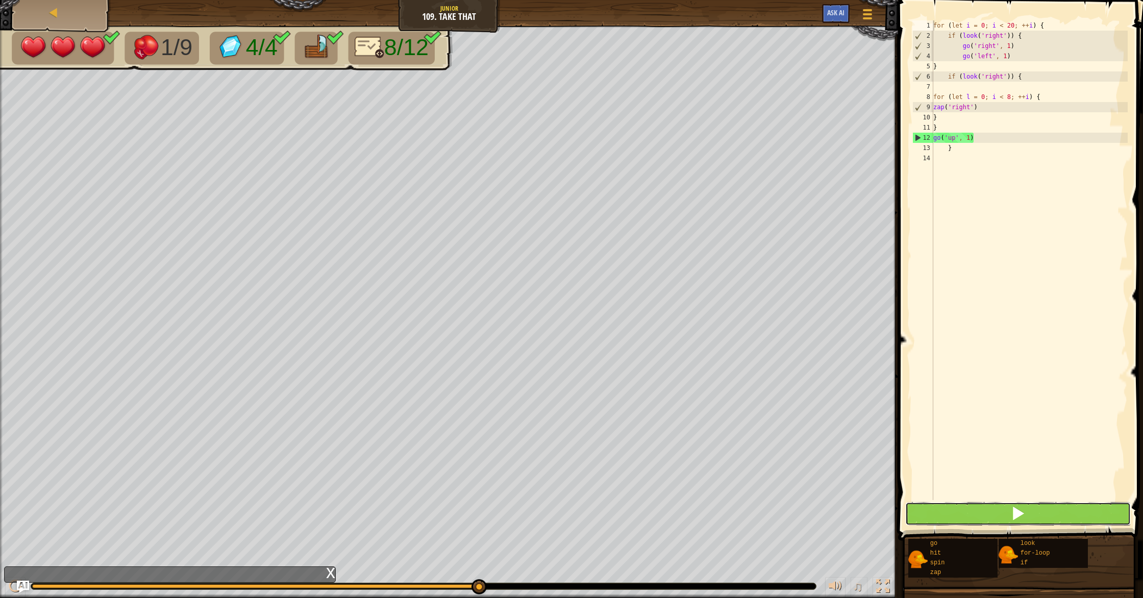
click at [975, 517] on button at bounding box center [1018, 513] width 226 height 23
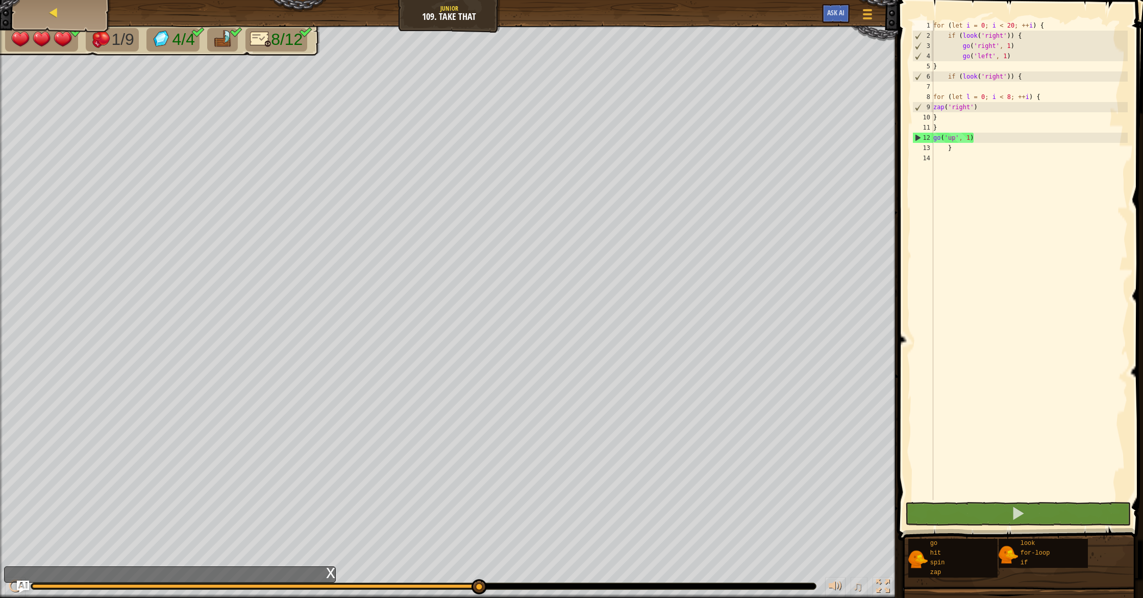
click at [44, 8] on div "Map" at bounding box center [61, 13] width 82 height 26
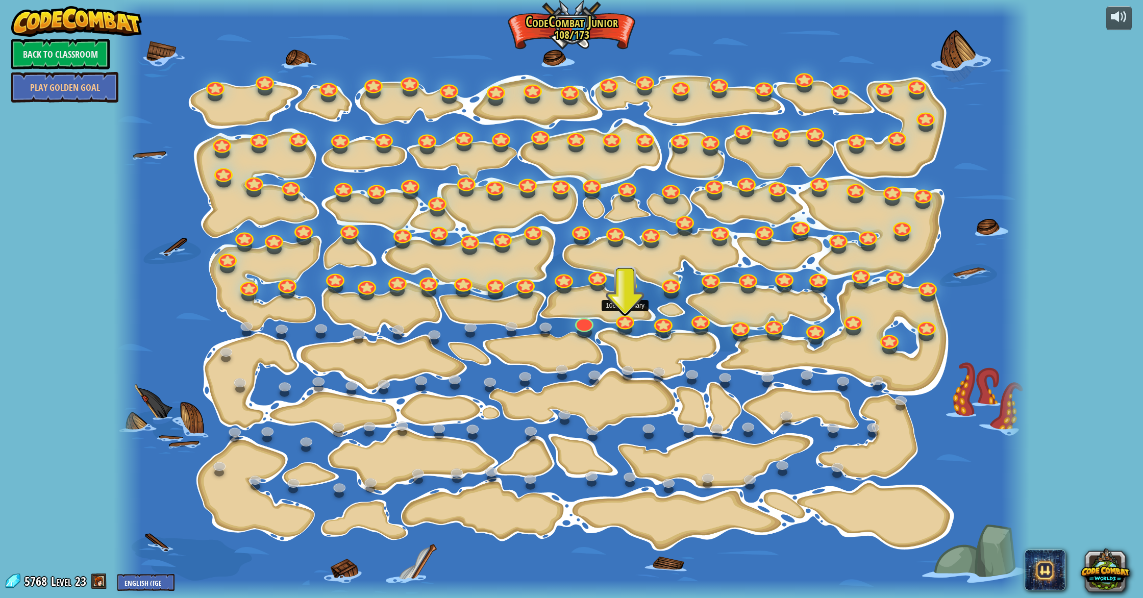
click at [623, 328] on div at bounding box center [625, 323] width 18 height 14
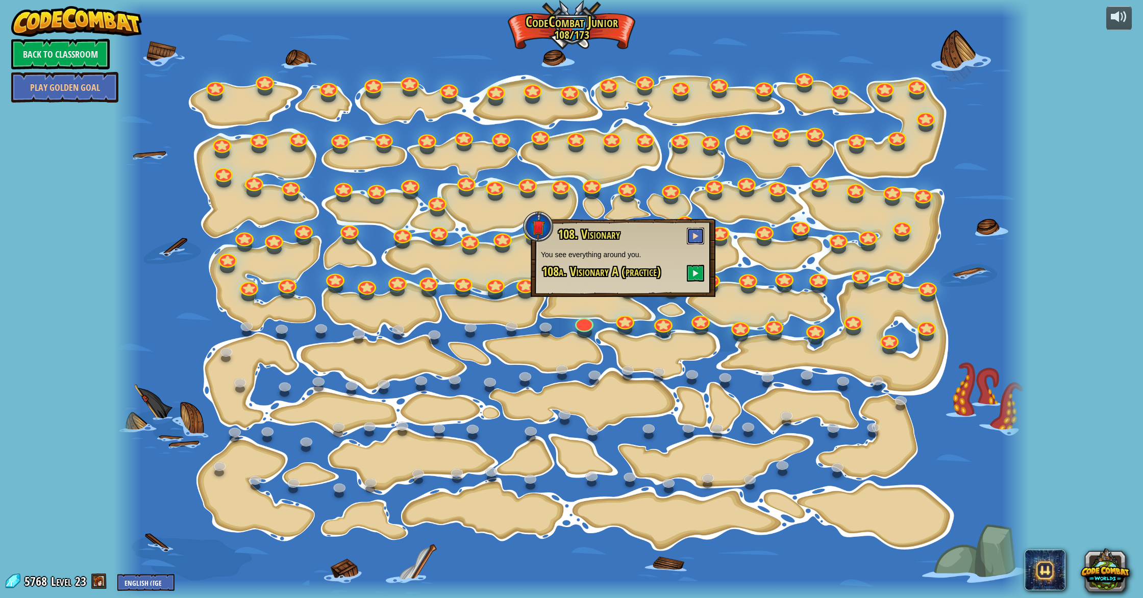
click at [693, 235] on span at bounding box center [695, 235] width 7 height 7
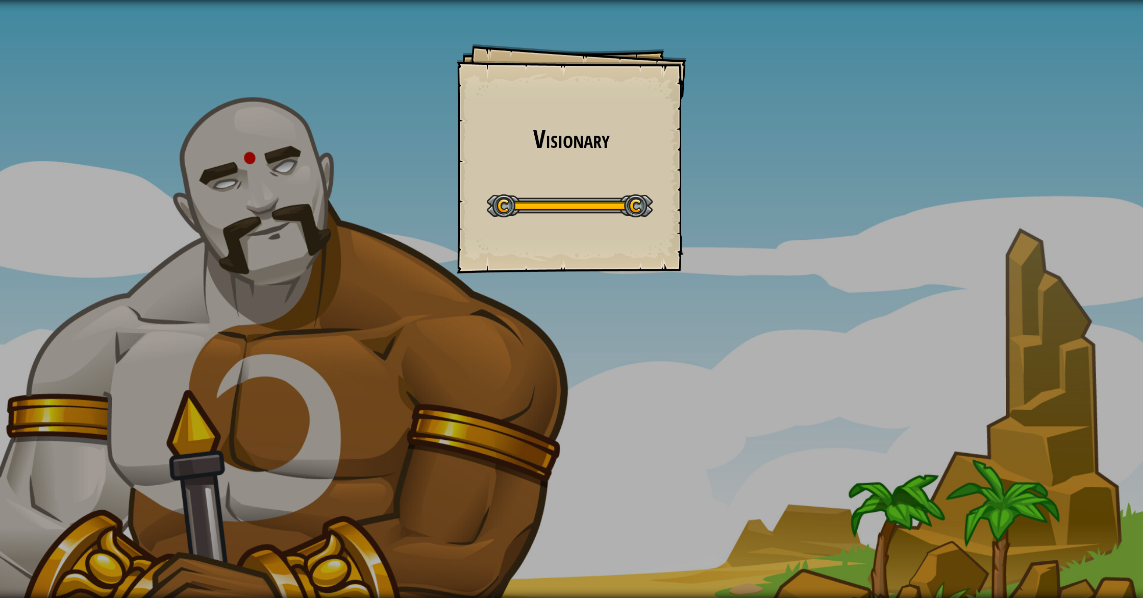
click at [698, 254] on div "Visionary Goals Start Level Error loading from server. Try refreshing the page.…" at bounding box center [571, 299] width 1143 height 598
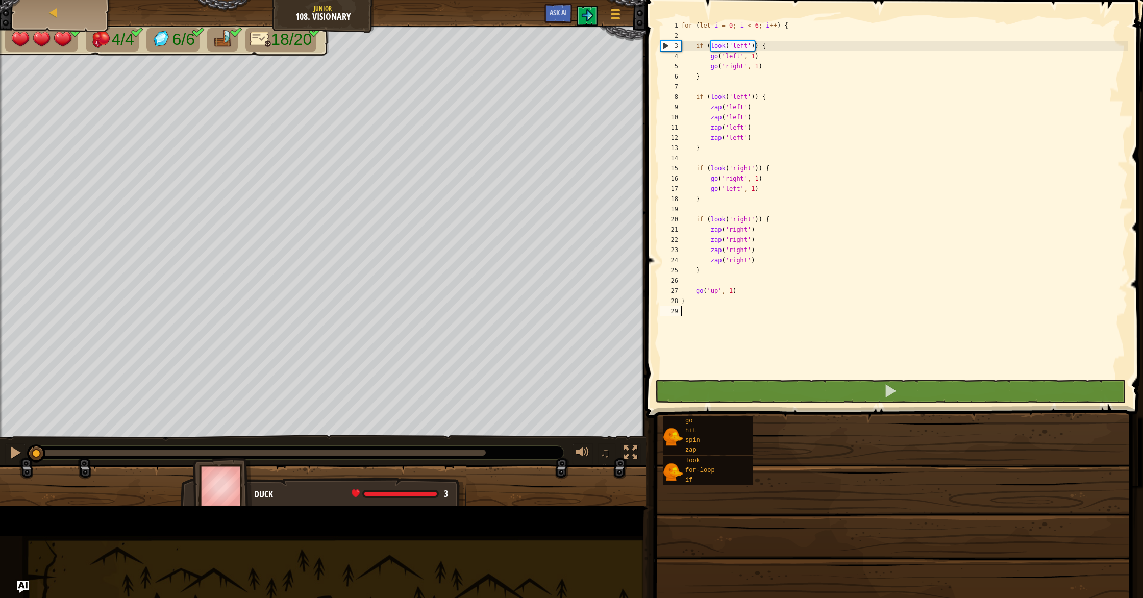
drag, startPoint x: 698, startPoint y: 254, endPoint x: 694, endPoint y: 222, distance: 31.9
click at [694, 222] on div "1 2 3 4 5 6 7 8 9 10 11 12 13 14 15 16 17 18 19 20 21 22 23 24 25 26 27 28 29 f…" at bounding box center [893, 296] width 500 height 593
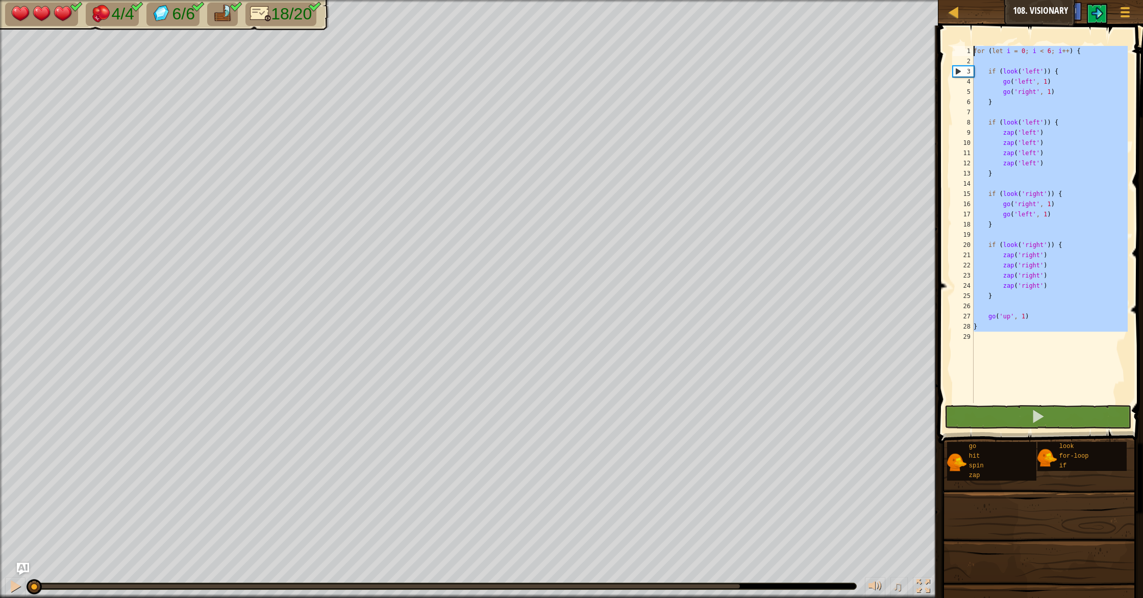
drag, startPoint x: 879, startPoint y: 345, endPoint x: 858, endPoint y: -45, distance: 391.0
click at [858, 0] on html "Map Junior 108. Visionary Game Menu Ask AI 1 הההההההההההההההההההההההההההההההההה…" at bounding box center [571, 0] width 1143 height 0
type textarea "for (let i = 0; i < 6; i++) {"
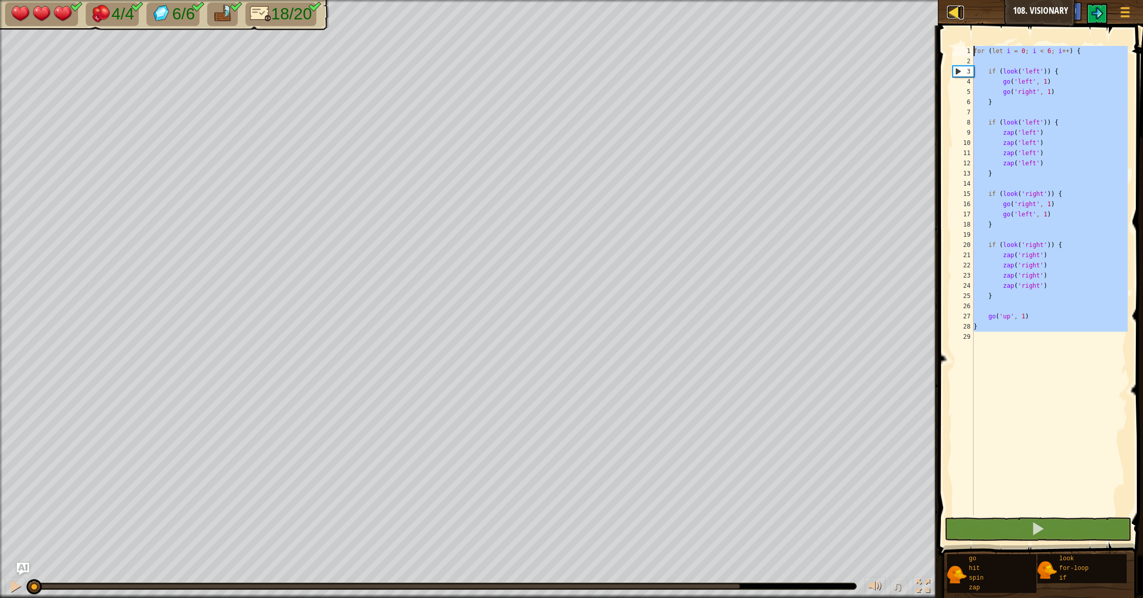
click at [954, 13] on div at bounding box center [953, 12] width 13 height 13
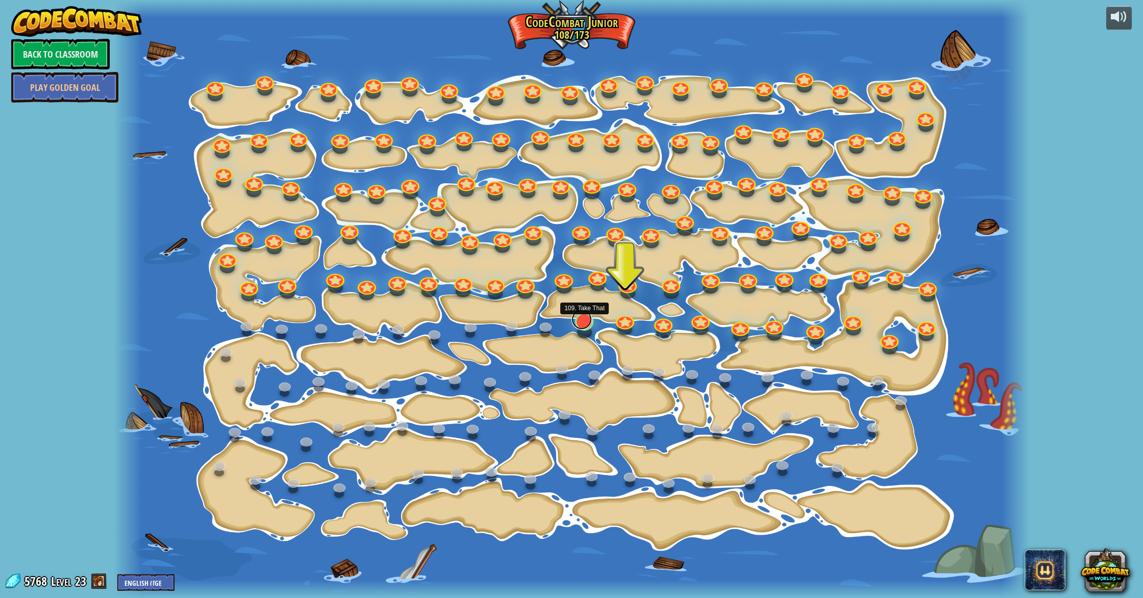
click at [585, 321] on link at bounding box center [582, 319] width 20 height 20
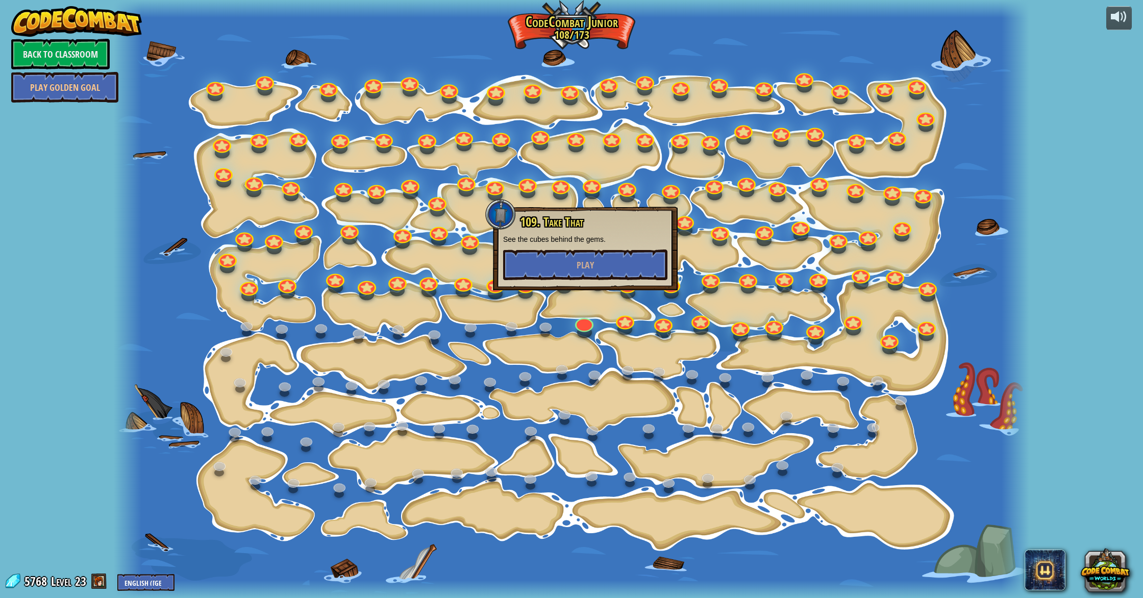
click at [624, 331] on div at bounding box center [624, 329] width 15 height 11
click at [625, 326] on div at bounding box center [625, 319] width 18 height 18
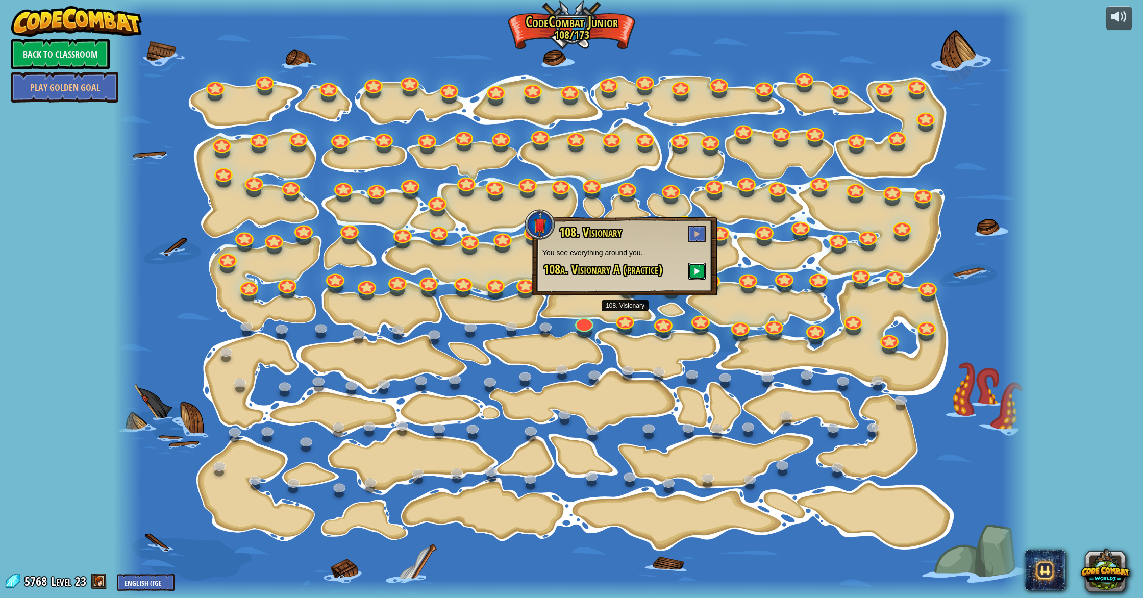
click at [694, 269] on button at bounding box center [696, 271] width 17 height 17
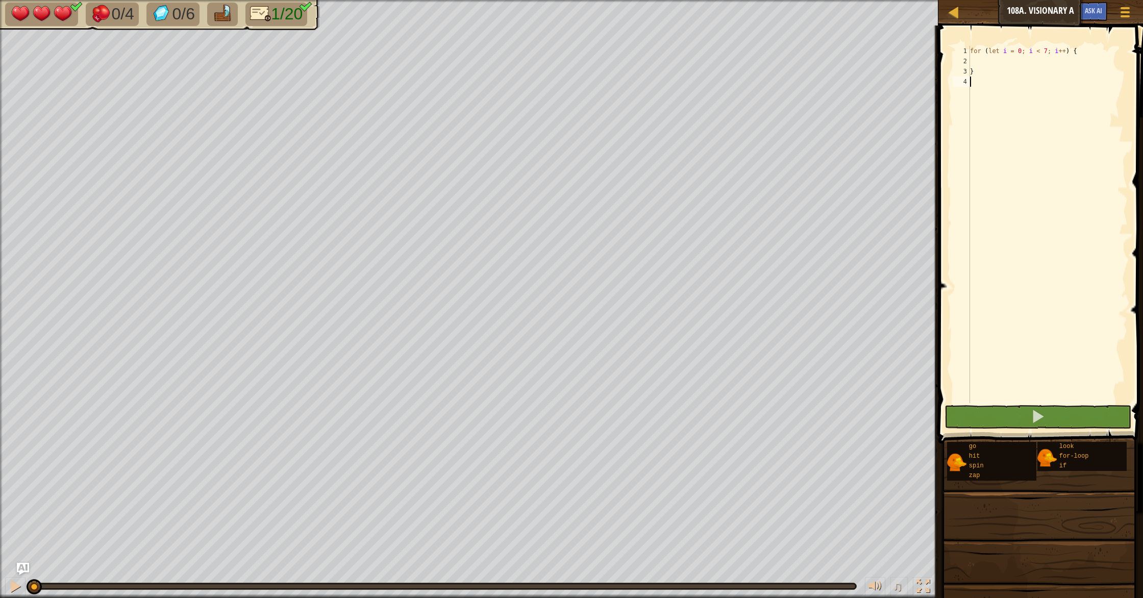
click at [883, 169] on div "Map Junior 108a. Visionary A Game Menu Ask AI 1 ההההההההההההההההההההההההההההההה…" at bounding box center [571, 299] width 1143 height 598
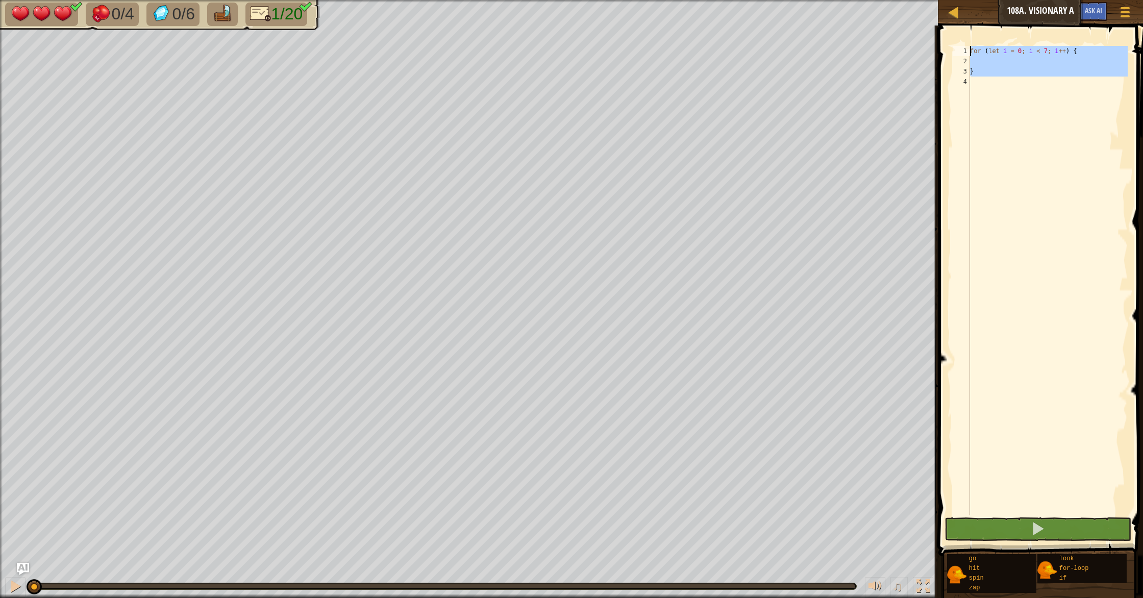
drag, startPoint x: 1017, startPoint y: 134, endPoint x: 980, endPoint y: -45, distance: 182.8
click at [980, 0] on html "Map Junior 108a. Visionary A Game Menu Ask AI 1 ההההההההההההההההההההההההההההההה…" at bounding box center [571, 0] width 1143 height 0
type textarea "for (let i = 0; i < 7; i++) {"
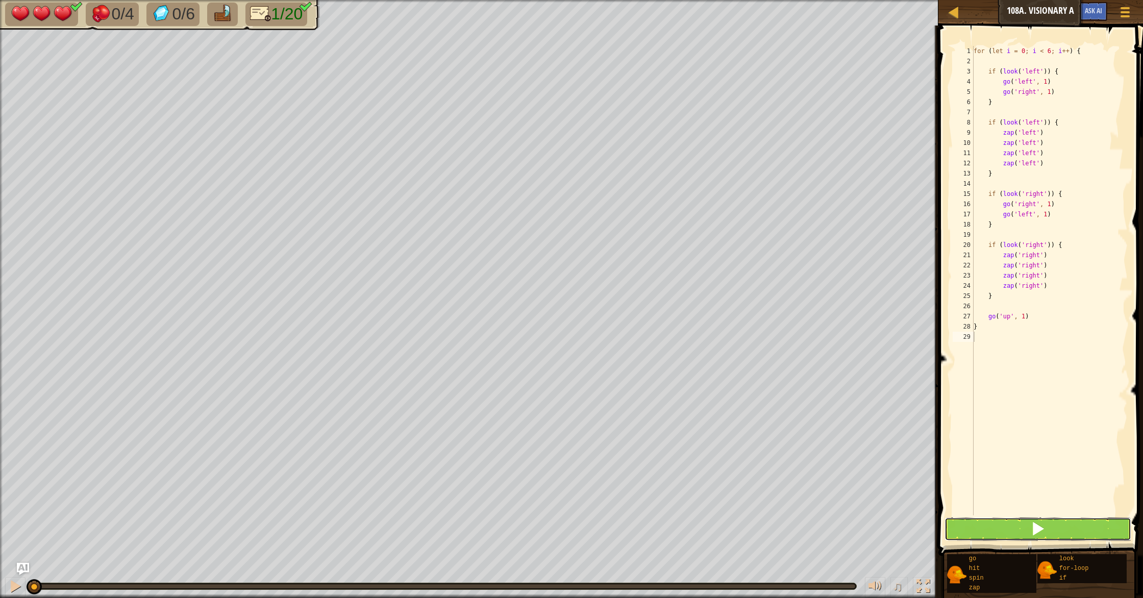
click at [1031, 523] on span at bounding box center [1038, 529] width 14 height 14
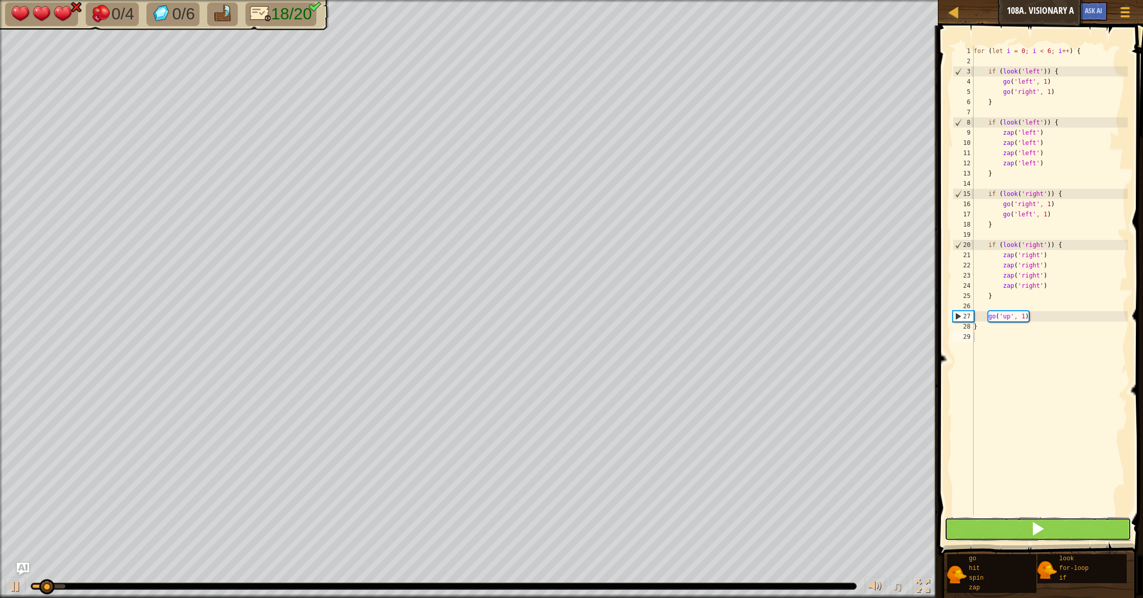
click at [1032, 523] on span at bounding box center [1038, 529] width 14 height 14
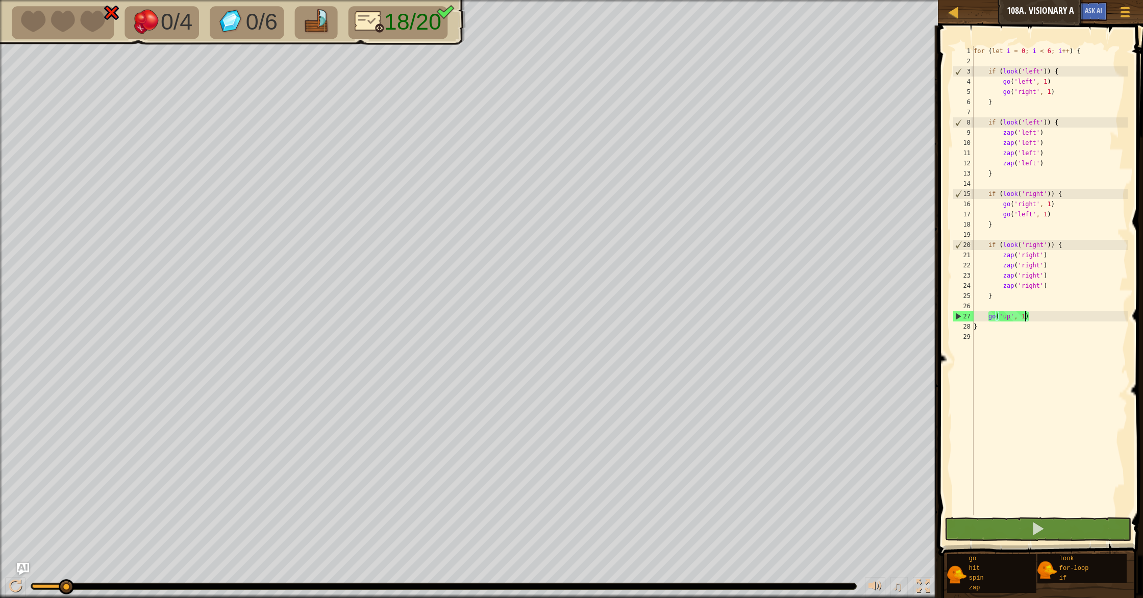
click at [1025, 318] on div "for ( let i = 0 ; i < 6 ; i ++ ) { if ( look ( 'left' )) { go ( 'left' , 1 ) go…" at bounding box center [1050, 291] width 156 height 490
click at [1006, 320] on div "for ( let i = 0 ; i < 6 ; i ++ ) { if ( look ( 'left' )) { go ( 'left' , 1 ) go…" at bounding box center [1050, 291] width 156 height 490
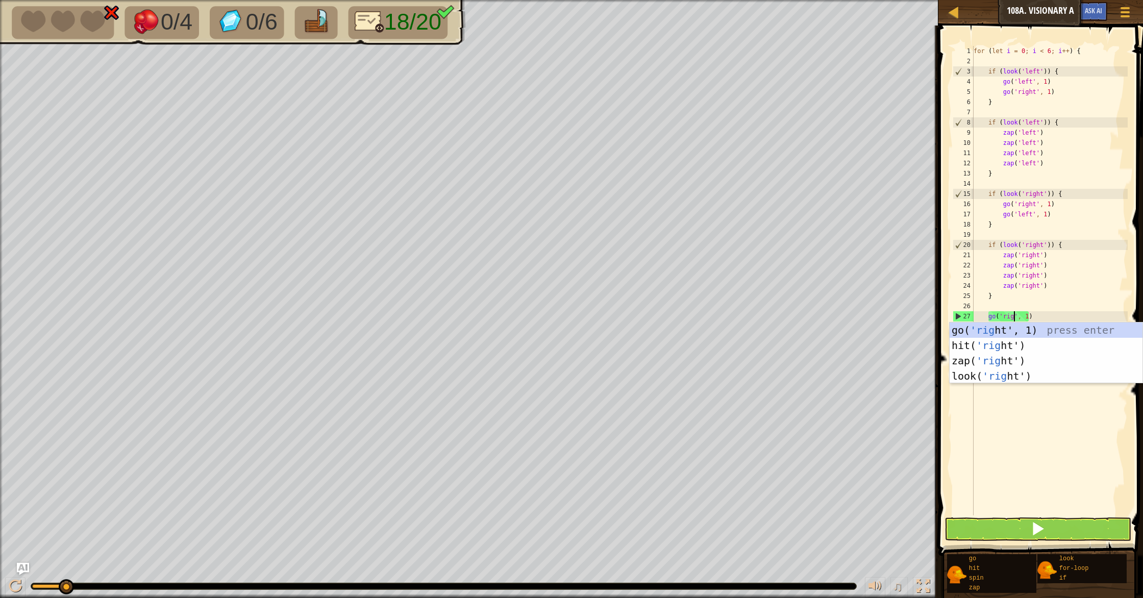
scroll to position [5, 4]
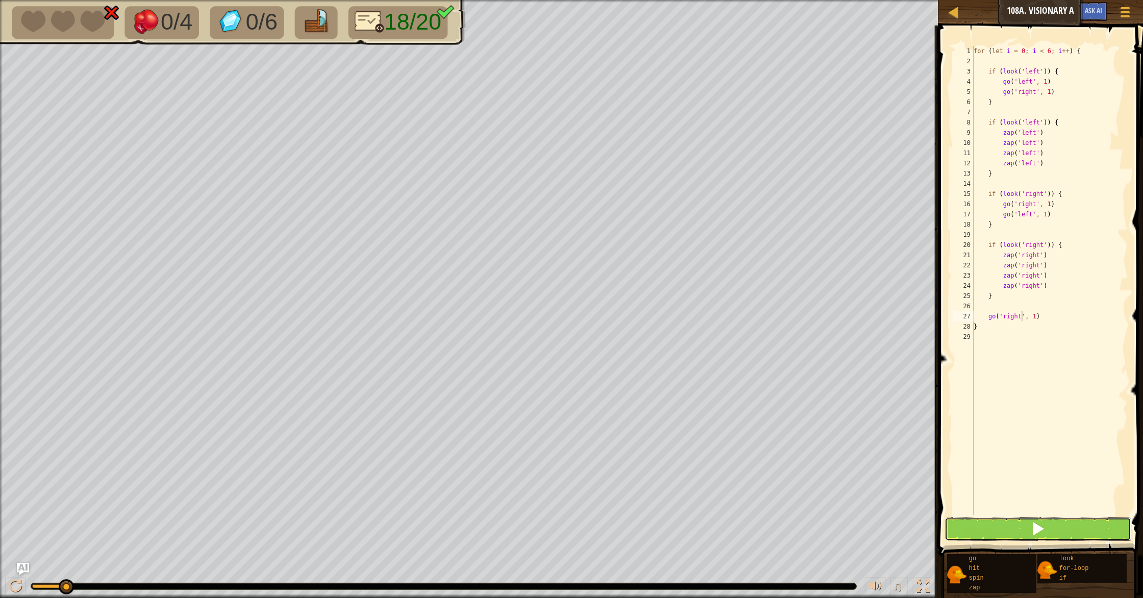
click at [1037, 524] on span at bounding box center [1038, 529] width 14 height 14
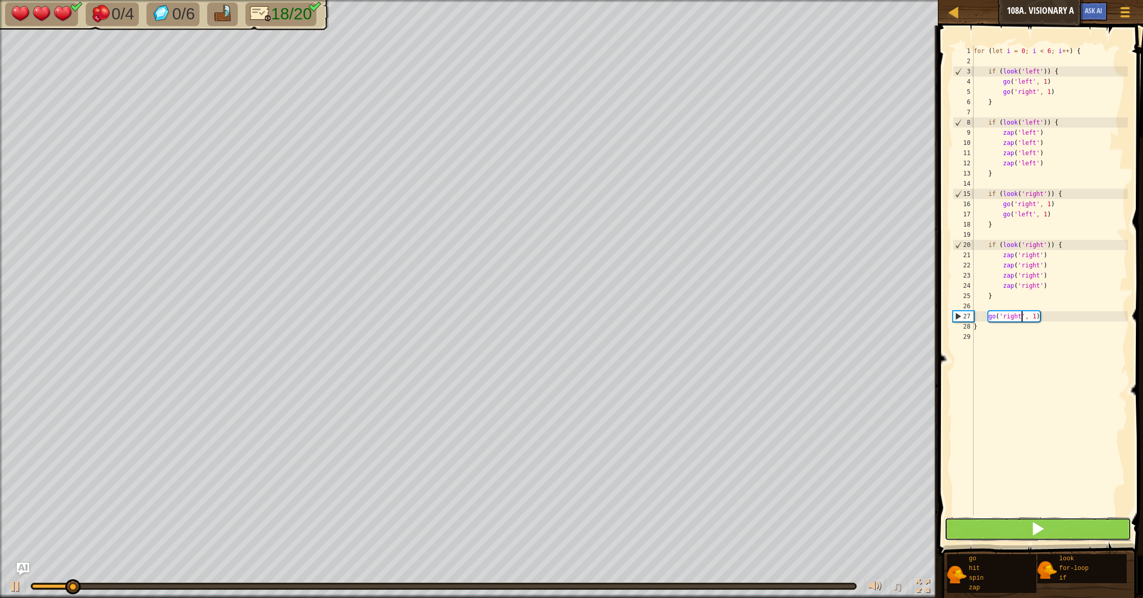
click at [1037, 524] on span at bounding box center [1038, 529] width 14 height 14
click at [1031, 70] on div "for ( let i = 0 ; i < 6 ; i ++ ) { if ( look ( 'left' )) { go ( 'left' , 1 ) go…" at bounding box center [1050, 291] width 156 height 490
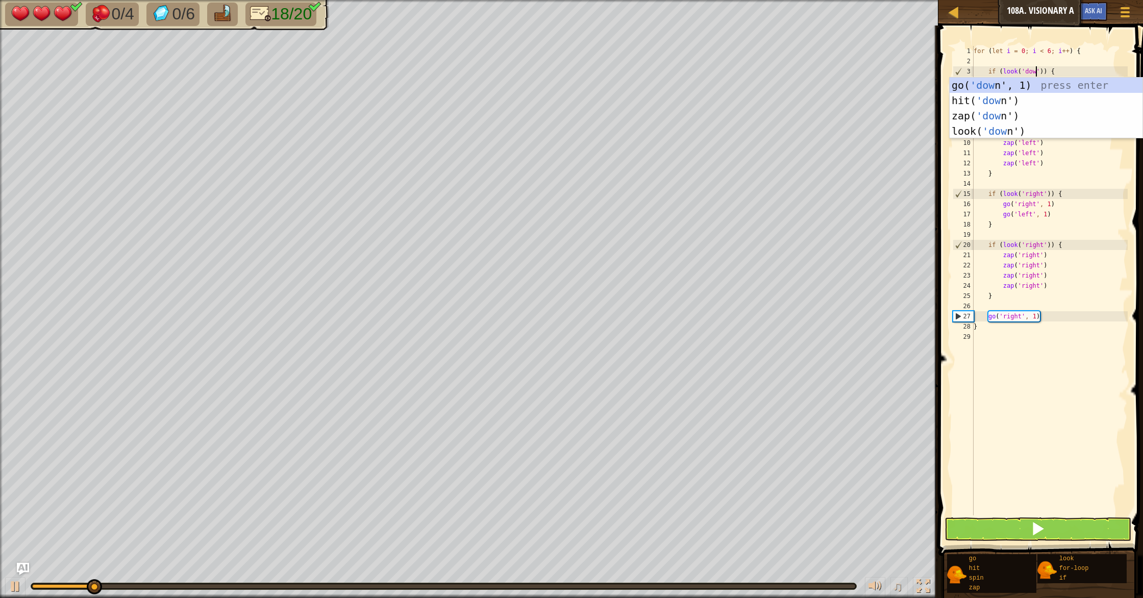
scroll to position [5, 6]
drag, startPoint x: 1037, startPoint y: 241, endPoint x: 1007, endPoint y: 155, distance: 91.0
click at [1037, 240] on div "for ( let i = 0 ; i < 6 ; i ++ ) { if ( look ( 'down' )) { go ( 'left' , 1 ) go…" at bounding box center [1050, 291] width 156 height 490
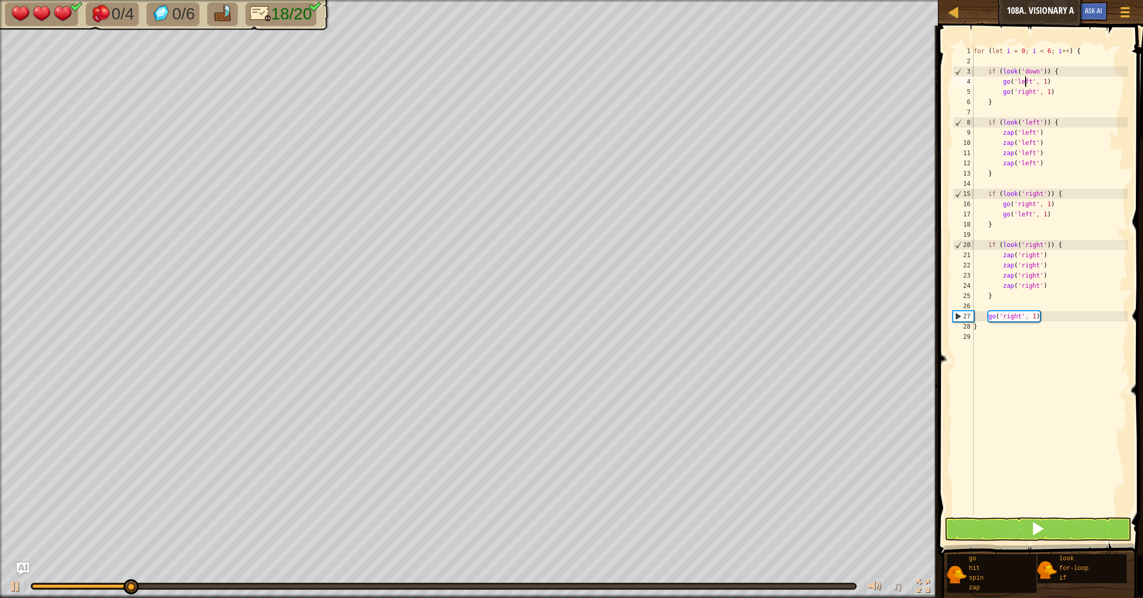
click at [1025, 84] on div "for ( let i = 0 ; i < 6 ; i ++ ) { if ( look ( 'down' )) { go ( 'left' , 1 ) go…" at bounding box center [1050, 291] width 156 height 490
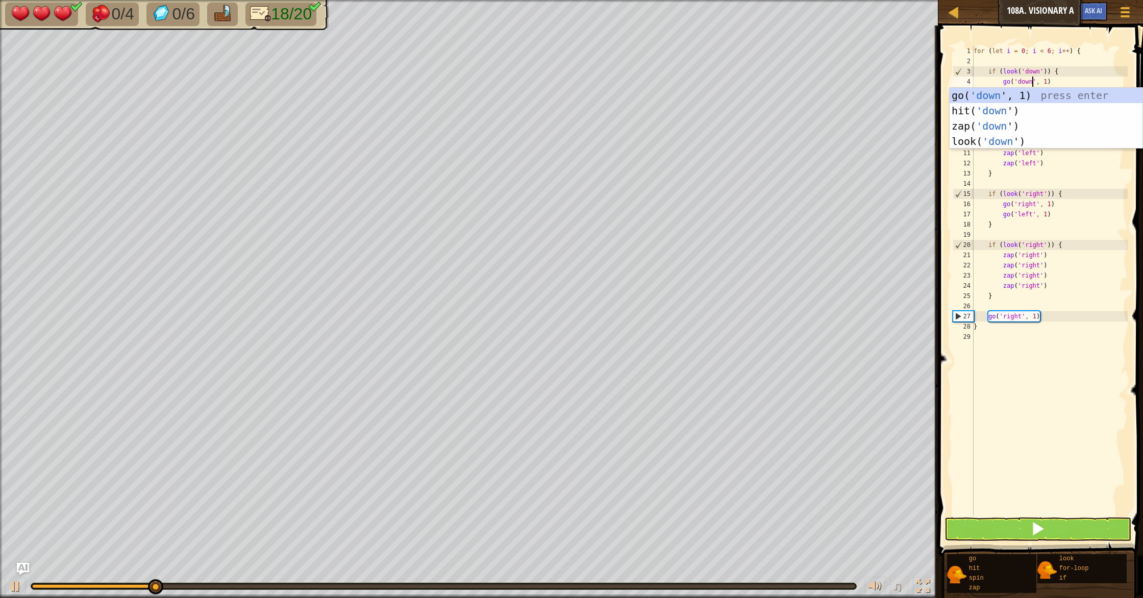
scroll to position [5, 5]
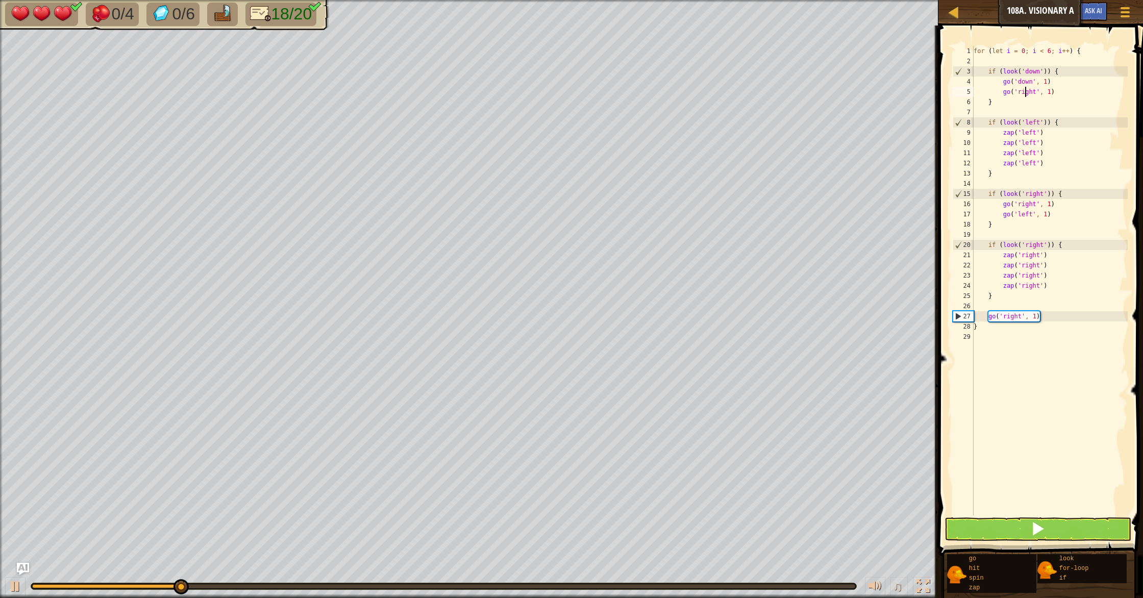
click at [1026, 93] on div "for ( let i = 0 ; i < 6 ; i ++ ) { if ( look ( 'down' )) { go ( 'down' , 1 ) go…" at bounding box center [1050, 291] width 156 height 490
click at [1024, 94] on div "for ( let i = 0 ; i < 6 ; i ++ ) { if ( look ( 'down' )) { go ( 'down' , 1 ) go…" at bounding box center [1050, 291] width 156 height 490
click at [1030, 167] on div "for ( let i = 0 ; i < 6 ; i ++ ) { if ( look ( 'down' )) { go ( 'down' , 1 ) go…" at bounding box center [1050, 291] width 156 height 490
click at [1029, 123] on div "for ( let i = 0 ; i < 6 ; i ++ ) { if ( look ( 'down' )) { go ( 'down' , 1 ) go…" at bounding box center [1050, 291] width 156 height 490
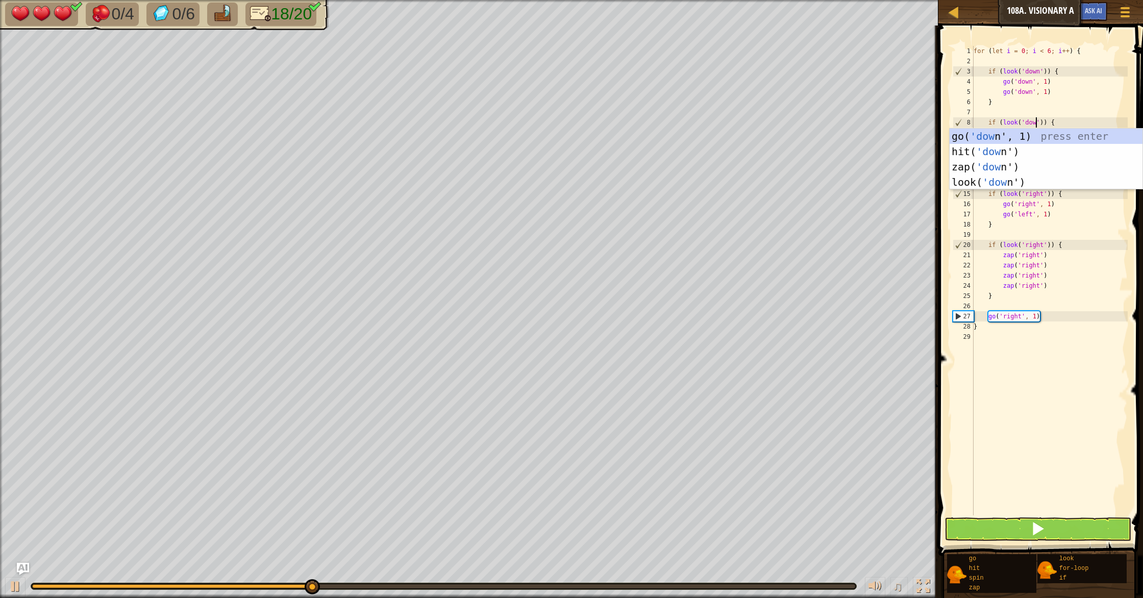
scroll to position [5, 6]
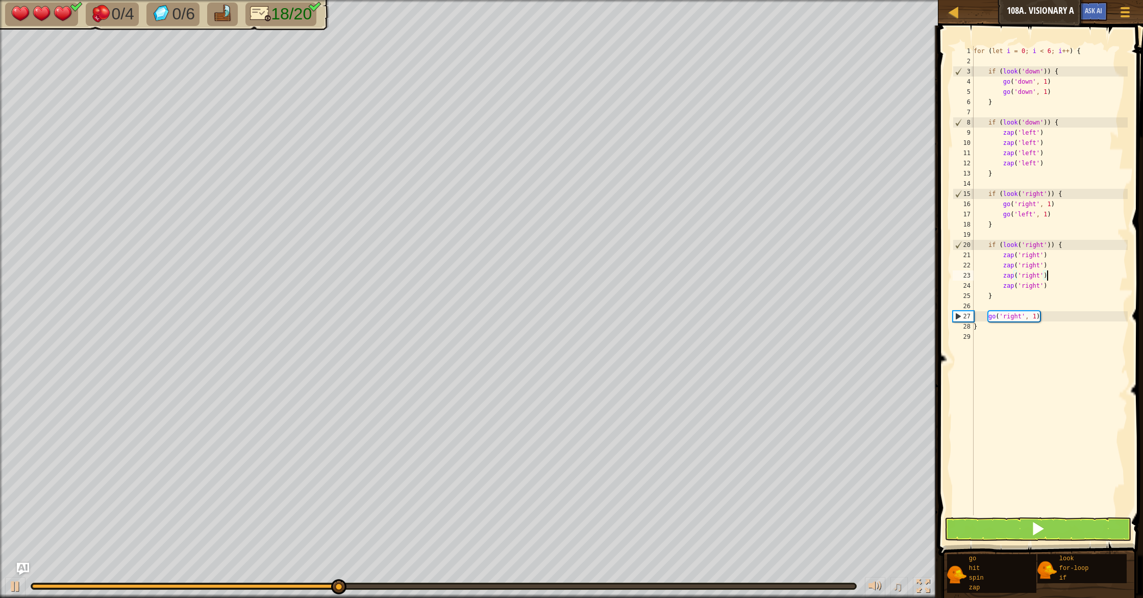
drag, startPoint x: 1048, startPoint y: 273, endPoint x: 1043, endPoint y: 238, distance: 35.5
click at [1046, 263] on div "for ( let i = 0 ; i < 6 ; i ++ ) { if ( look ( 'down' )) { go ( 'down' , 1 ) go…" at bounding box center [1050, 291] width 156 height 490
click at [1024, 135] on div "for ( let i = 0 ; i < 6 ; i ++ ) { if ( look ( 'down' )) { go ( 'down' , 1 ) go…" at bounding box center [1050, 291] width 156 height 490
click at [1022, 136] on div "for ( let i = 0 ; i < 6 ; i ++ ) { if ( look ( 'down' )) { go ( 'down' , 1 ) go…" at bounding box center [1050, 291] width 156 height 490
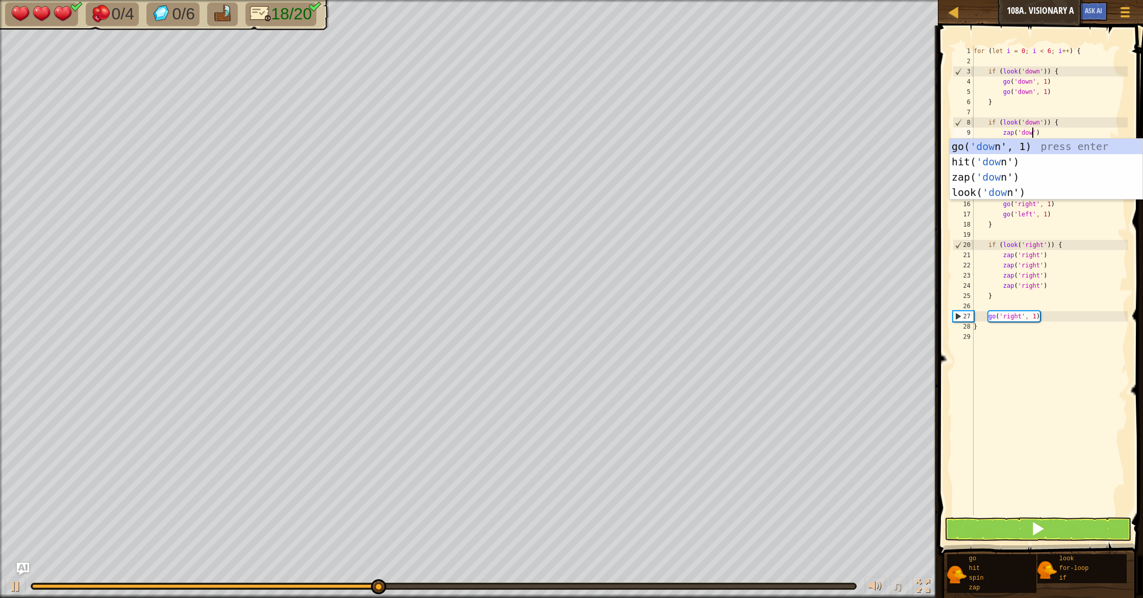
scroll to position [5, 5]
drag, startPoint x: 1101, startPoint y: 281, endPoint x: 1078, endPoint y: 238, distance: 48.6
click at [1086, 253] on div "for ( let i = 0 ; i < 6 ; i ++ ) { if ( look ( 'down' )) { go ( 'down' , 1 ) go…" at bounding box center [1050, 291] width 156 height 490
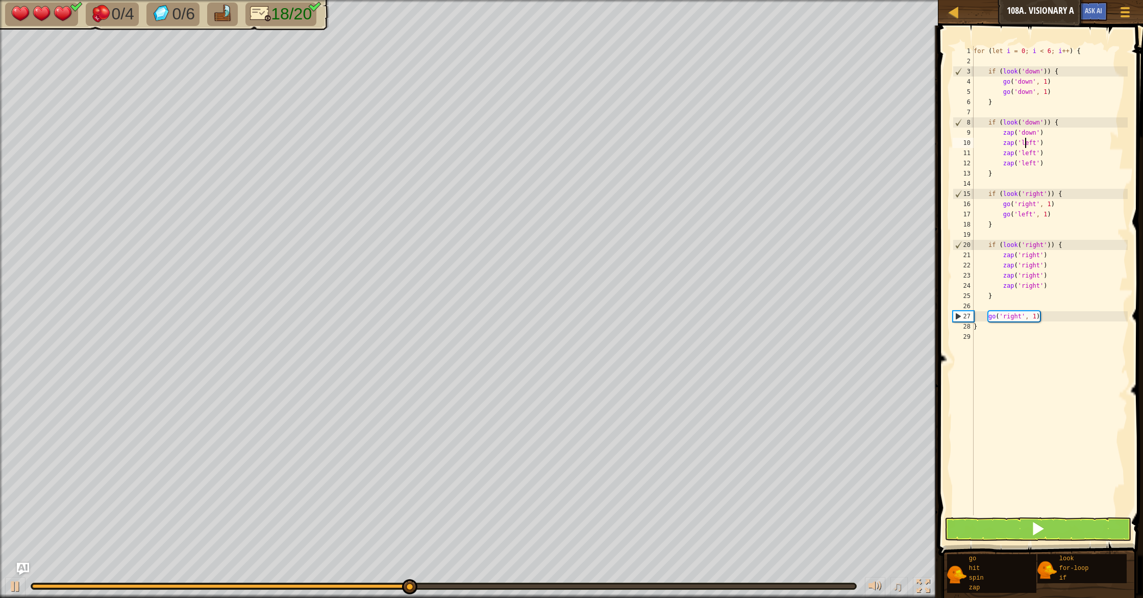
click at [1026, 144] on div "for ( let i = 0 ; i < 6 ; i ++ ) { if ( look ( 'down' )) { go ( 'down' , 1 ) go…" at bounding box center [1050, 291] width 156 height 490
drag, startPoint x: 1018, startPoint y: 260, endPoint x: 1024, endPoint y: 242, distance: 18.9
click at [1021, 252] on div "for ( let i = 0 ; i < 6 ; i ++ ) { if ( look ( 'down' )) { go ( 'down' , 1 ) go…" at bounding box center [1050, 291] width 156 height 490
click at [1026, 156] on div "for ( let i = 0 ; i < 6 ; i ++ ) { if ( look ( 'down' )) { go ( 'down' , 1 ) go…" at bounding box center [1050, 291] width 156 height 490
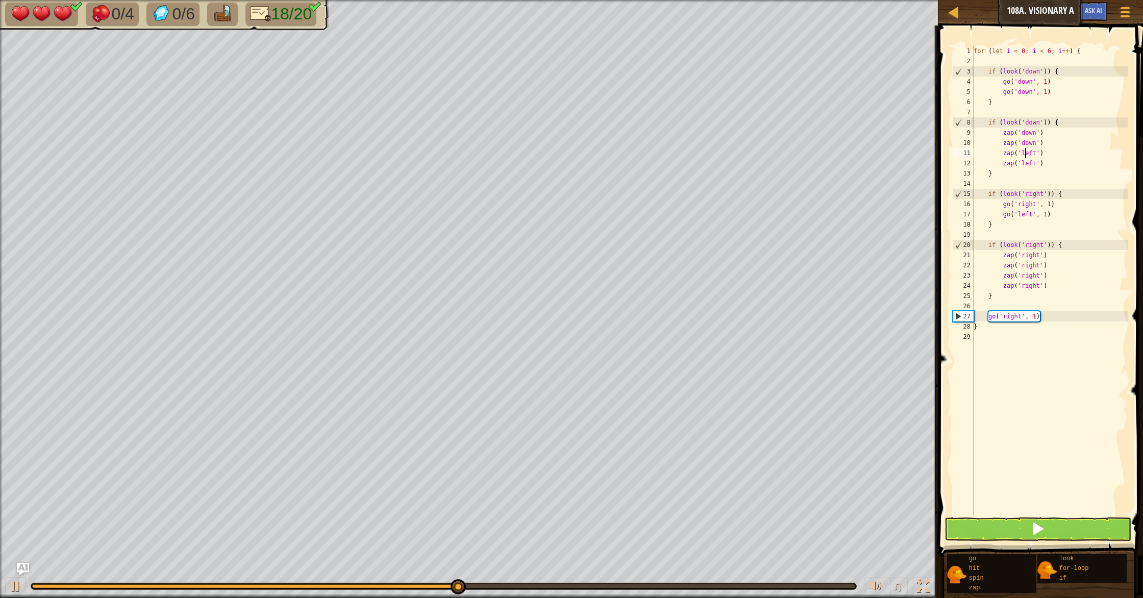
click at [1026, 156] on div "for ( let i = 0 ; i < 6 ; i ++ ) { if ( look ( 'down' )) { go ( 'down' , 1 ) go…" at bounding box center [1050, 291] width 156 height 490
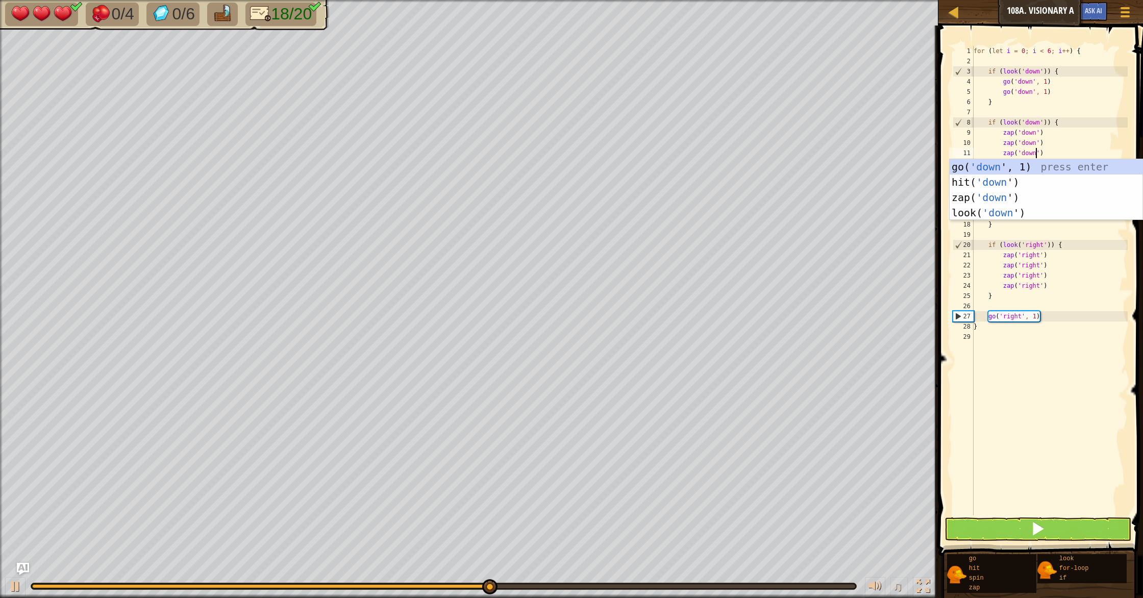
drag, startPoint x: 1048, startPoint y: 270, endPoint x: 1034, endPoint y: 203, distance: 68.3
click at [1045, 250] on div "for ( let i = 0 ; i < 6 ; i ++ ) { if ( look ( 'down' )) { go ( 'down' , 1 ) go…" at bounding box center [1050, 291] width 156 height 490
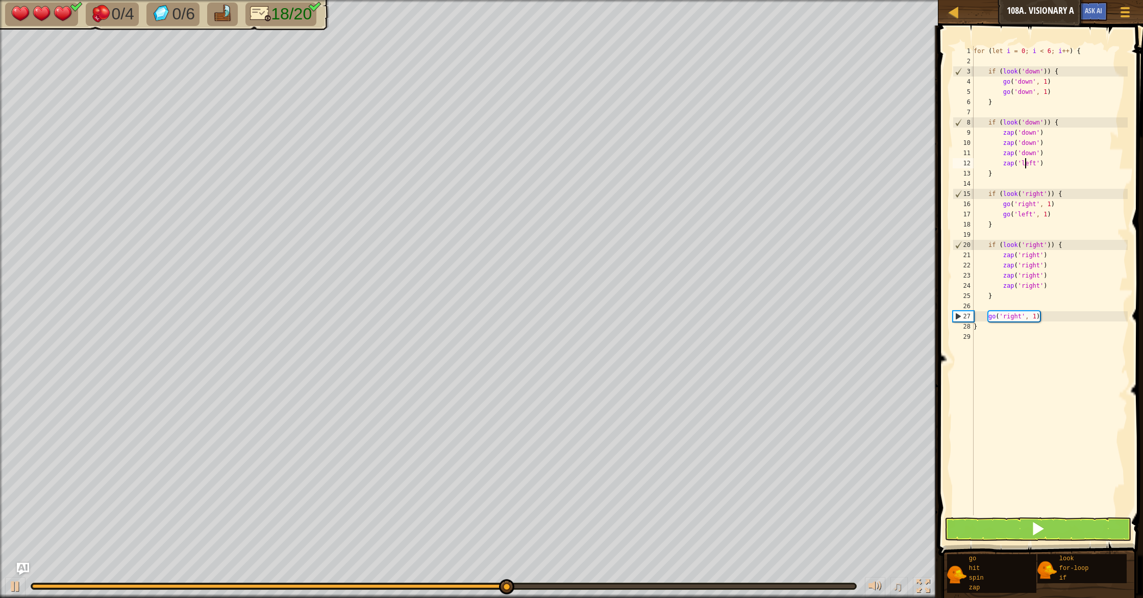
click at [1026, 163] on div "for ( let i = 0 ; i < 6 ; i ++ ) { if ( look ( 'down' )) { go ( 'down' , 1 ) go…" at bounding box center [1050, 291] width 156 height 490
click at [1026, 162] on div "for ( let i = 0 ; i < 6 ; i ++ ) { if ( look ( 'down' )) { go ( 'down' , 1 ) go…" at bounding box center [1050, 291] width 156 height 490
click at [1027, 161] on div "for ( let i = 0 ; i < 6 ; i ++ ) { if ( look ( 'down' )) { go ( 'down' , 1 ) go…" at bounding box center [1050, 291] width 156 height 490
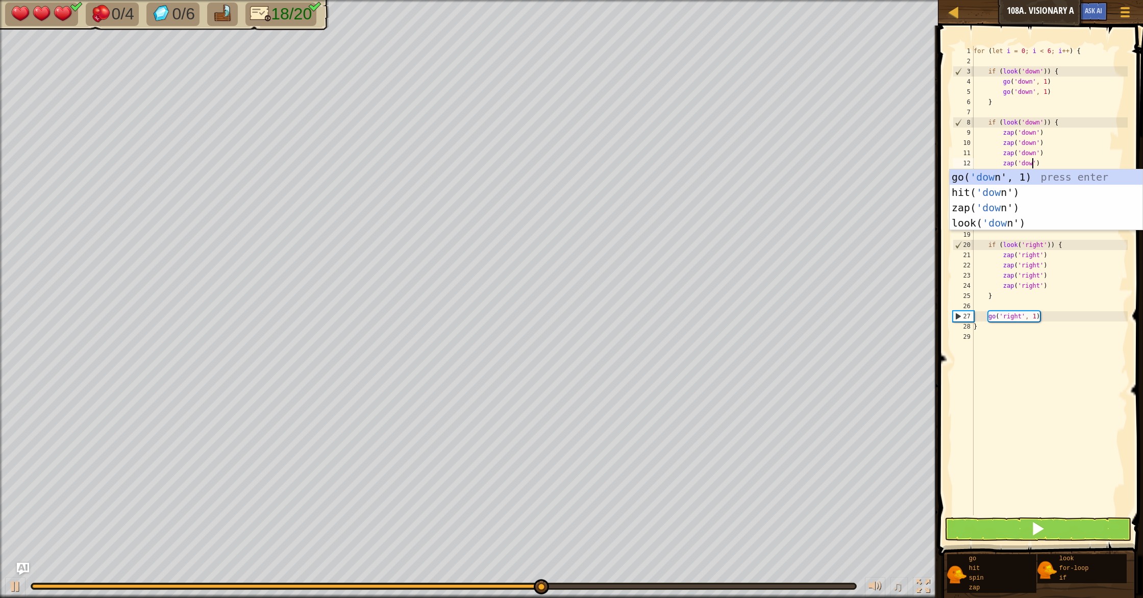
type textarea "zap('down')"
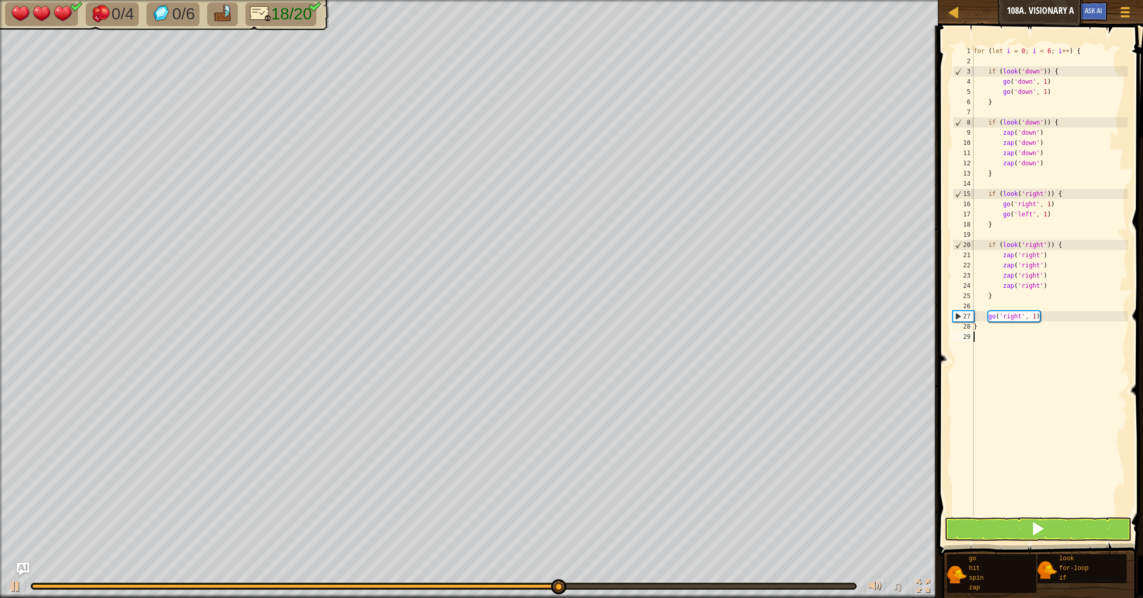
drag, startPoint x: 1039, startPoint y: 480, endPoint x: 1000, endPoint y: 303, distance: 181.9
click at [1039, 476] on div "for ( let i = 0 ; i < 6 ; i ++ ) { if ( look ( 'down' )) { go ( 'down' , 1 ) go…" at bounding box center [1050, 291] width 156 height 490
click at [1033, 195] on div "for ( let i = 0 ; i < 6 ; i ++ ) { if ( look ( 'down' )) { go ( 'down' , 1 ) go…" at bounding box center [1050, 291] width 156 height 490
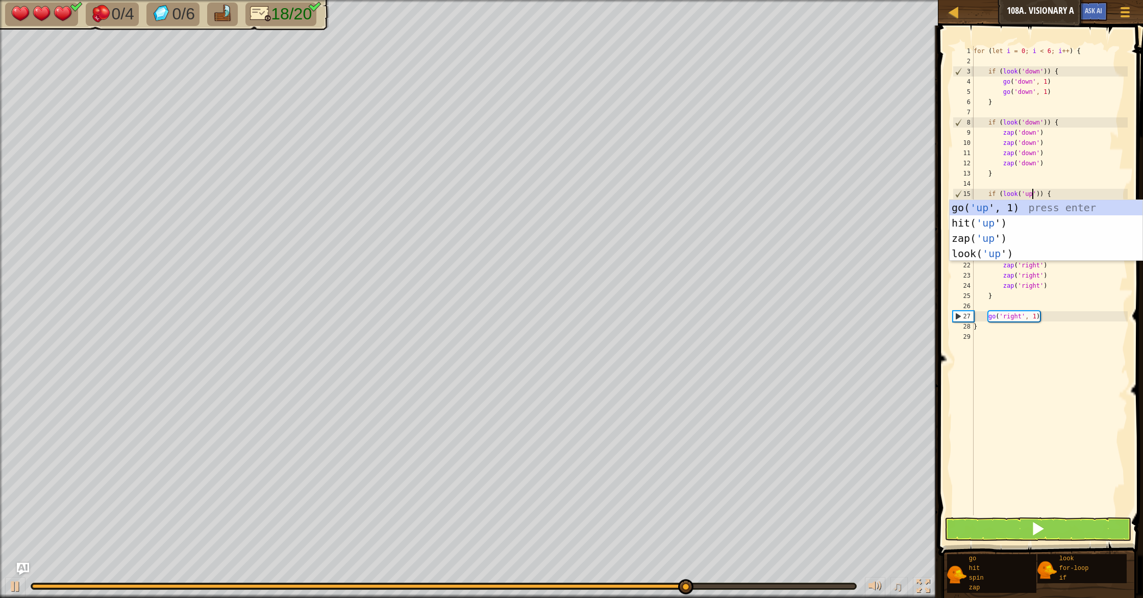
scroll to position [5, 5]
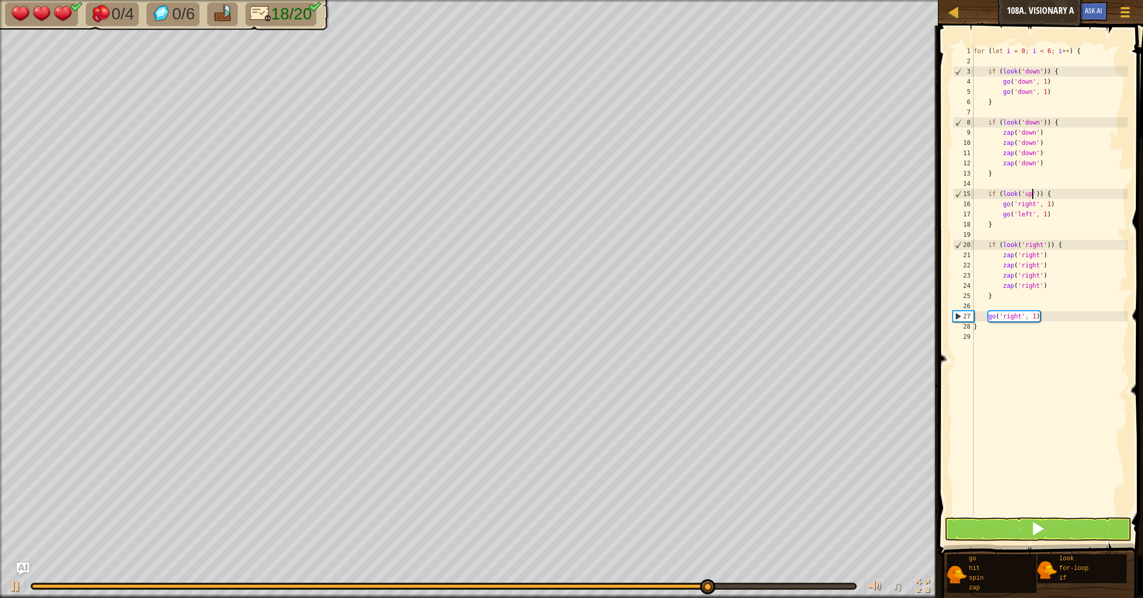
click at [1033, 203] on div "for ( let i = 0 ; i < 6 ; i ++ ) { if ( look ( 'down' )) { go ( 'down' , 1 ) go…" at bounding box center [1050, 291] width 156 height 490
click at [1039, 198] on div "for ( let i = 0 ; i < 6 ; i ++ ) { if ( look ( 'down' )) { go ( 'down' , 1 ) go…" at bounding box center [1050, 291] width 156 height 490
click at [1031, 93] on div "for ( let i = 0 ; i < 6 ; i ++ ) { if ( look ( 'down' )) { go ( 'down' , 1 ) go…" at bounding box center [1050, 291] width 156 height 490
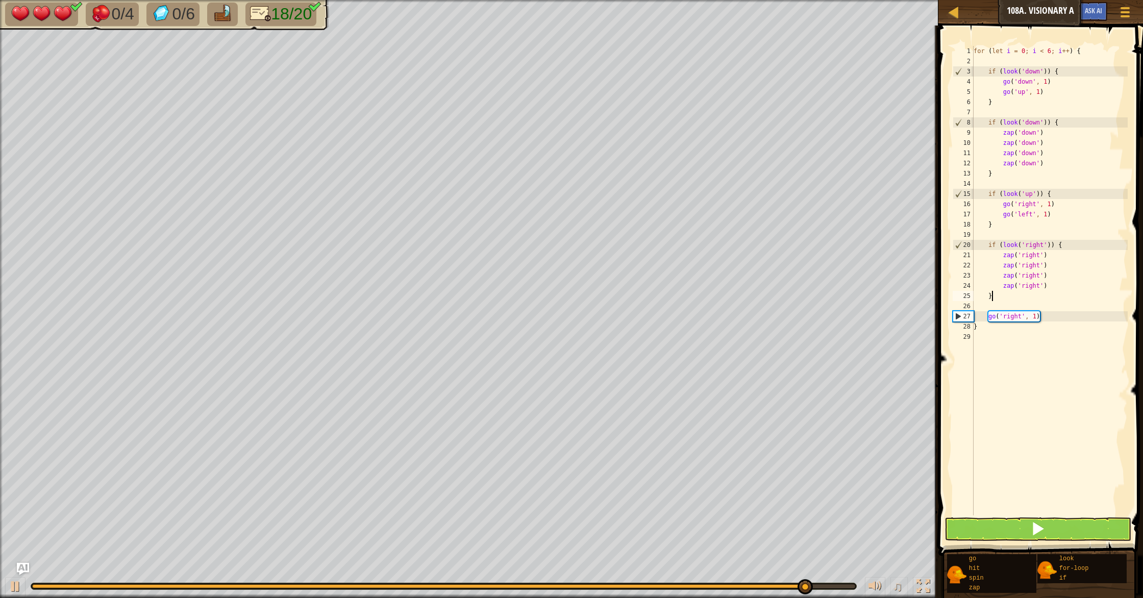
click at [1035, 297] on div "for ( let i = 0 ; i < 6 ; i ++ ) { if ( look ( 'down' )) { go ( 'down' , 1 ) go…" at bounding box center [1050, 291] width 156 height 490
click at [1024, 202] on div "for ( let i = 0 ; i < 6 ; i ++ ) { if ( look ( 'down' )) { go ( 'down' , 1 ) go…" at bounding box center [1050, 291] width 156 height 490
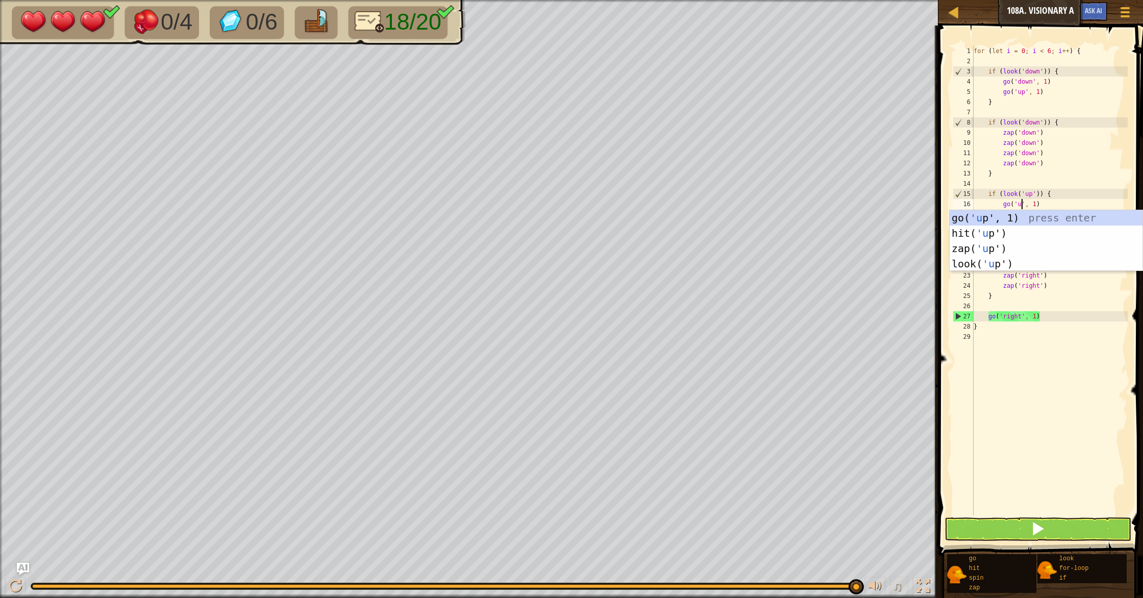
type textarea "go('up', 1)"
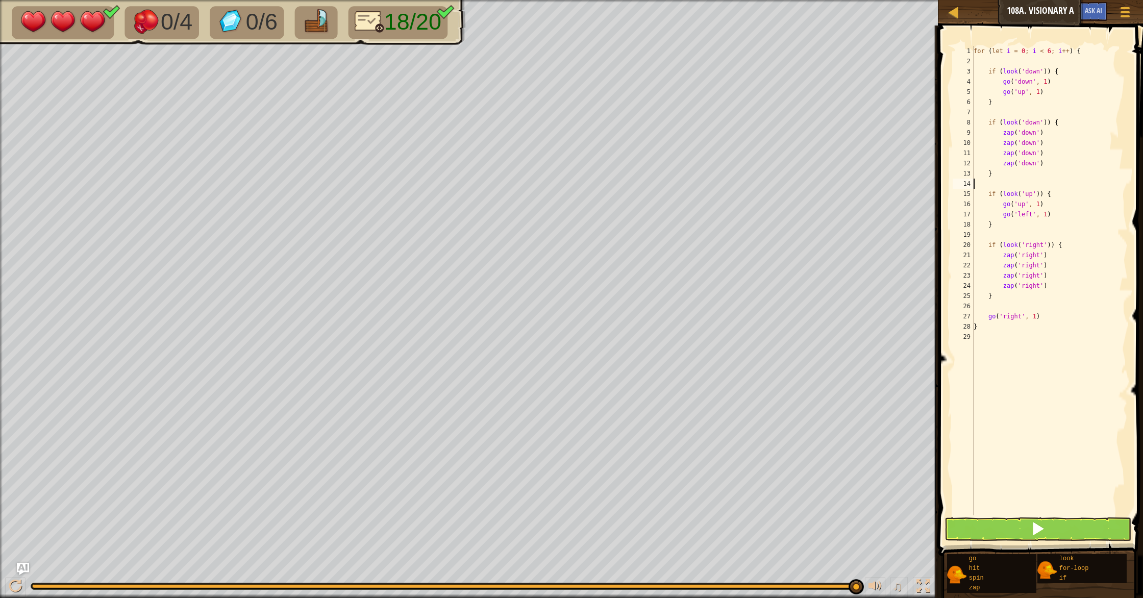
click at [1018, 186] on div "for ( let i = 0 ; i < 6 ; i ++ ) { if ( look ( 'down' )) { go ( 'down' , 1 ) go…" at bounding box center [1050, 291] width 156 height 490
click at [1024, 214] on div "for ( let i = 0 ; i < 6 ; i ++ ) { if ( look ( 'down' )) { go ( 'down' , 1 ) go…" at bounding box center [1050, 291] width 156 height 490
click at [1022, 215] on div "for ( let i = 0 ; i < 6 ; i ++ ) { if ( look ( 'down' )) { go ( 'down' , 1 ) go…" at bounding box center [1050, 291] width 156 height 490
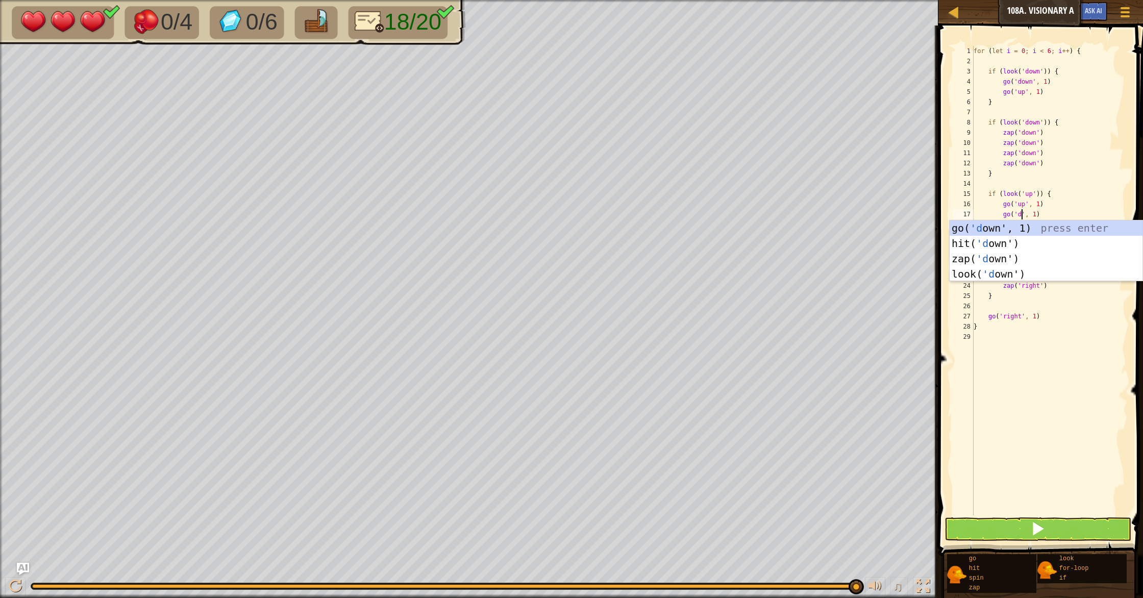
scroll to position [5, 4]
type textarea "go('down', 1)"
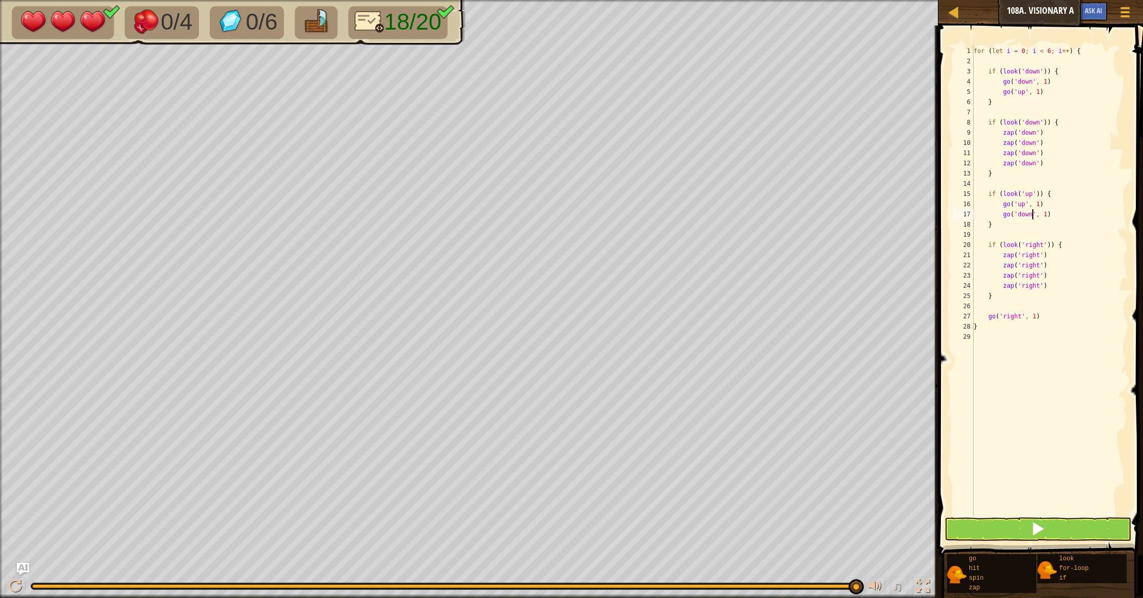
drag, startPoint x: 1035, startPoint y: 373, endPoint x: 1042, endPoint y: 345, distance: 29.0
click at [1038, 360] on div "for ( let i = 0 ; i < 6 ; i ++ ) { if ( look ( 'down' )) { go ( 'down' , 1 ) go…" at bounding box center [1050, 291] width 156 height 490
click at [1036, 248] on div "for ( let i = 0 ; i < 6 ; i ++ ) { if ( look ( 'down' )) { go ( 'down' , 1 ) go…" at bounding box center [1050, 291] width 156 height 490
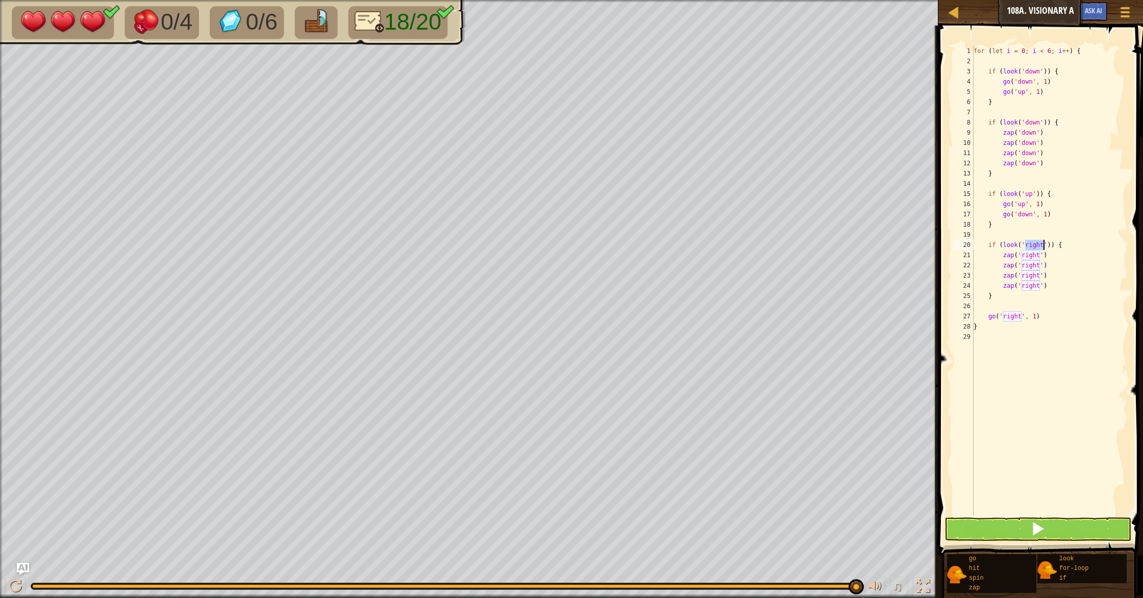
type textarea "if (look('up')) {"
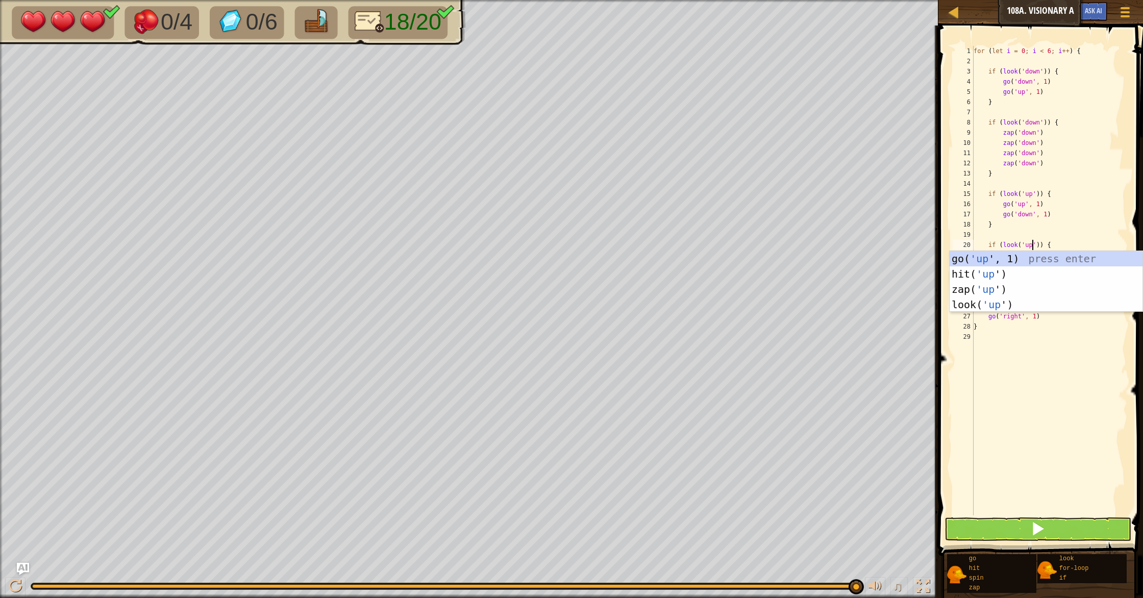
drag, startPoint x: 1079, startPoint y: 409, endPoint x: 1040, endPoint y: 332, distance: 86.0
click at [1070, 390] on div "for ( let i = 0 ; i < 6 ; i ++ ) { if ( look ( 'down' )) { go ( 'down' , 1 ) go…" at bounding box center [1050, 291] width 156 height 490
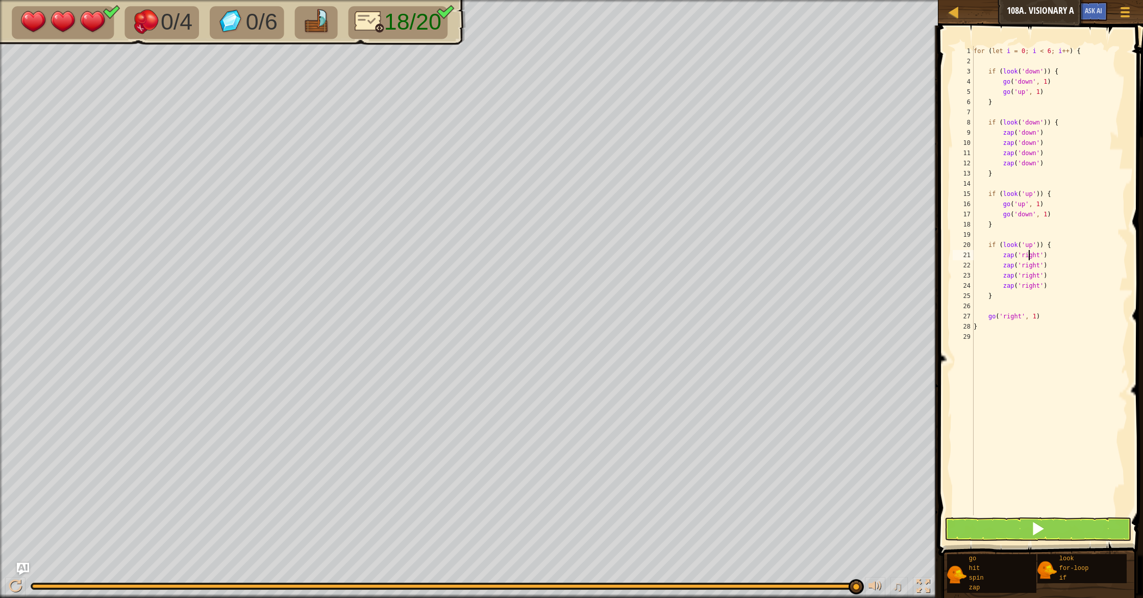
click at [1027, 251] on div "for ( let i = 0 ; i < 6 ; i ++ ) { if ( look ( 'down' )) { go ( 'down' , 1 ) go…" at bounding box center [1050, 291] width 156 height 490
type textarea "zap('up')"
drag, startPoint x: 1033, startPoint y: 492, endPoint x: 1023, endPoint y: 414, distance: 78.8
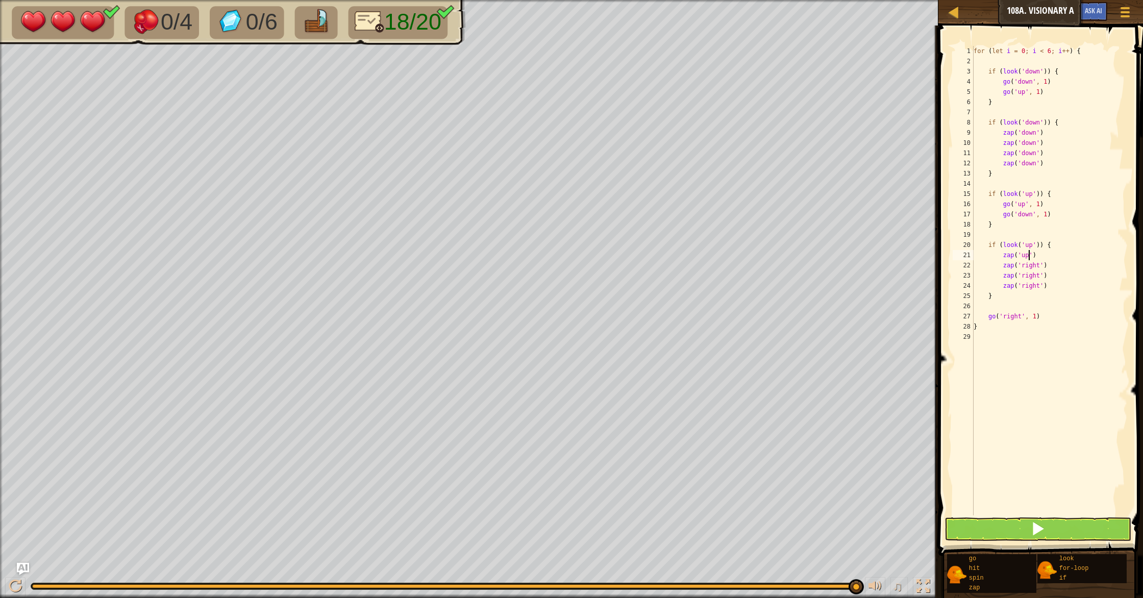
click at [1033, 477] on div "for ( let i = 0 ; i < 6 ; i ++ ) { if ( look ( 'down' )) { go ( 'down' , 1 ) go…" at bounding box center [1050, 291] width 156 height 490
click at [1029, 265] on div "for ( let i = 0 ; i < 6 ; i ++ ) { if ( look ( 'down' )) { go ( 'down' , 1 ) go…" at bounding box center [1050, 291] width 156 height 490
drag, startPoint x: 1029, startPoint y: 265, endPoint x: 1023, endPoint y: 268, distance: 6.8
click at [1024, 268] on div "for ( let i = 0 ; i < 6 ; i ++ ) { if ( look ( 'down' )) { go ( 'down' , 1 ) go…" at bounding box center [1050, 291] width 156 height 490
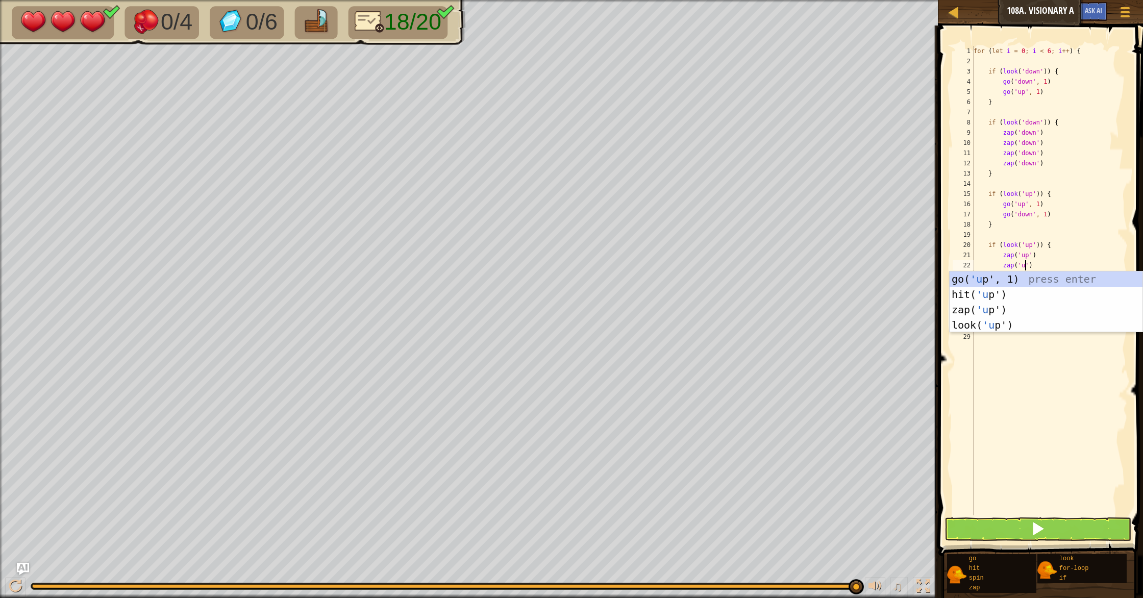
type textarea "zap('up')"
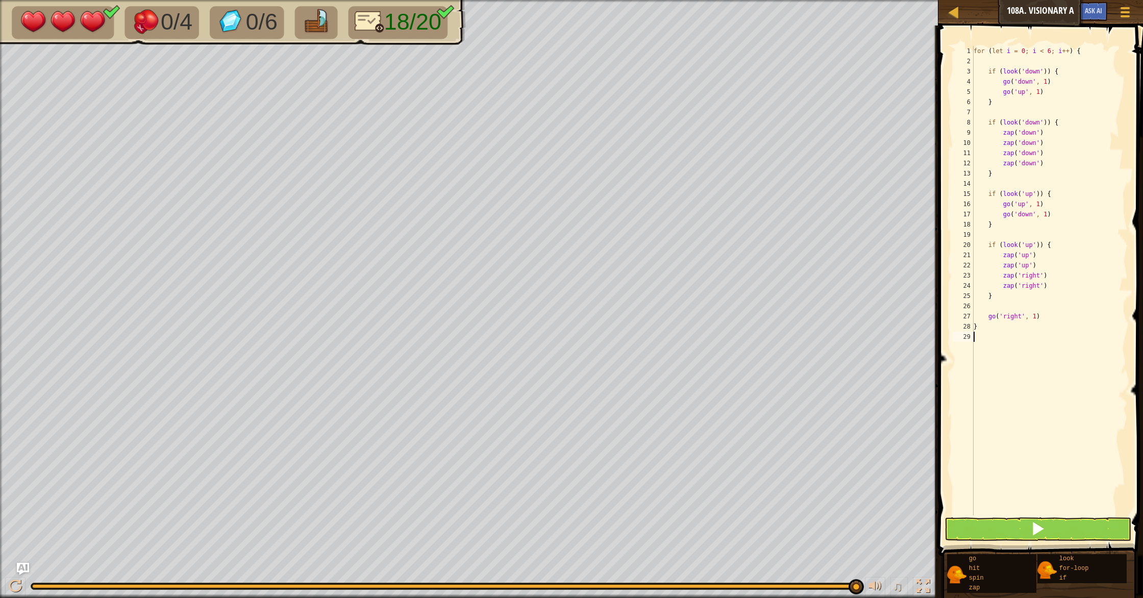
drag, startPoint x: 972, startPoint y: 432, endPoint x: 1020, endPoint y: 333, distance: 109.8
click at [989, 407] on div "zap('up') 1 2 3 4 5 6 7 8 9 10 11 12 13 14 15 16 17 18 19 20 21 22 23 24 25 26 …" at bounding box center [1039, 280] width 177 height 469
click at [1039, 276] on div "for ( let i = 0 ; i < 6 ; i ++ ) { if ( look ( 'down' )) { go ( 'down' , 1 ) go…" at bounding box center [1050, 291] width 156 height 490
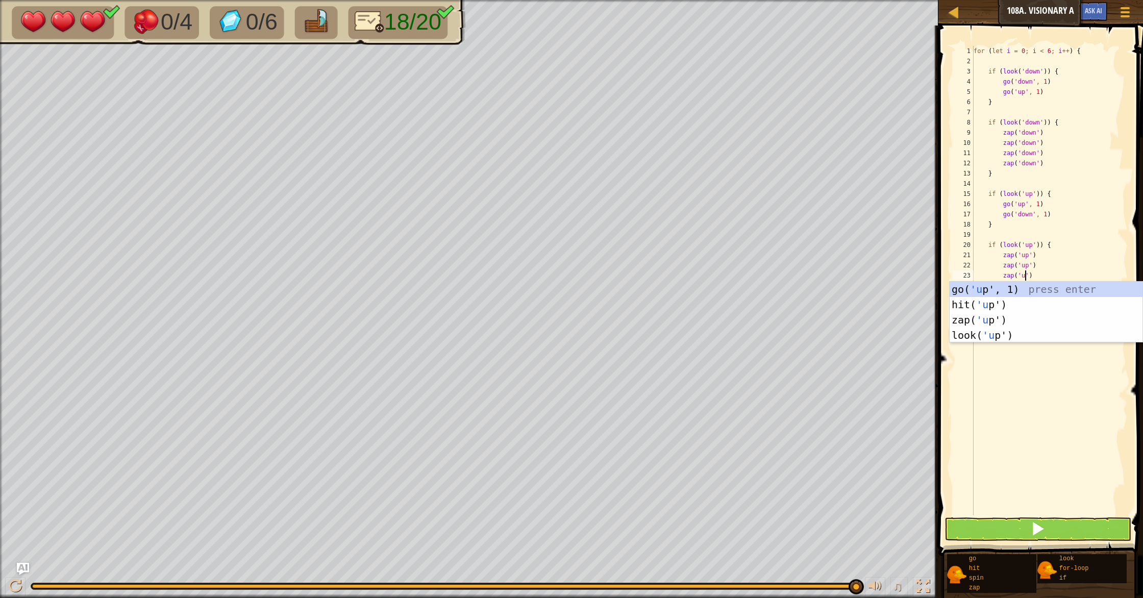
type textarea "zap('up')"
drag, startPoint x: 1039, startPoint y: 408, endPoint x: 1025, endPoint y: 316, distance: 93.0
click at [1039, 402] on div "for ( let i = 0 ; i < 6 ; i ++ ) { if ( look ( 'down' )) { go ( 'down' , 1 ) go…" at bounding box center [1050, 291] width 156 height 490
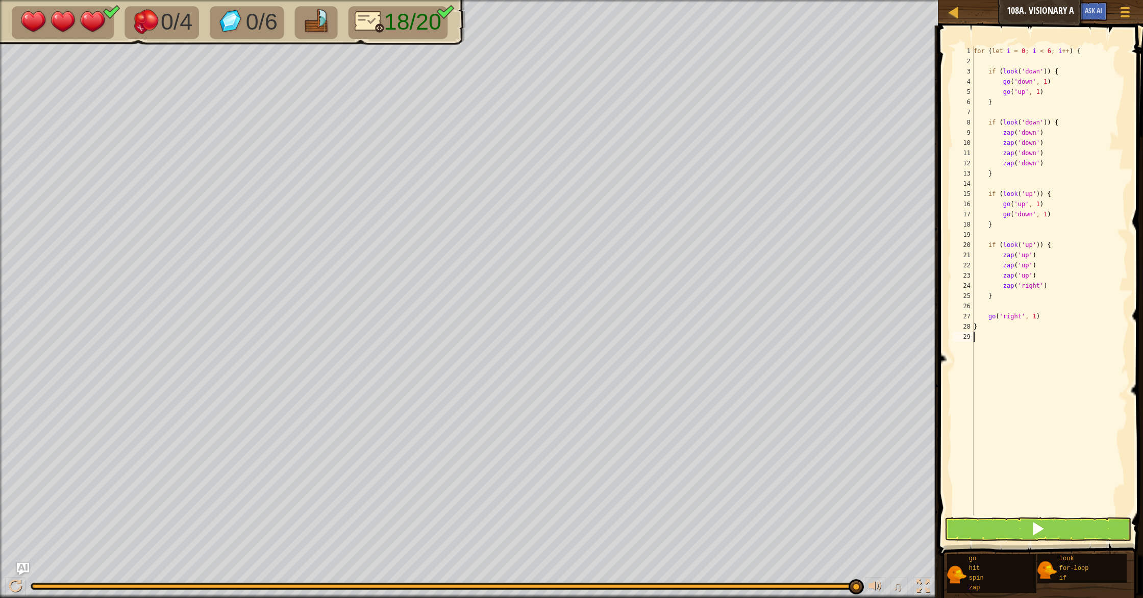
click at [1036, 287] on div "for ( let i = 0 ; i < 6 ; i ++ ) { if ( look ( 'down' )) { go ( 'down' , 1 ) go…" at bounding box center [1050, 291] width 156 height 490
click at [1000, 533] on button at bounding box center [1038, 528] width 187 height 23
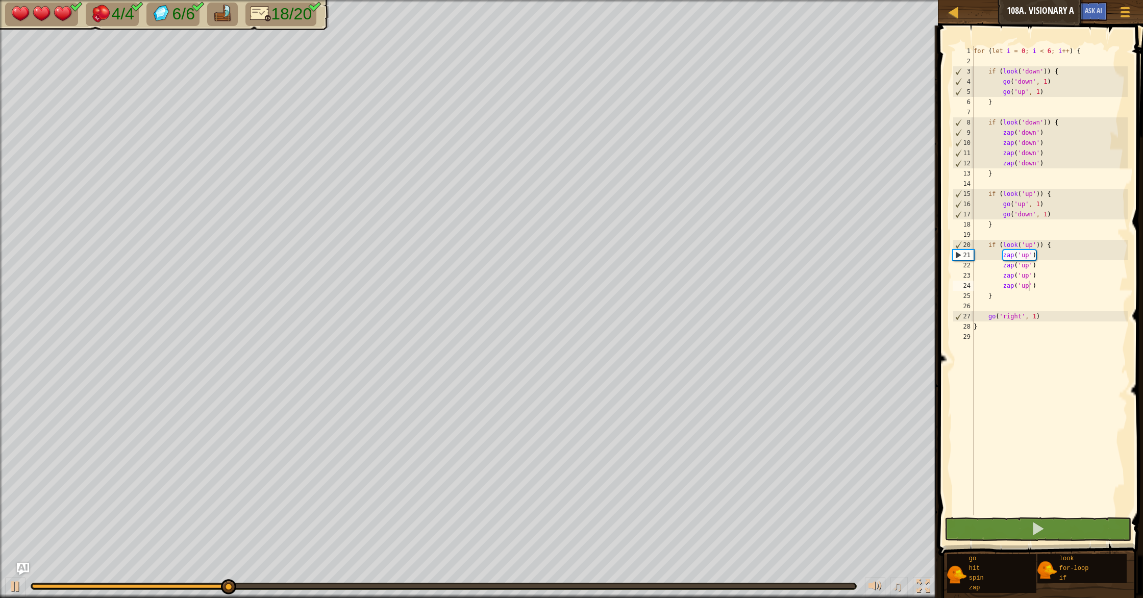
drag, startPoint x: 236, startPoint y: 590, endPoint x: 206, endPoint y: 591, distance: 30.1
click at [202, 591] on div "♫" at bounding box center [469, 583] width 938 height 31
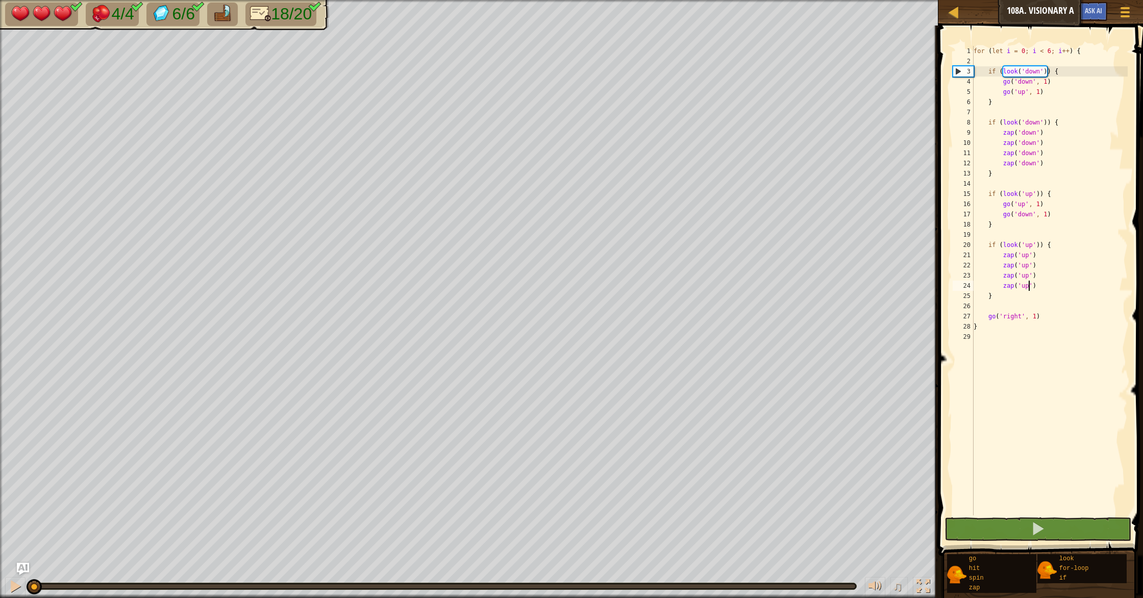
drag, startPoint x: 242, startPoint y: 590, endPoint x: 5, endPoint y: 568, distance: 237.7
click at [0, 575] on div "♫" at bounding box center [469, 583] width 938 height 31
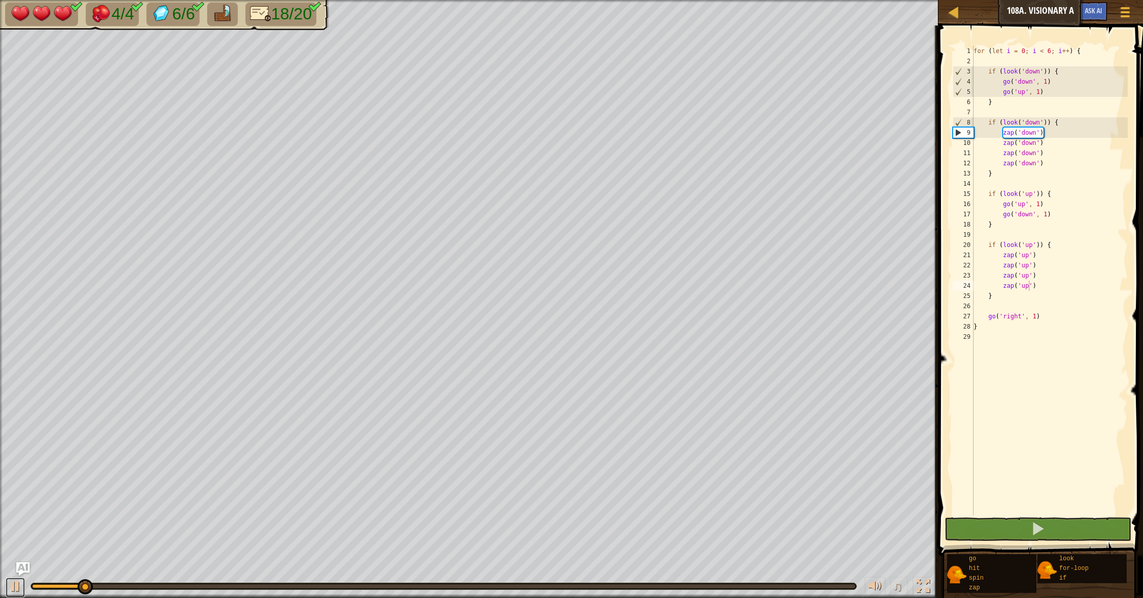
drag, startPoint x: 15, startPoint y: 591, endPoint x: 22, endPoint y: 571, distance: 21.6
click at [15, 587] on div at bounding box center [15, 586] width 13 height 13
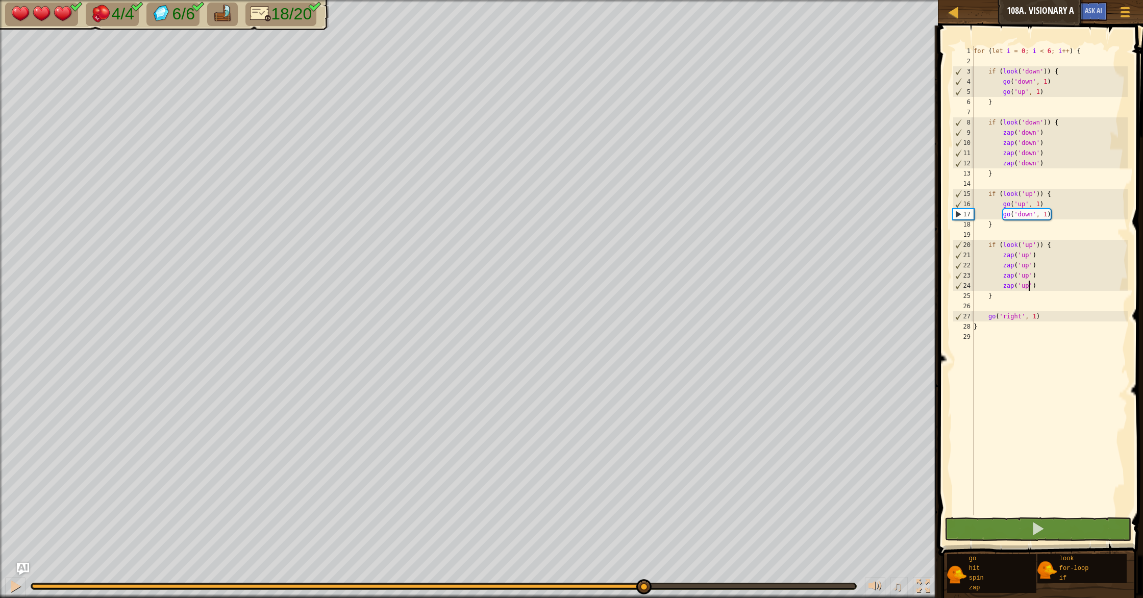
click at [642, 562] on div "4/4 6/6 18/20 ♫ Duck 3 x: 46 y: 41 x: 46 y: 38 action: move" at bounding box center [571, 299] width 1143 height 598
click at [655, 581] on div "♫" at bounding box center [469, 583] width 938 height 31
drag, startPoint x: 650, startPoint y: 589, endPoint x: 717, endPoint y: 572, distance: 69.1
click at [717, 577] on div "♫" at bounding box center [469, 583] width 938 height 31
click at [1050, 44] on span at bounding box center [1041, 276] width 213 height 560
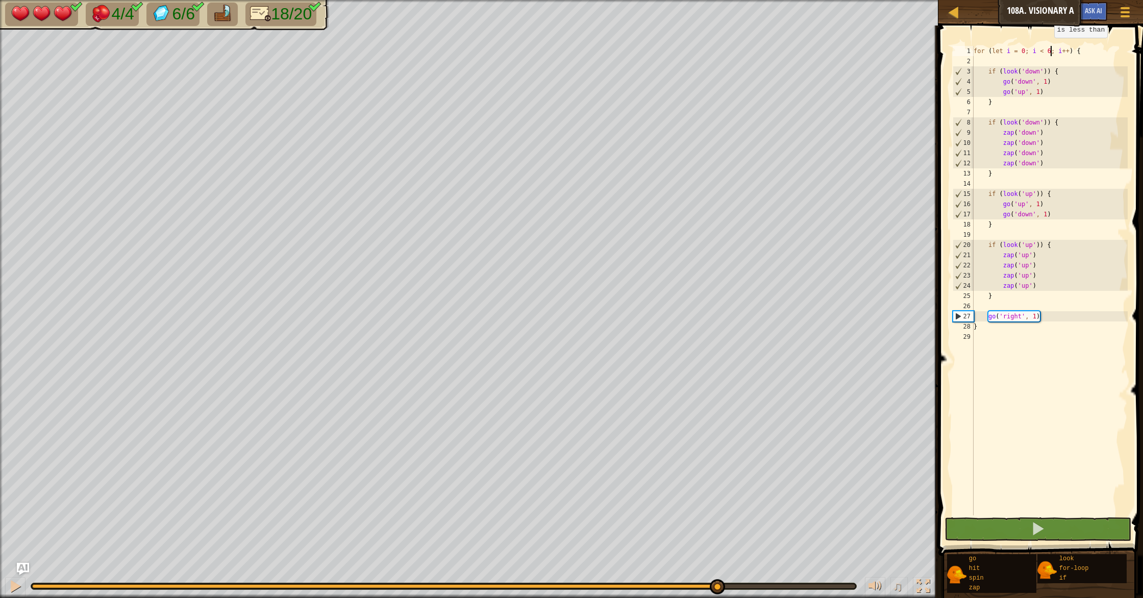
click at [1049, 47] on div "for ( let i = 0 ; i < 6 ; i ++ ) { if ( look ( 'down' )) { go ( 'down' , 1 ) go…" at bounding box center [1050, 291] width 156 height 490
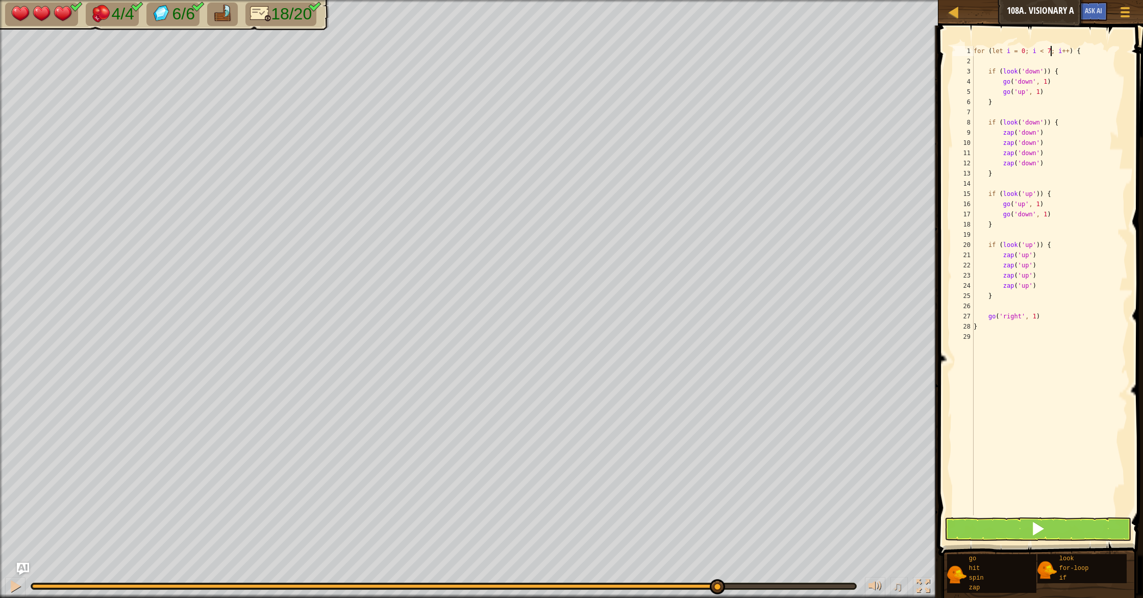
type textarea "for (let i = 0; i < 7; i++) {"
click at [1032, 534] on span at bounding box center [1038, 529] width 14 height 14
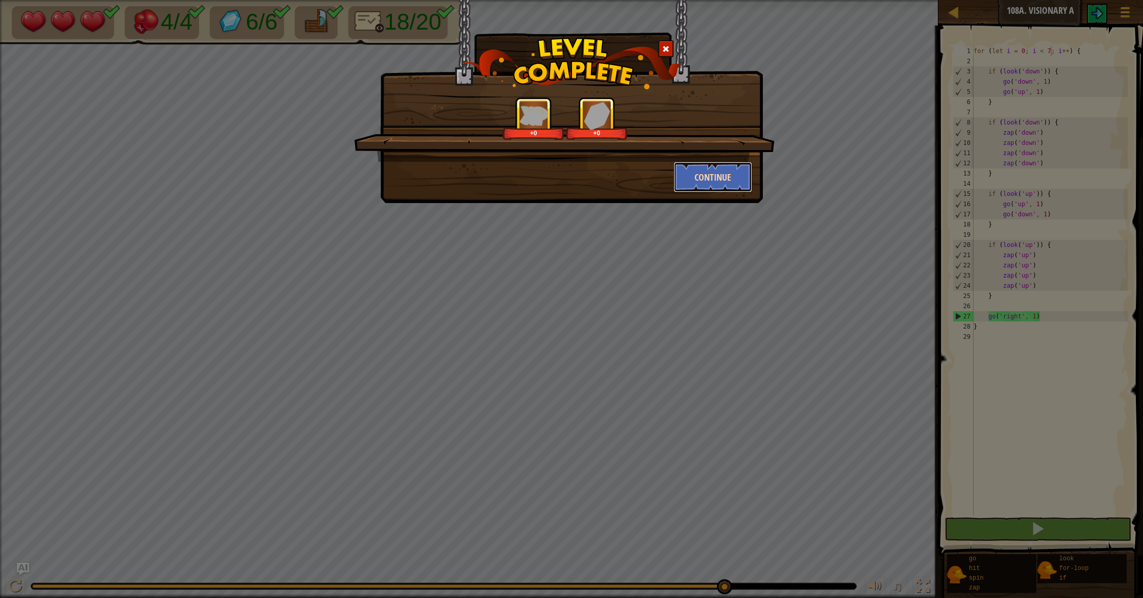
click at [707, 182] on button "Continue" at bounding box center [713, 177] width 79 height 31
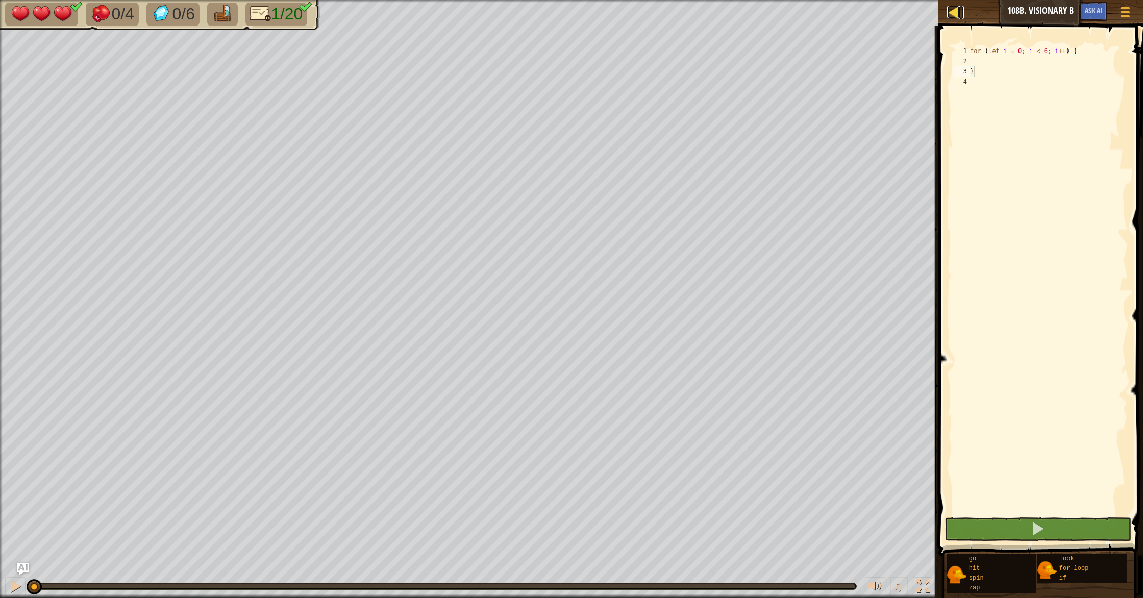
click at [954, 14] on div at bounding box center [953, 12] width 13 height 13
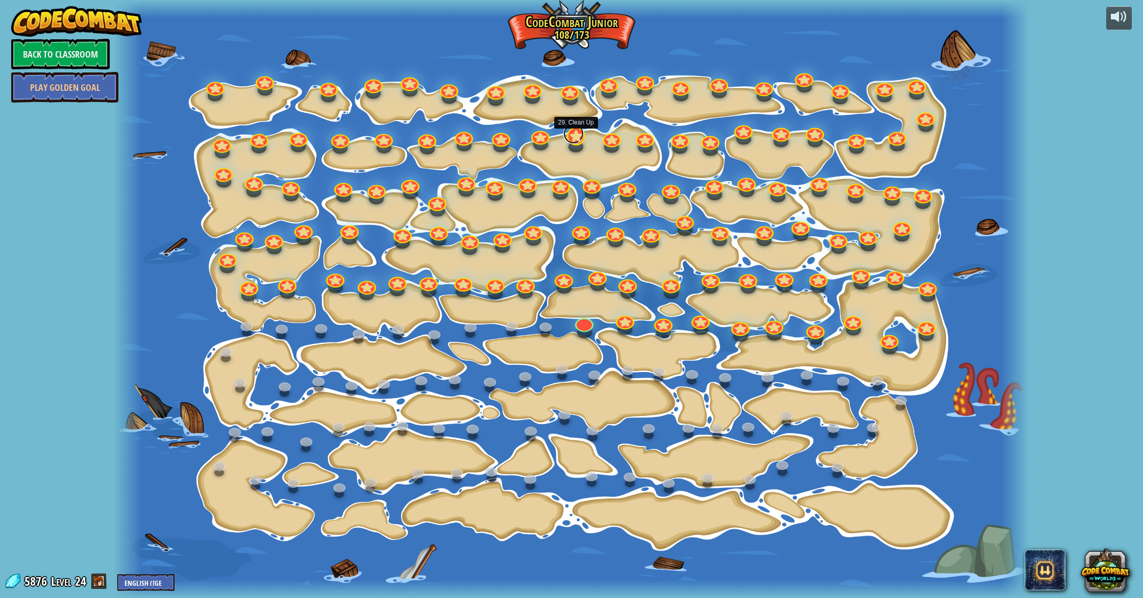
click at [577, 139] on link at bounding box center [573, 133] width 20 height 20
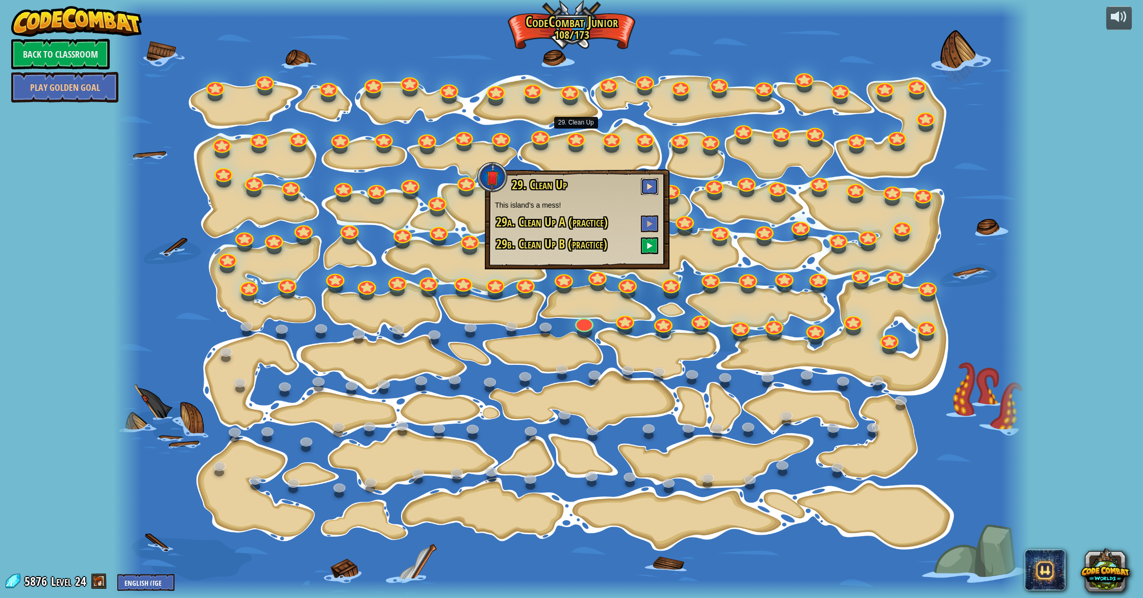
click at [654, 183] on button at bounding box center [649, 186] width 17 height 17
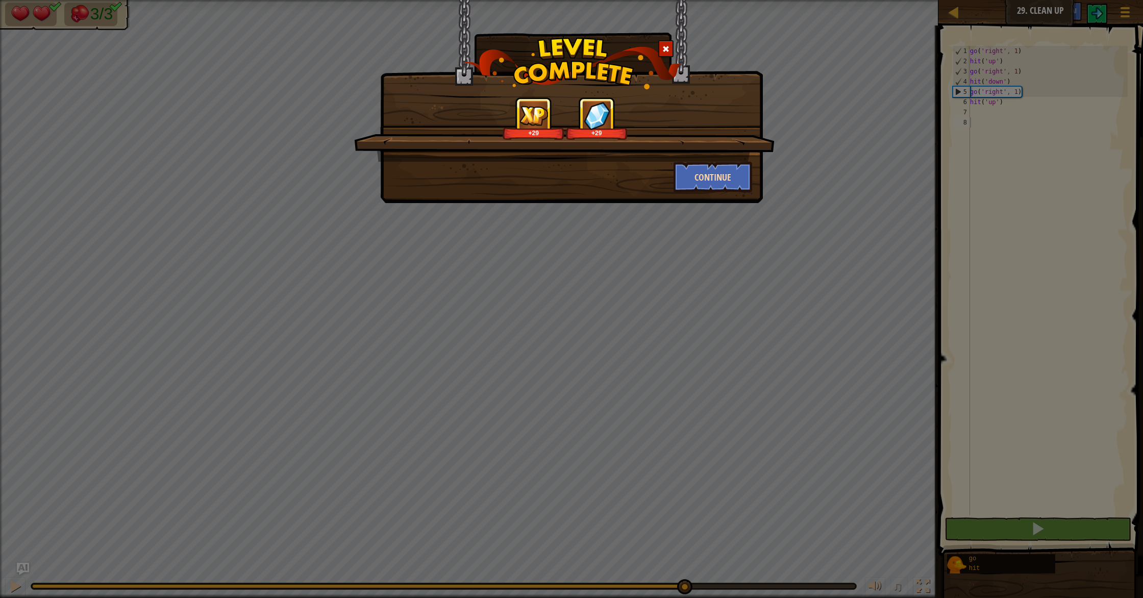
drag, startPoint x: 31, startPoint y: 587, endPoint x: 686, endPoint y: 182, distance: 770.4
click at [686, 1] on body "Map Junior 29. Clean Up Game Menu Ask AI 1 הההההההההההההההההההההההההההההההההההה…" at bounding box center [571, 0] width 1143 height 1
drag, startPoint x: 684, startPoint y: 183, endPoint x: 689, endPoint y: 181, distance: 6.0
click at [689, 181] on button "Continue" at bounding box center [713, 177] width 79 height 31
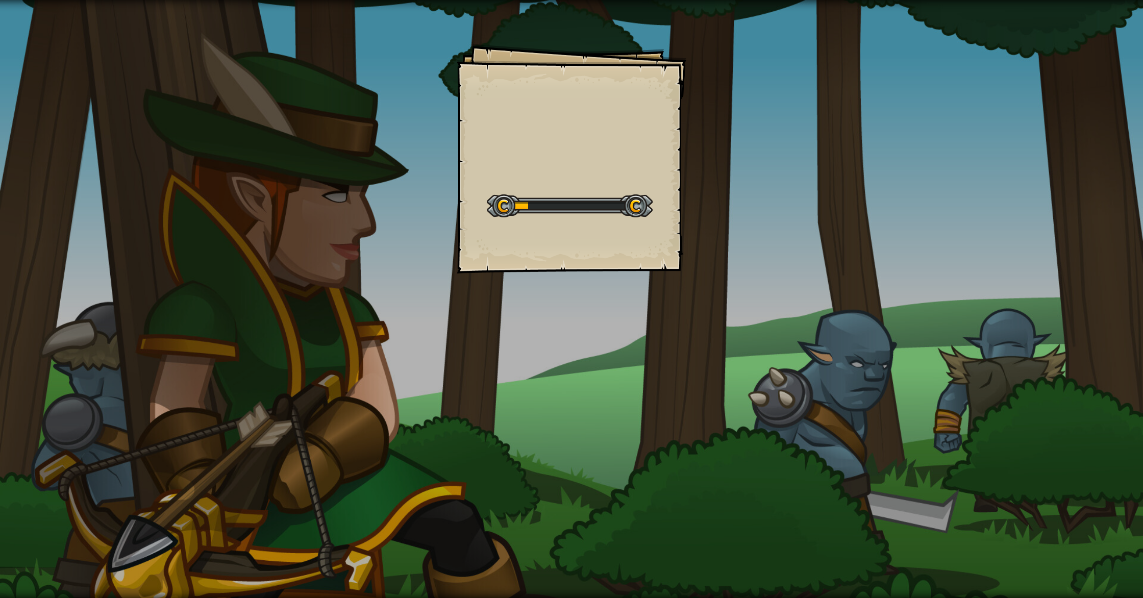
drag, startPoint x: 636, startPoint y: 598, endPoint x: 261, endPoint y: 598, distance: 375.1
click at [292, 598] on div "Goals Start Level Error loading from server. Try refreshing the page. You'll ne…" at bounding box center [571, 299] width 1143 height 598
drag, startPoint x: 0, startPoint y: 598, endPoint x: 31, endPoint y: 587, distance: 32.3
click at [4, 593] on div "Goals Start Level Error loading from server. Try refreshing the page. You'll ne…" at bounding box center [571, 299] width 1143 height 598
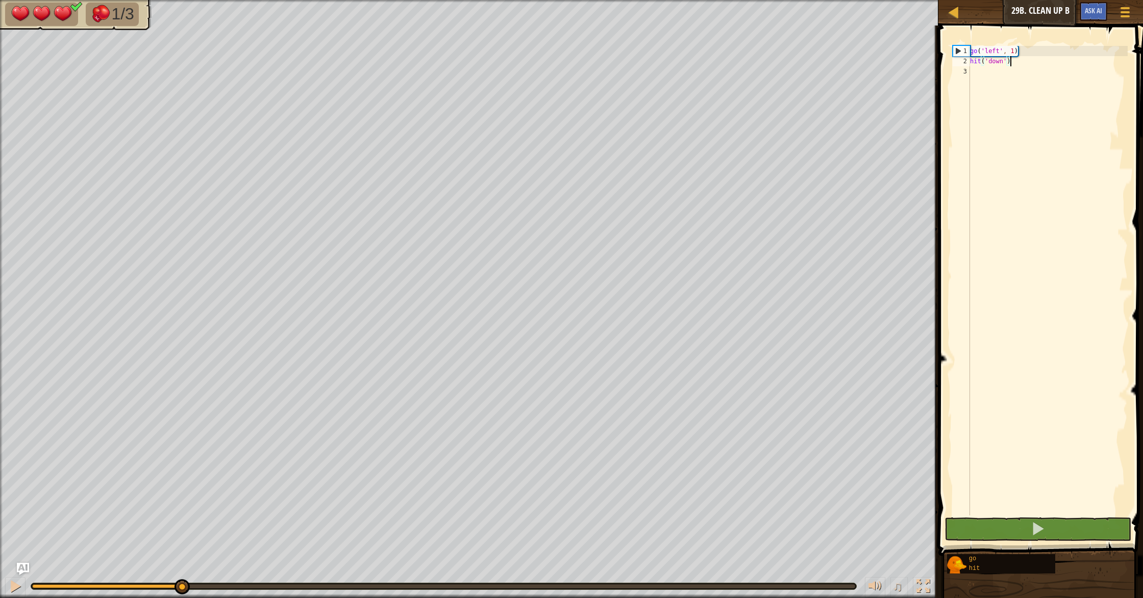
drag, startPoint x: 55, startPoint y: 585, endPoint x: 184, endPoint y: 592, distance: 128.8
click at [184, 588] on div at bounding box center [443, 586] width 823 height 4
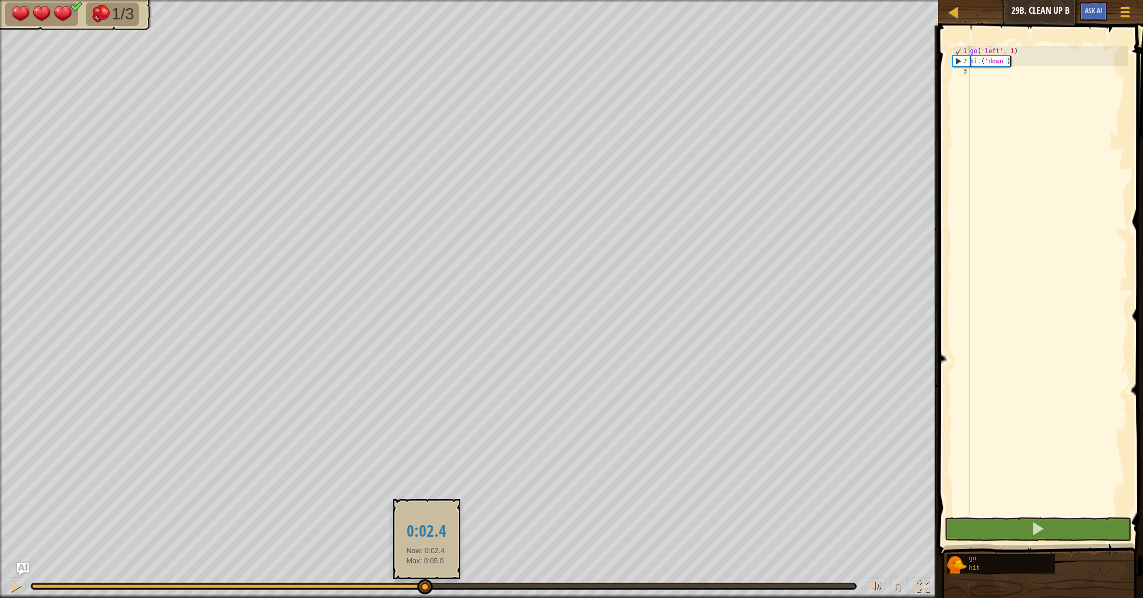
drag, startPoint x: 184, startPoint y: 592, endPoint x: 432, endPoint y: 585, distance: 248.1
click at [432, 585] on div at bounding box center [424, 586] width 15 height 15
click at [15, 593] on div at bounding box center [15, 586] width 13 height 13
